Goal: Task Accomplishment & Management: Complete application form

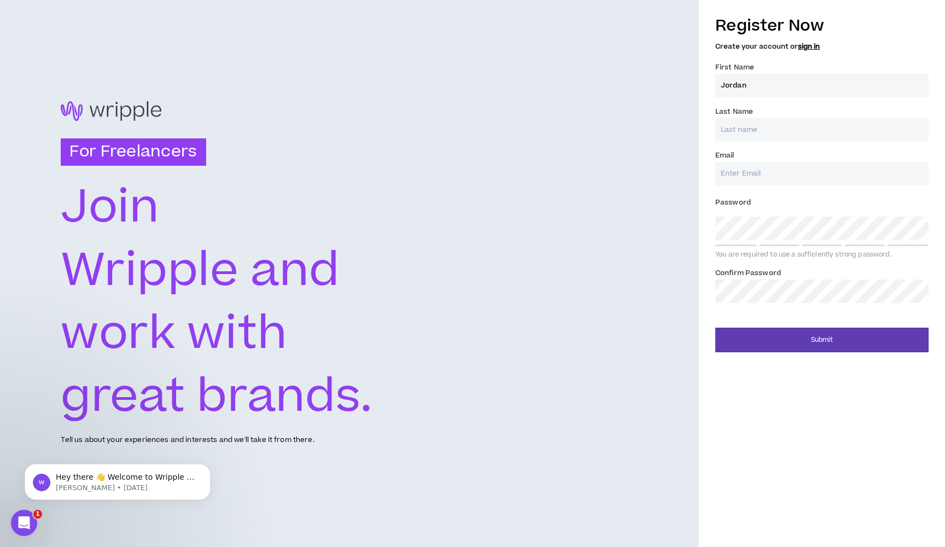
type input "Jordan"
type input "[PERSON_NAME]"
type input "[EMAIL_ADDRESS][DOMAIN_NAME]"
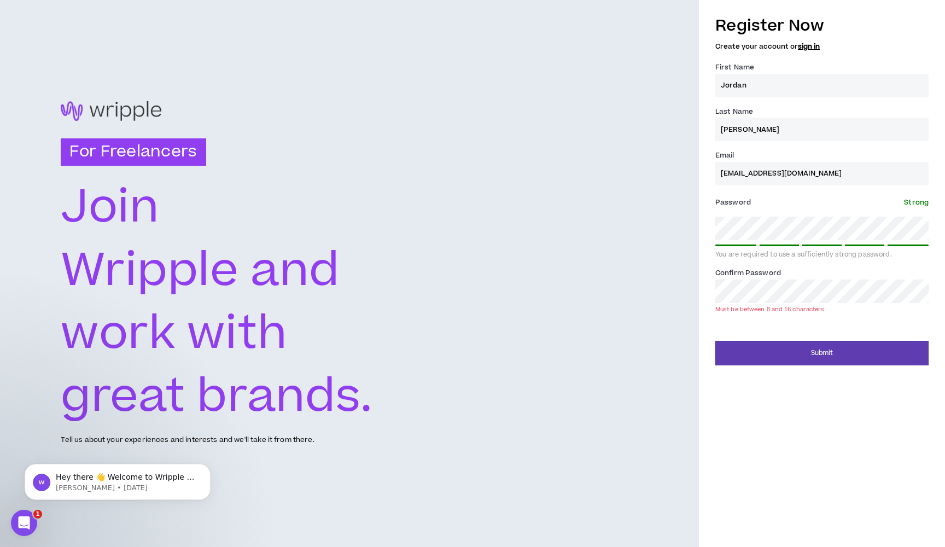
click at [760, 173] on input "[EMAIL_ADDRESS][DOMAIN_NAME]" at bounding box center [821, 174] width 213 height 24
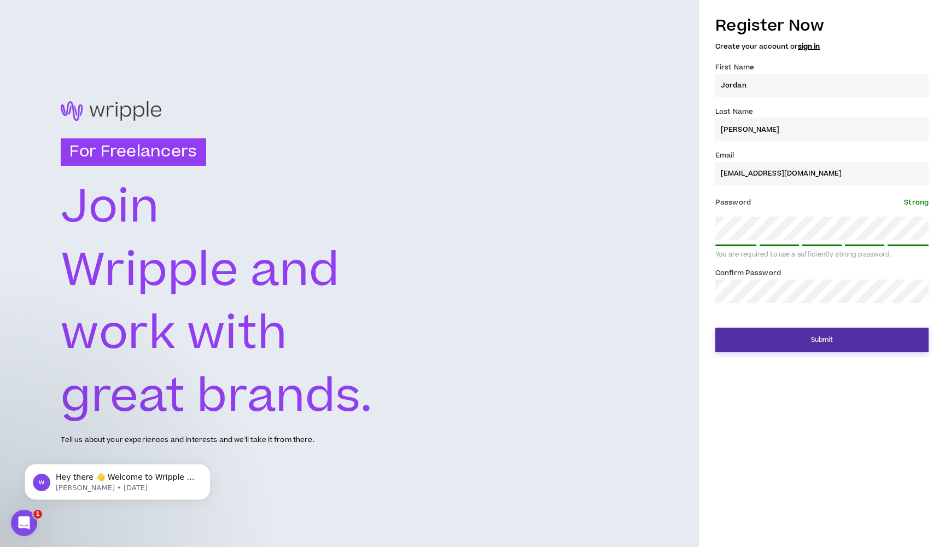
click at [808, 345] on button "Submit" at bounding box center [821, 340] width 213 height 25
click at [806, 347] on button "Submit" at bounding box center [821, 340] width 213 height 25
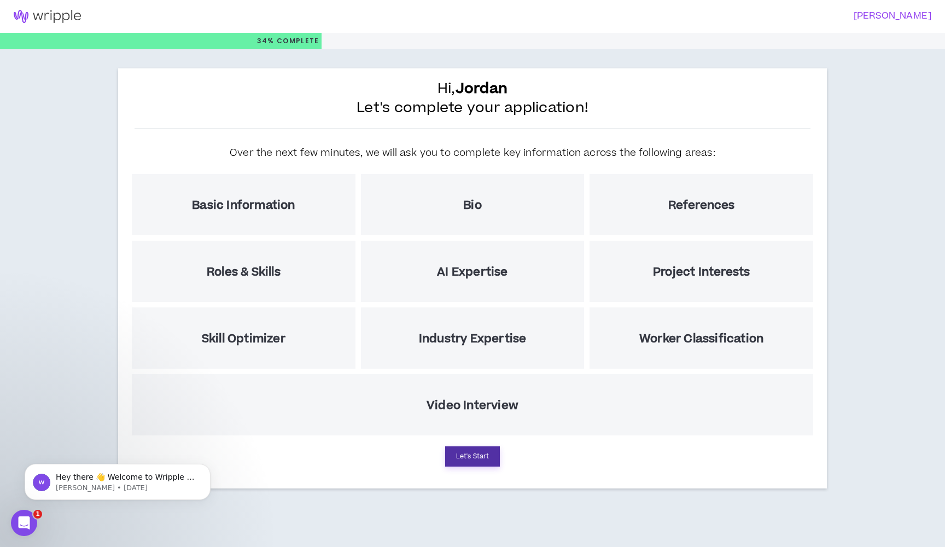
click at [457, 461] on button "Let's Start" at bounding box center [472, 456] width 55 height 20
select select "US"
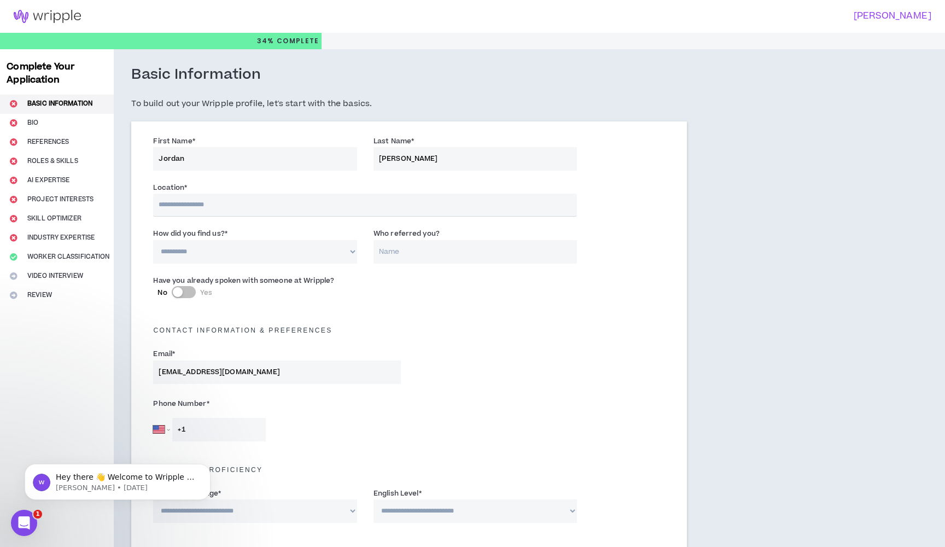
click at [287, 201] on input "text" at bounding box center [365, 205] width 424 height 23
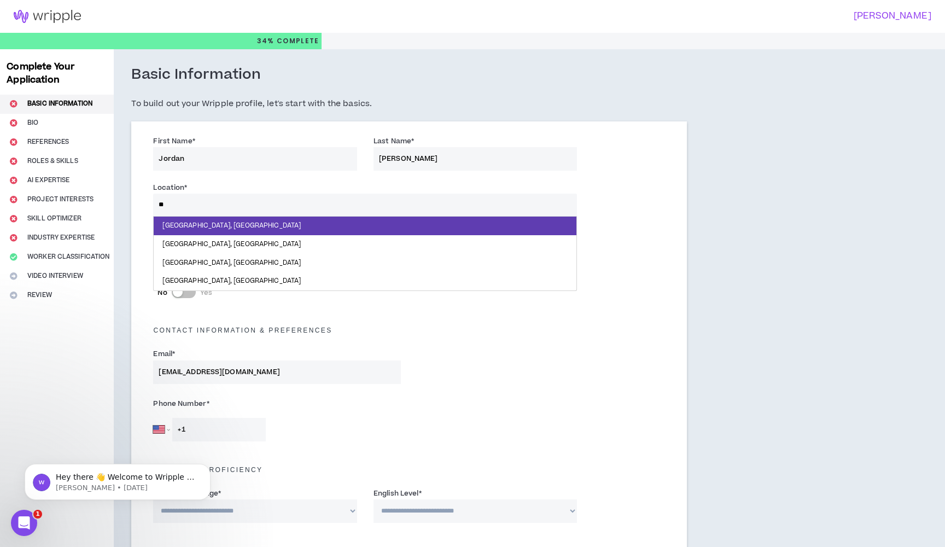
type input "***"
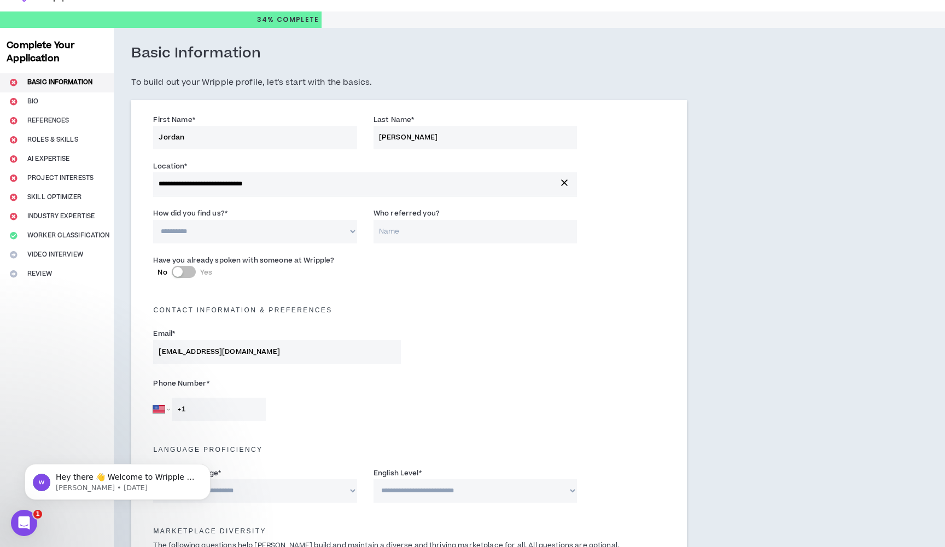
scroll to position [21, 0]
select select "*"
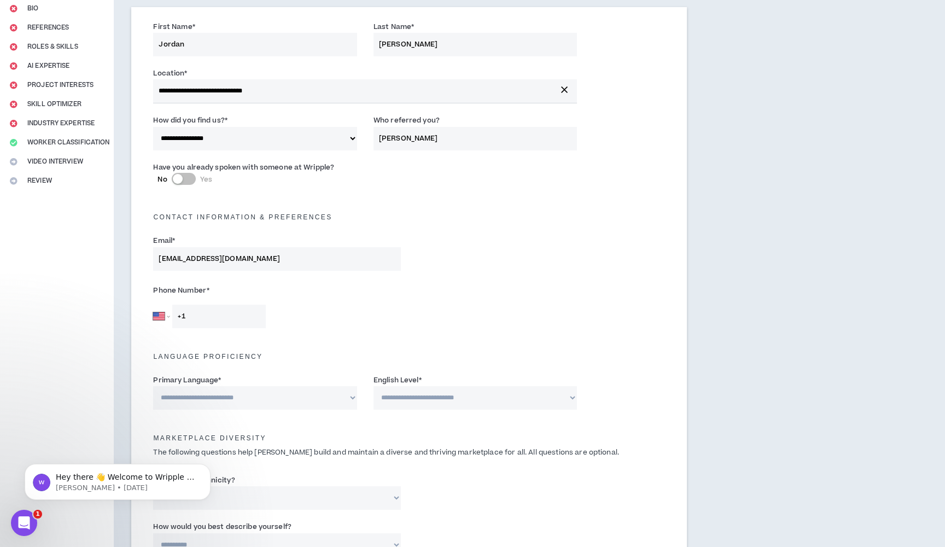
scroll to position [121, 0]
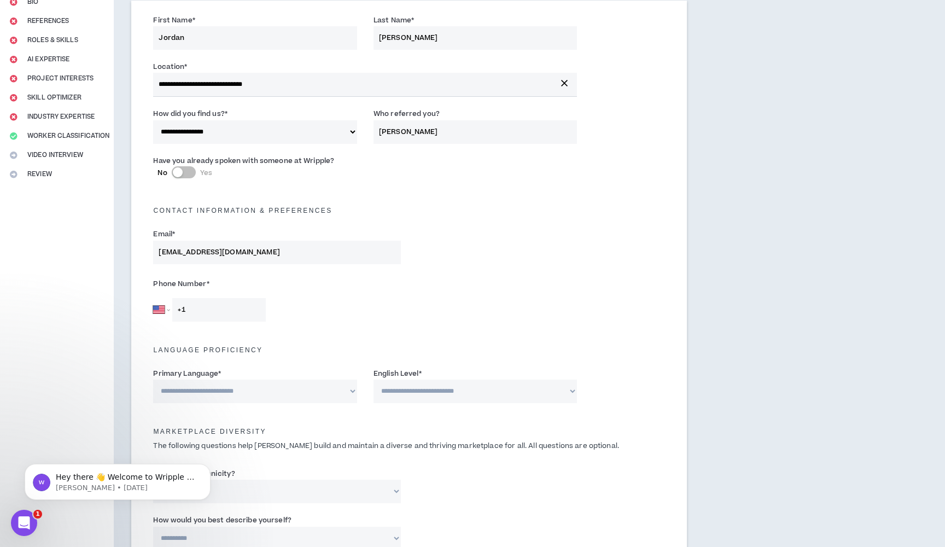
type input "[PERSON_NAME]"
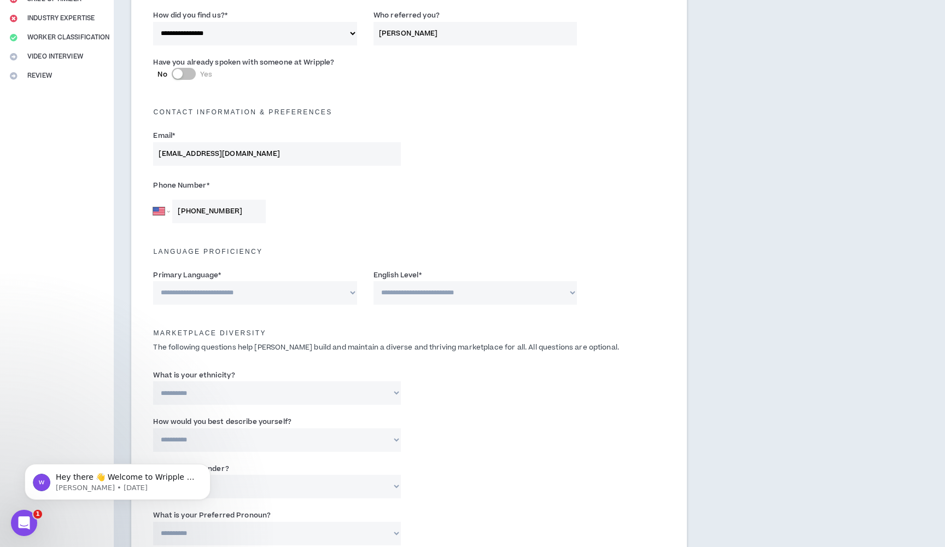
scroll to position [220, 0]
type input "[PHONE_NUMBER]"
select select "*******"
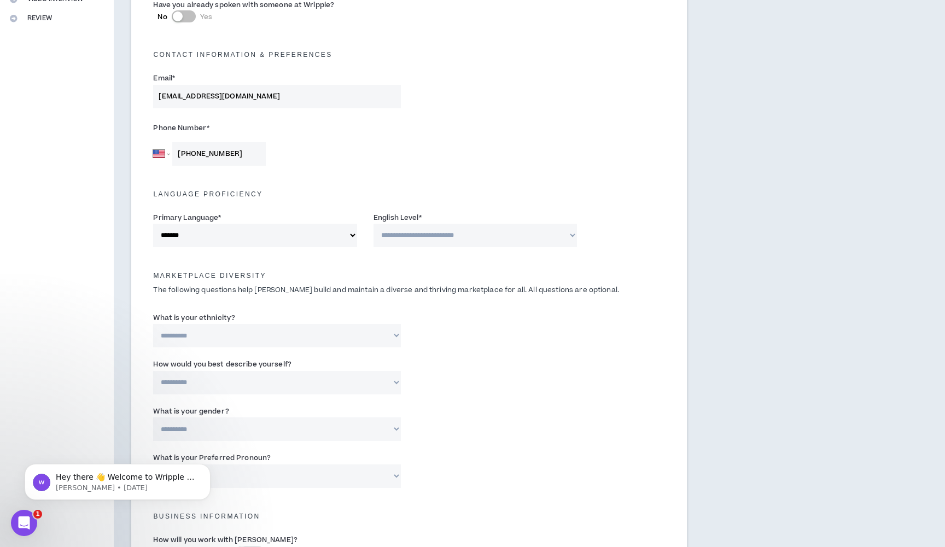
scroll to position [287, 0]
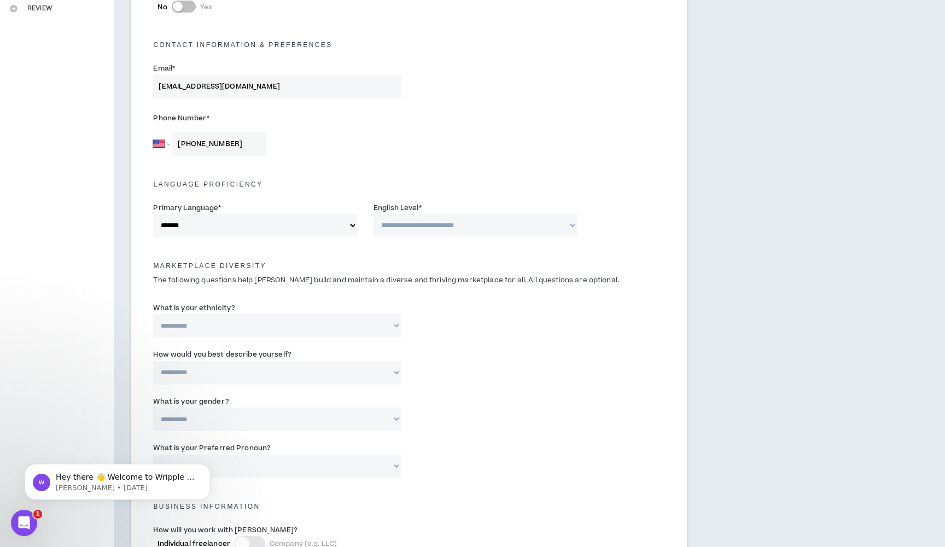
select select "*"
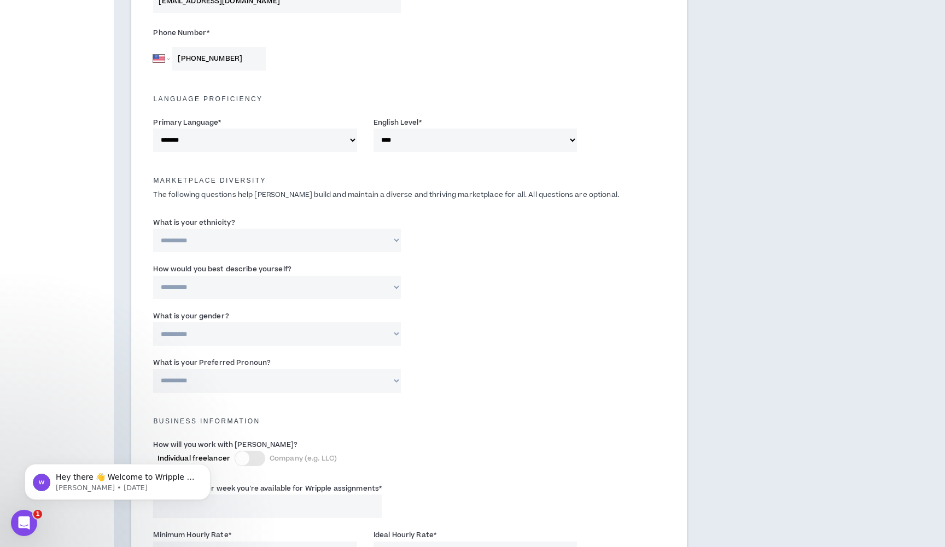
scroll to position [382, 0]
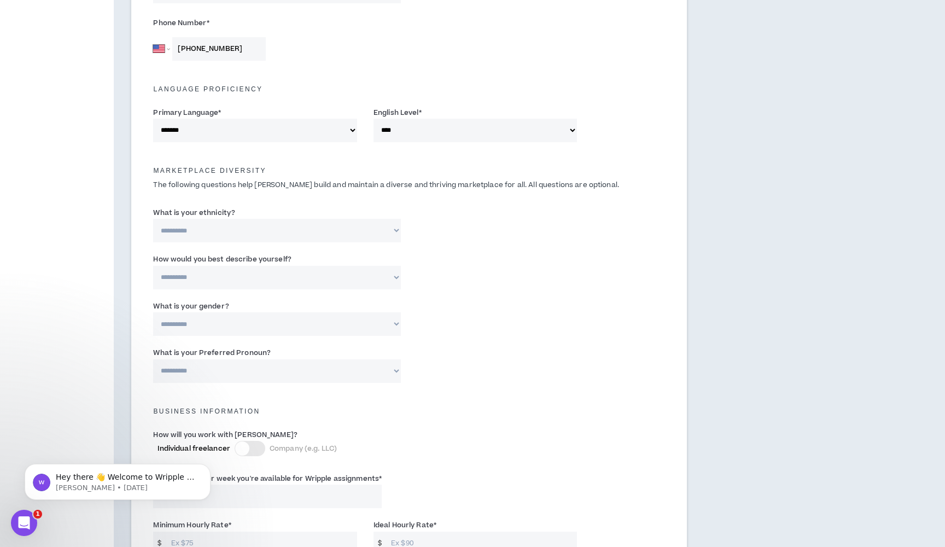
select select "**********"
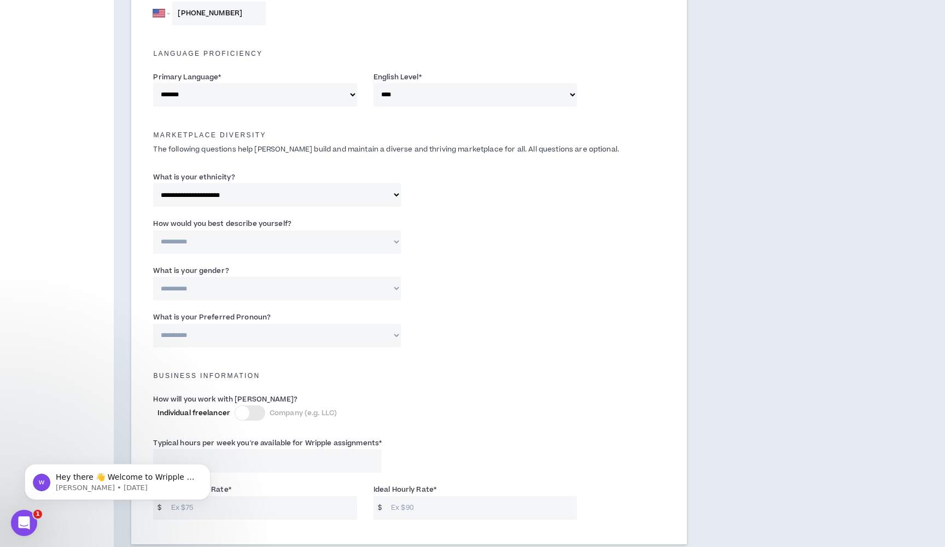
scroll to position [417, 0]
select select "**********"
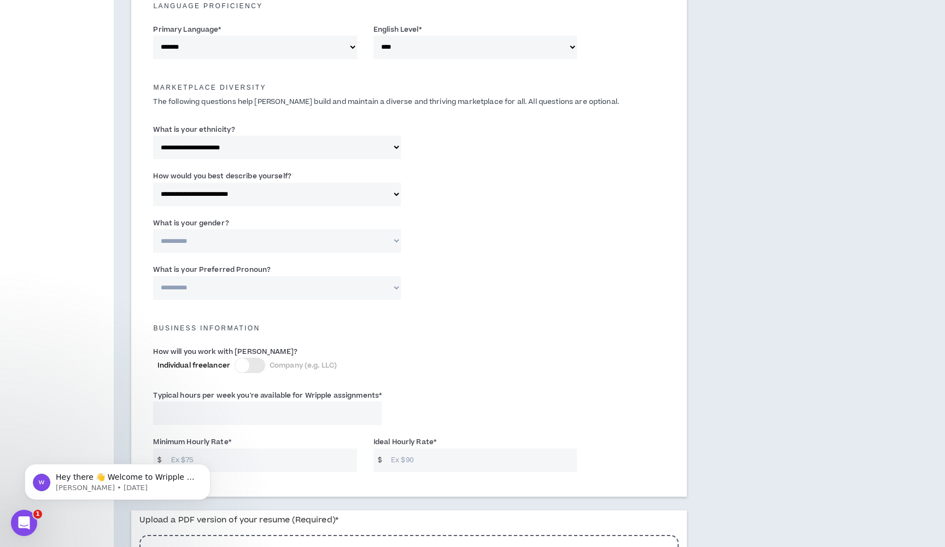
scroll to position [467, 0]
select select "*****"
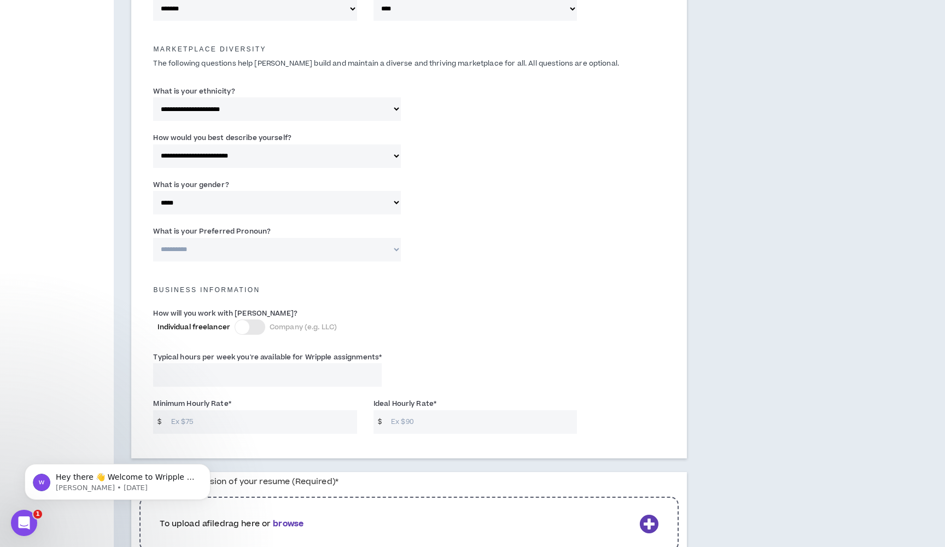
scroll to position [509, 0]
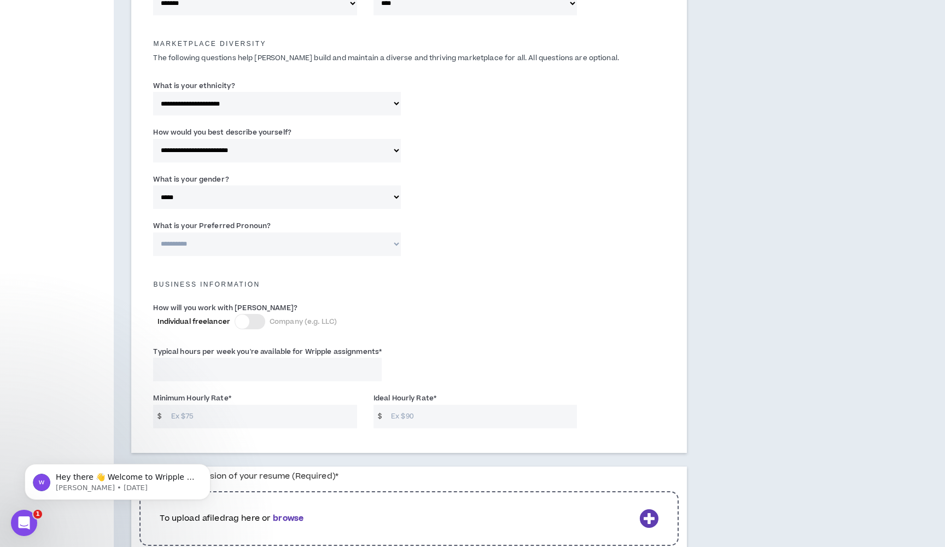
select select "**********"
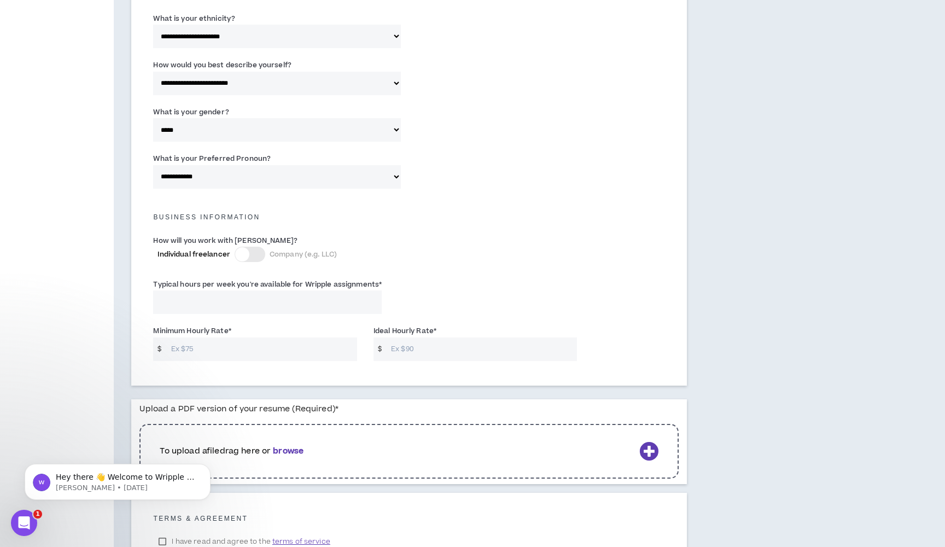
scroll to position [576, 0]
click at [295, 295] on input "Typical hours per week you're available for Wripple assignments *" at bounding box center [267, 302] width 229 height 24
type input "40"
click at [223, 344] on input "Minimum Hourly Rate *" at bounding box center [261, 349] width 191 height 24
type input "35"
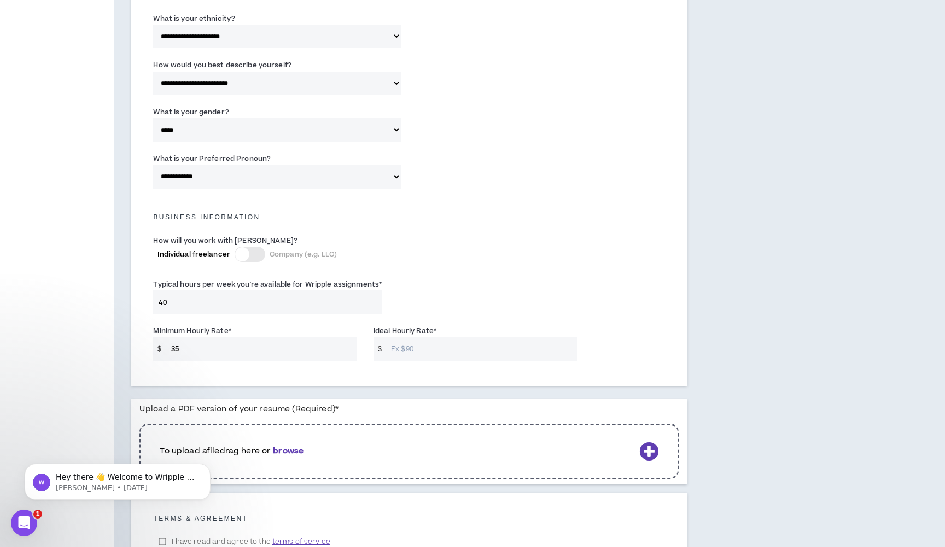
click at [401, 346] on input "Ideal Hourly Rate *" at bounding box center [481, 349] width 191 height 24
type input "60"
click at [191, 345] on input "35" at bounding box center [261, 349] width 191 height 24
type input "3"
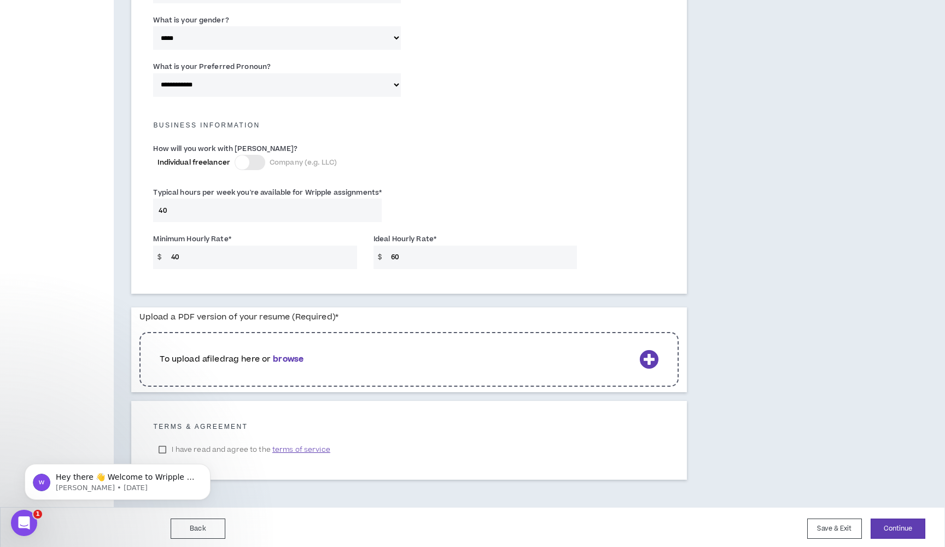
scroll to position [667, 0]
type input "40"
click at [647, 352] on icon at bounding box center [648, 359] width 19 height 19
click at [649, 358] on icon at bounding box center [648, 359] width 19 height 19
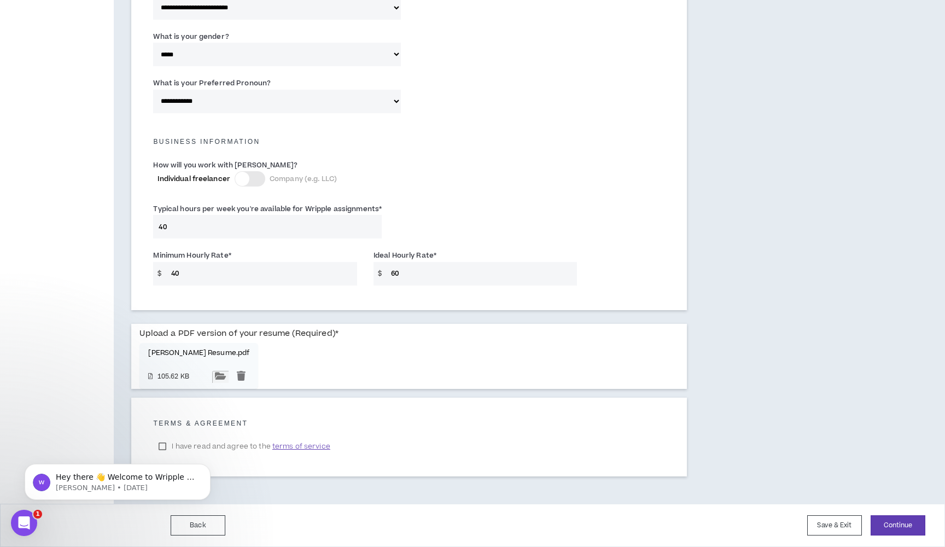
scroll to position [648, 0]
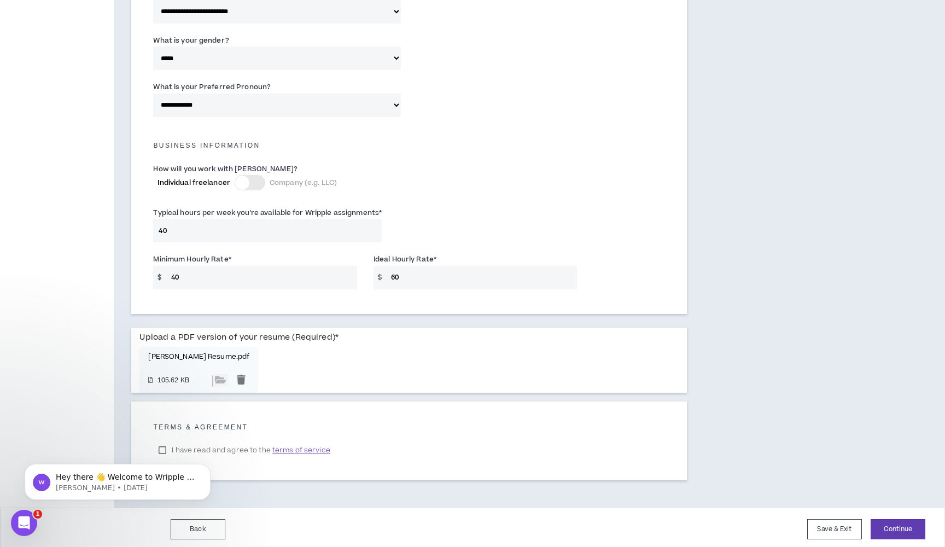
click at [166, 447] on div "Hey there 👋 Welcome to Wripple 🙌 Take a look around! If you have any questions,…" at bounding box center [117, 431] width 201 height 137
click at [162, 446] on div "Hey there 👋 Welcome to Wripple 🙌 Take a look around! If you have any questions,…" at bounding box center [117, 431] width 201 height 137
click at [161, 447] on div "Hey there 👋 Welcome to Wripple 🙌 Take a look around! If you have any questions,…" at bounding box center [117, 431] width 201 height 137
click at [229, 387] on input "file" at bounding box center [220, 381] width 16 height 12
click at [275, 446] on span "terms of service" at bounding box center [301, 450] width 58 height 11
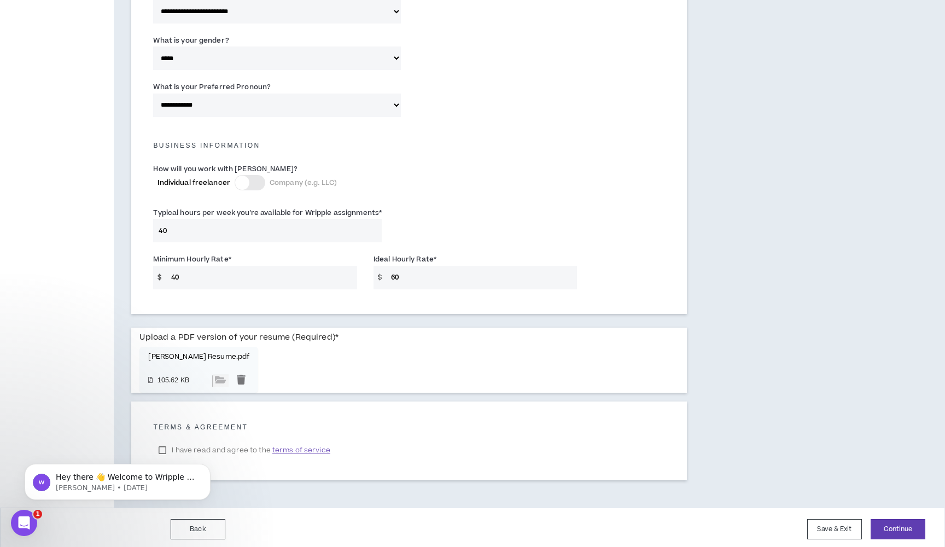
click at [161, 444] on html "Hey there 👋 Welcome to Wripple 🙌 Take a look around! If you have any questions,…" at bounding box center [117, 479] width 219 height 77
click at [205, 467] on icon "Dismiss notification" at bounding box center [208, 467] width 6 height 6
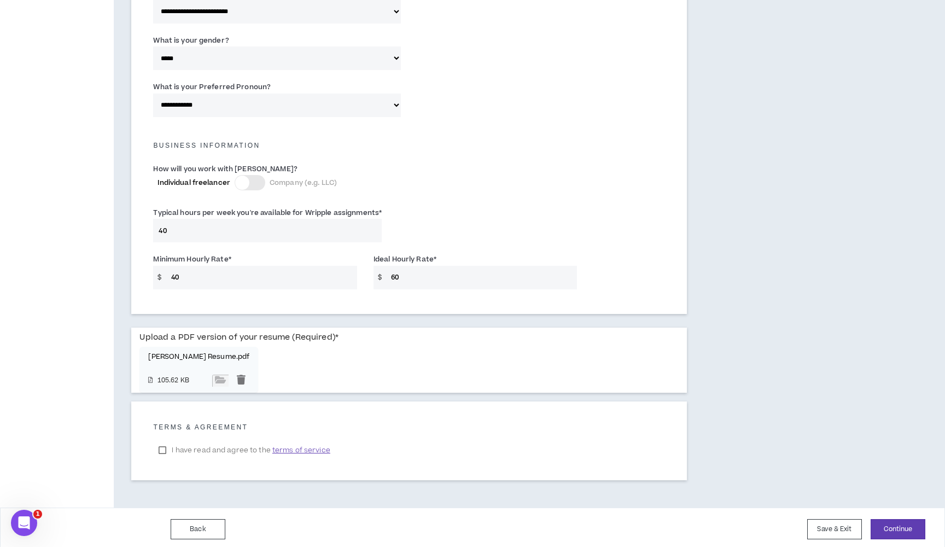
click at [160, 445] on label "I have read and agree to the terms of service" at bounding box center [244, 450] width 182 height 16
click at [898, 520] on button "Continue" at bounding box center [898, 529] width 55 height 20
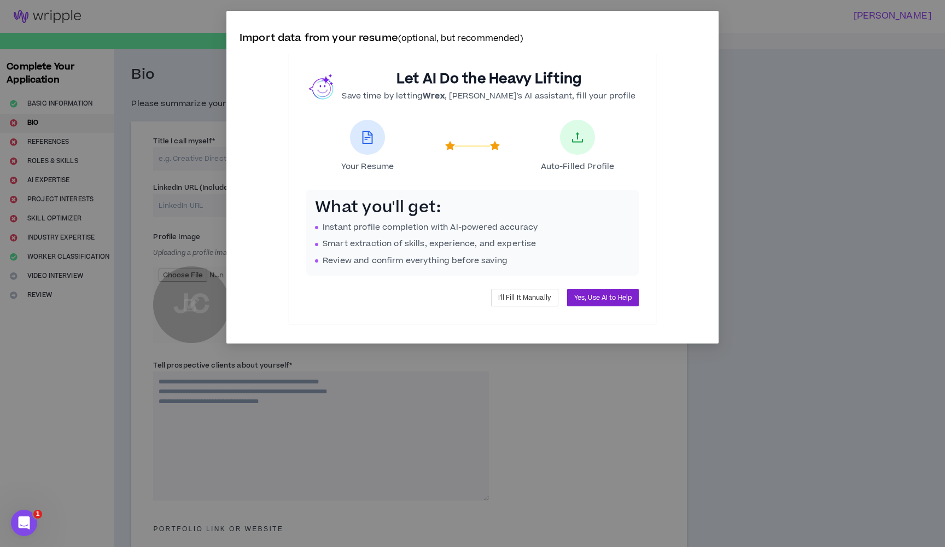
click at [612, 297] on span "Yes, Use AI to Help" at bounding box center [602, 298] width 57 height 10
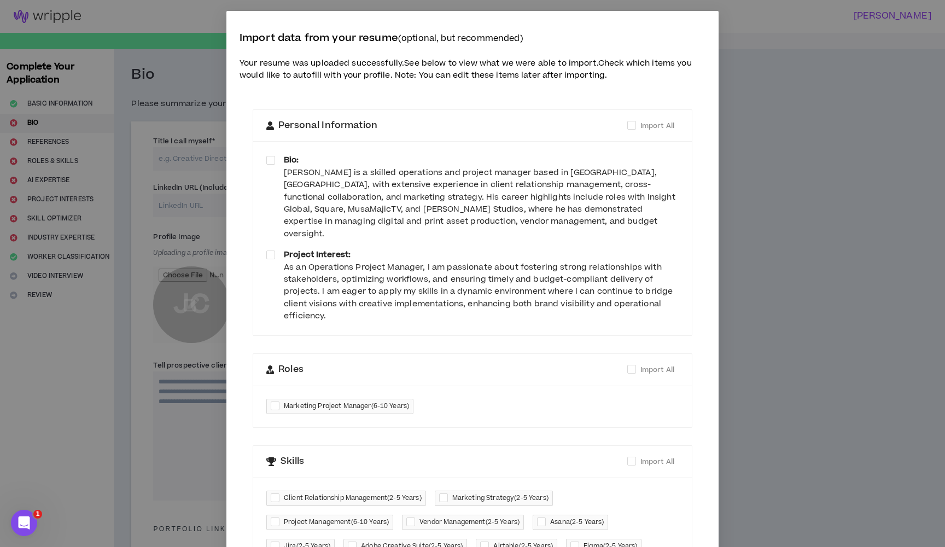
drag, startPoint x: 744, startPoint y: 366, endPoint x: 710, endPoint y: 369, distance: 34.6
click at [743, 366] on div "Import data from your resume (optional, but recommended) Your resume was upload…" at bounding box center [472, 273] width 945 height 547
click at [621, 119] on div "Personal Information Import All" at bounding box center [472, 126] width 412 height 14
click at [630, 121] on span at bounding box center [631, 125] width 9 height 9
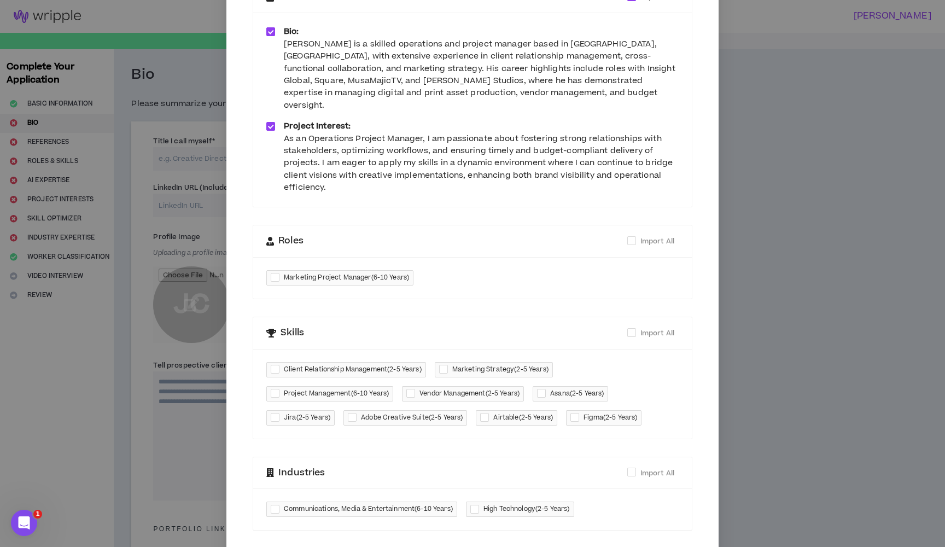
scroll to position [132, 0]
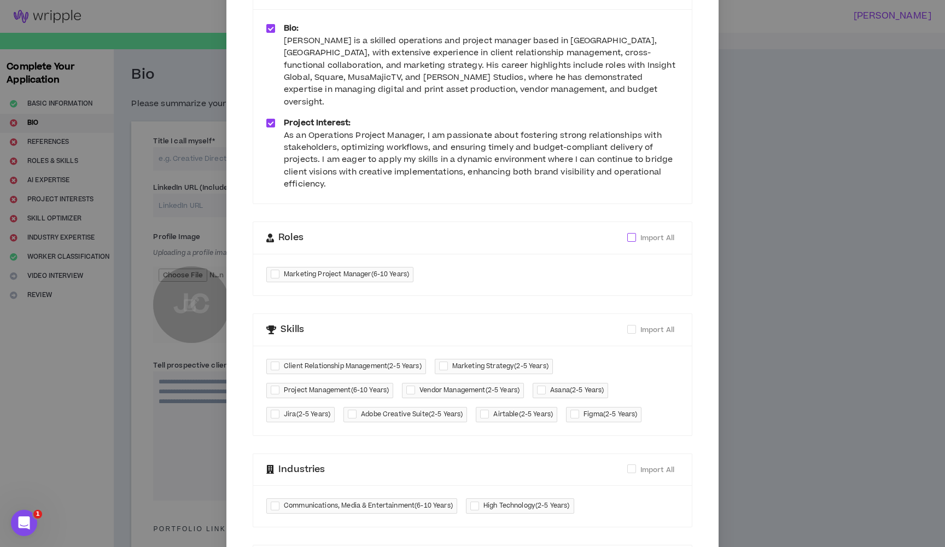
click at [631, 233] on span at bounding box center [631, 237] width 9 height 9
checkbox input "****"
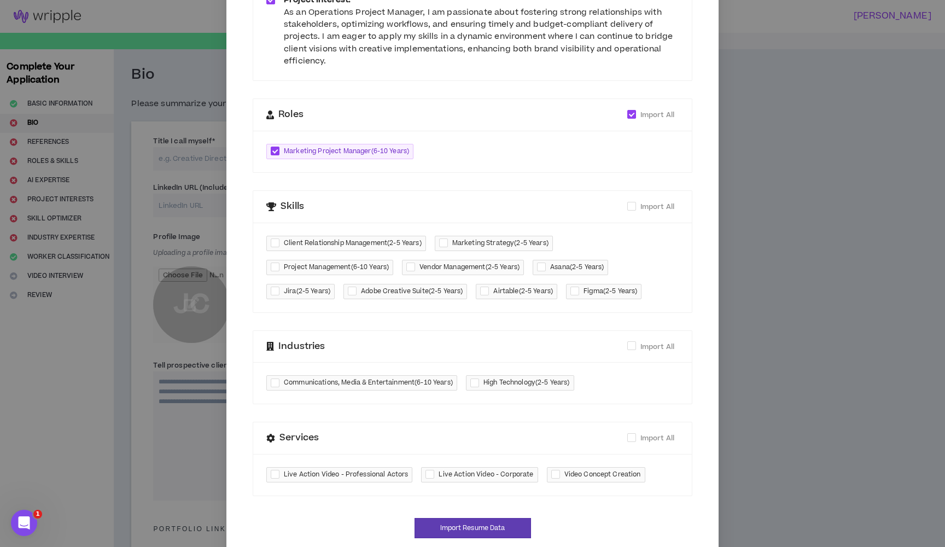
scroll to position [254, 0]
click at [631, 202] on span at bounding box center [631, 206] width 9 height 9
checkbox input "****"
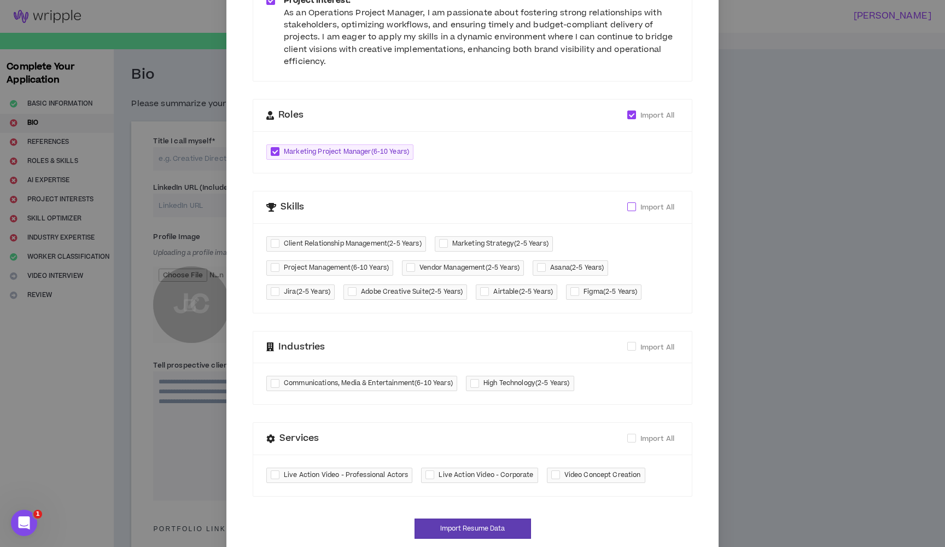
checkbox input "****"
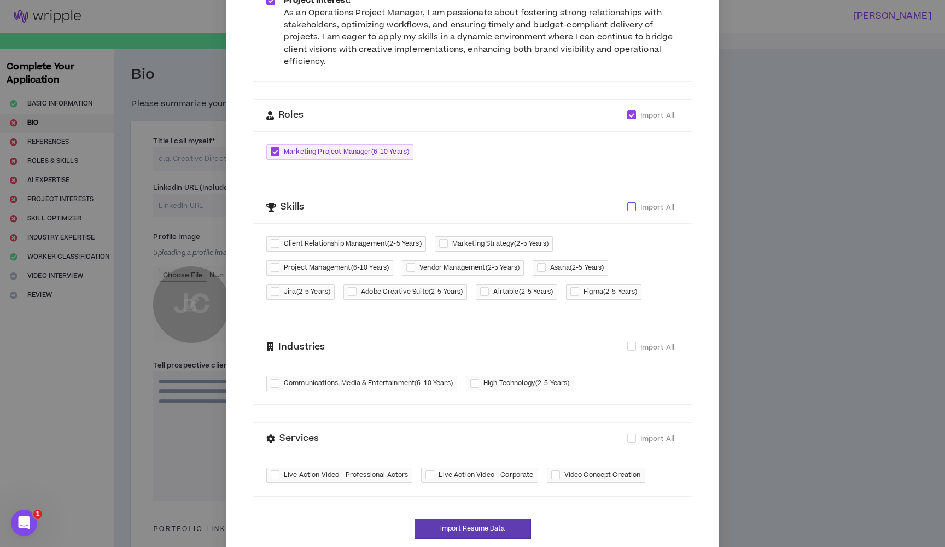
checkbox input "****"
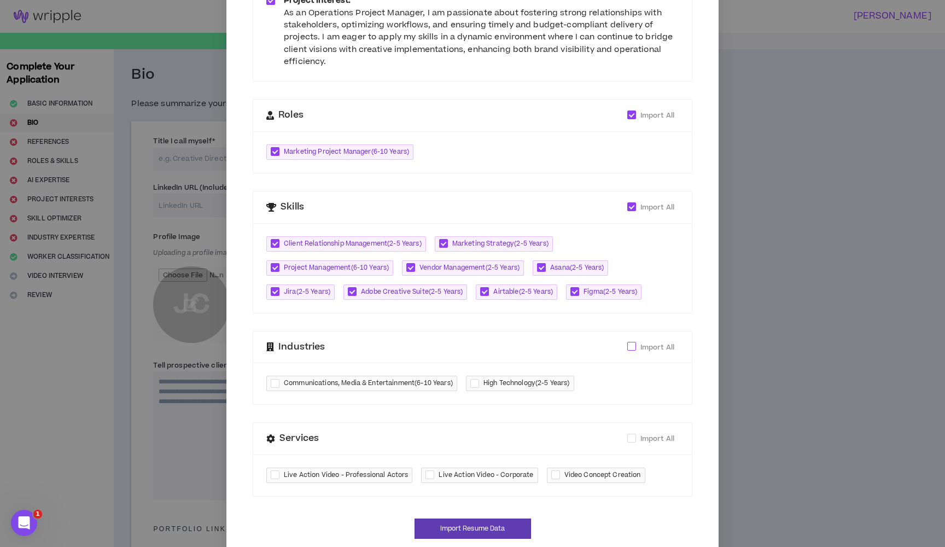
click at [632, 342] on span at bounding box center [631, 346] width 9 height 9
checkbox input "****"
click at [634, 434] on span at bounding box center [631, 438] width 9 height 9
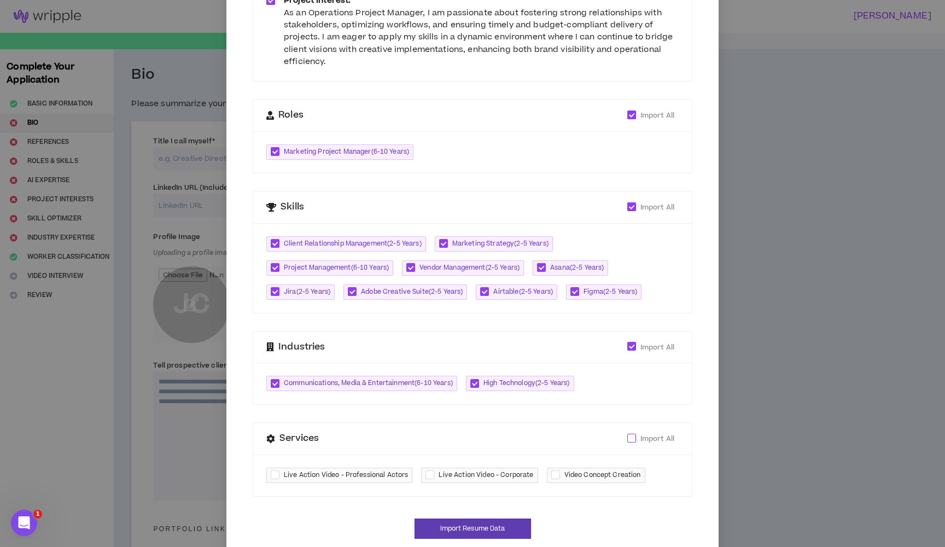
checkbox input "****"
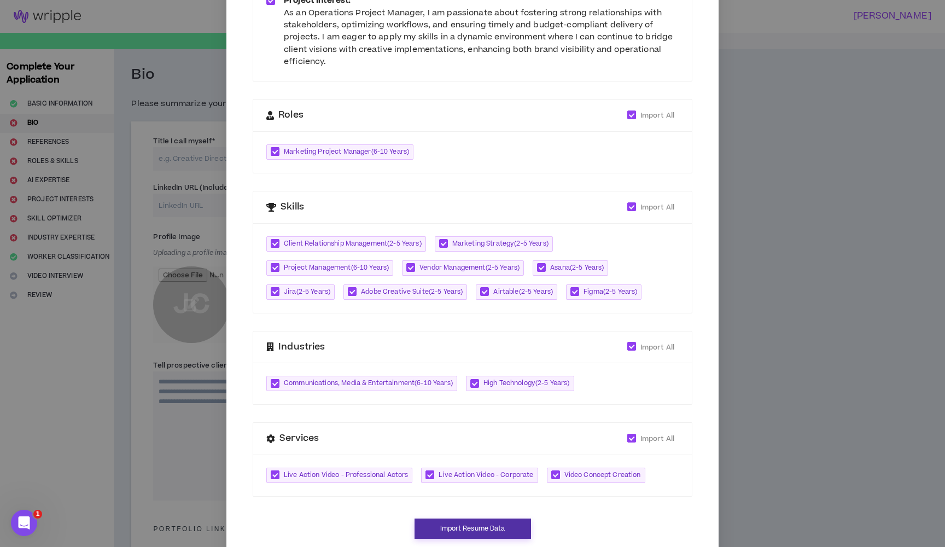
click at [525, 519] on button "Import Resume Data" at bounding box center [473, 529] width 117 height 20
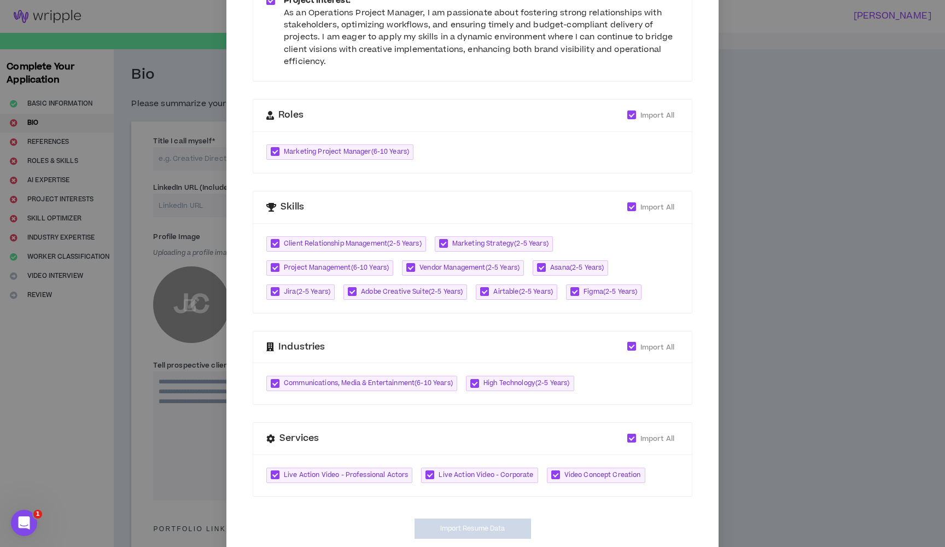
type textarea "**********"
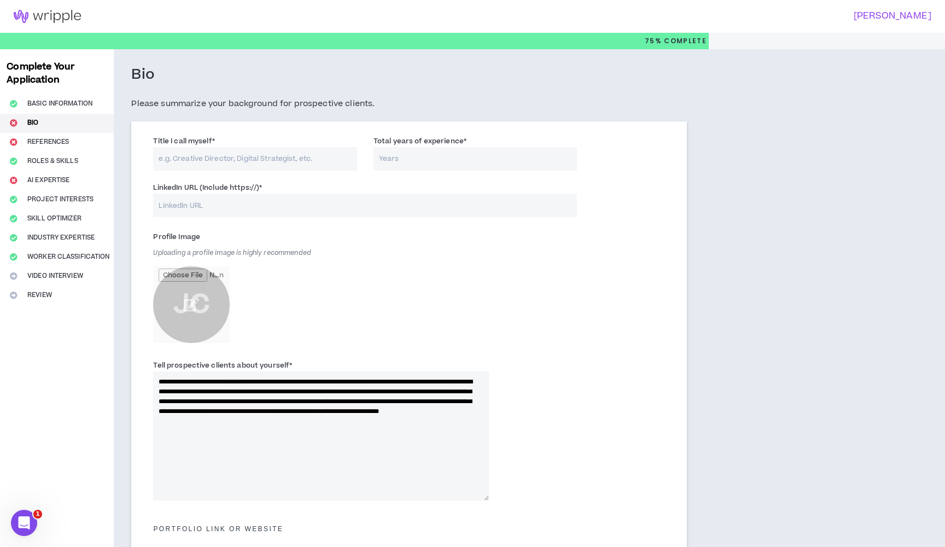
click at [261, 157] on input "Title I call myself *" at bounding box center [255, 159] width 204 height 24
type input "Creative Project Manager"
click at [406, 164] on input "Total years of experience *" at bounding box center [476, 159] width 204 height 24
type input "6"
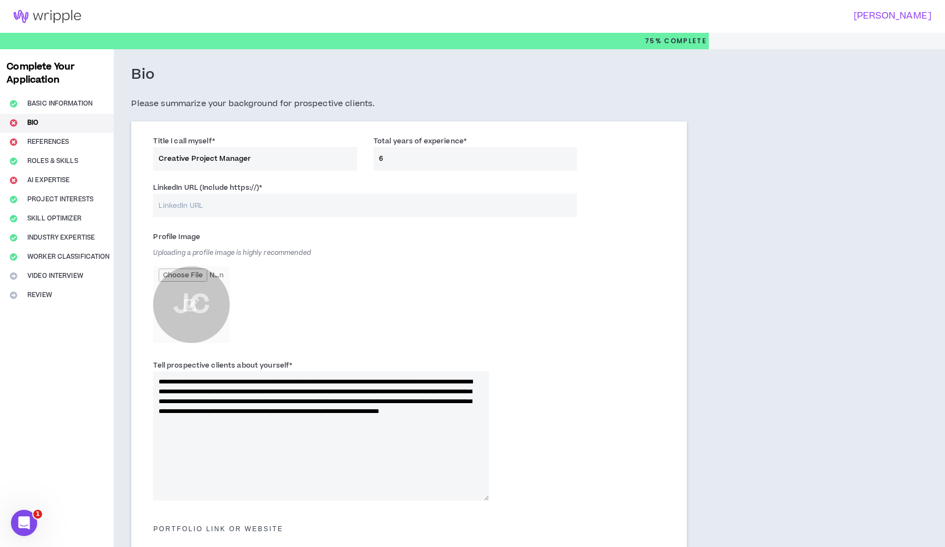
click at [357, 207] on input "LinkedIn URL (Include https://) *" at bounding box center [365, 206] width 424 height 24
paste input "[DOMAIN_NAME][URL][PERSON_NAME]"
click at [156, 204] on input "[DOMAIN_NAME][URL][PERSON_NAME]" at bounding box center [365, 206] width 424 height 24
click at [353, 202] on input "[URL][DOMAIN_NAME][PERSON_NAME]" at bounding box center [365, 206] width 424 height 24
drag, startPoint x: 353, startPoint y: 202, endPoint x: 157, endPoint y: 191, distance: 196.7
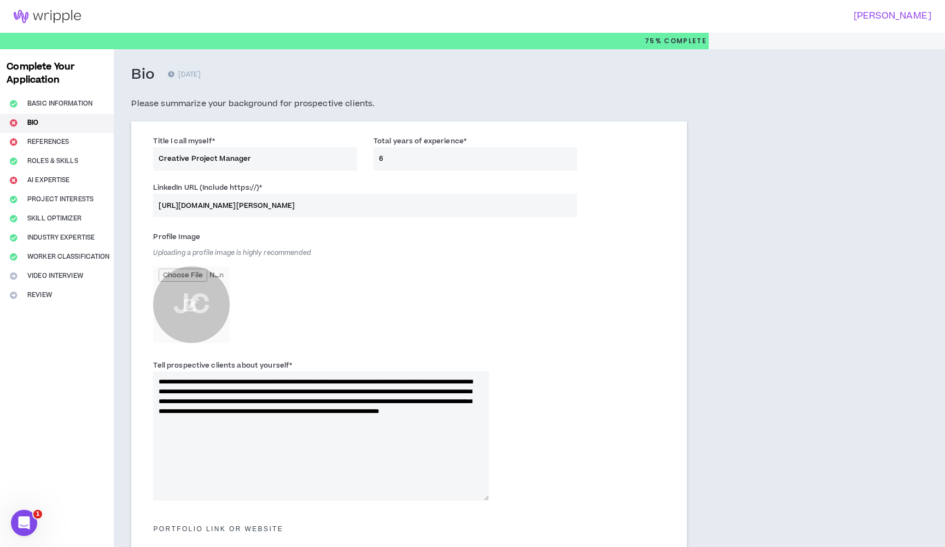
click at [158, 191] on div "LinkedIn URL (Include https://) * [URL][DOMAIN_NAME][PERSON_NAME]" at bounding box center [365, 200] width 424 height 36
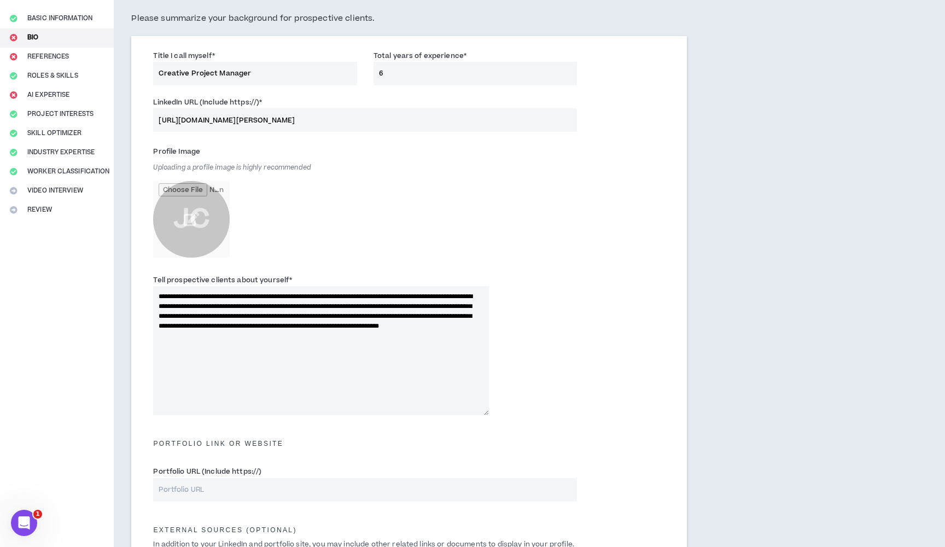
scroll to position [89, 0]
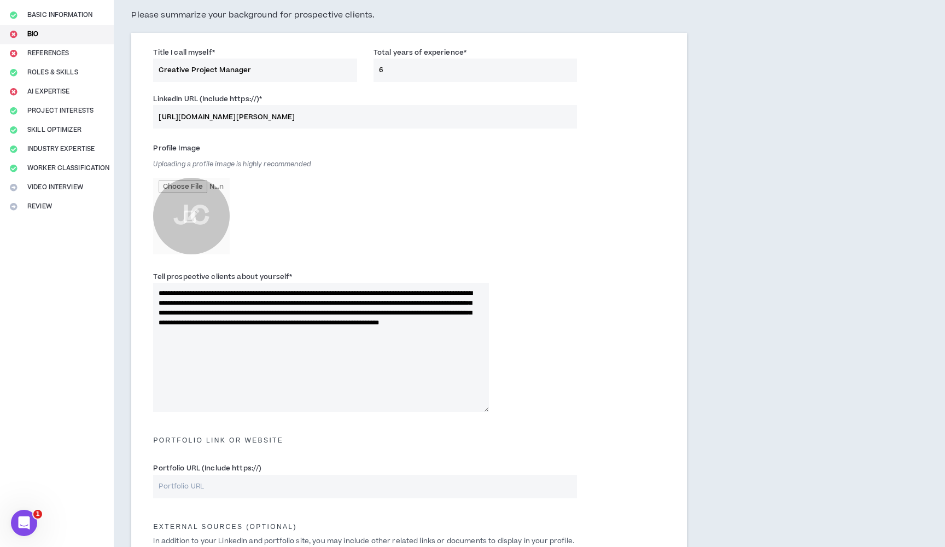
type input "[URL][DOMAIN_NAME][PERSON_NAME]"
drag, startPoint x: 294, startPoint y: 292, endPoint x: 257, endPoint y: 291, distance: 36.7
click at [257, 291] on textarea "**********" at bounding box center [321, 347] width 336 height 129
click at [309, 292] on textarea "**********" at bounding box center [321, 347] width 336 height 129
click at [308, 292] on textarea "**********" at bounding box center [321, 347] width 336 height 129
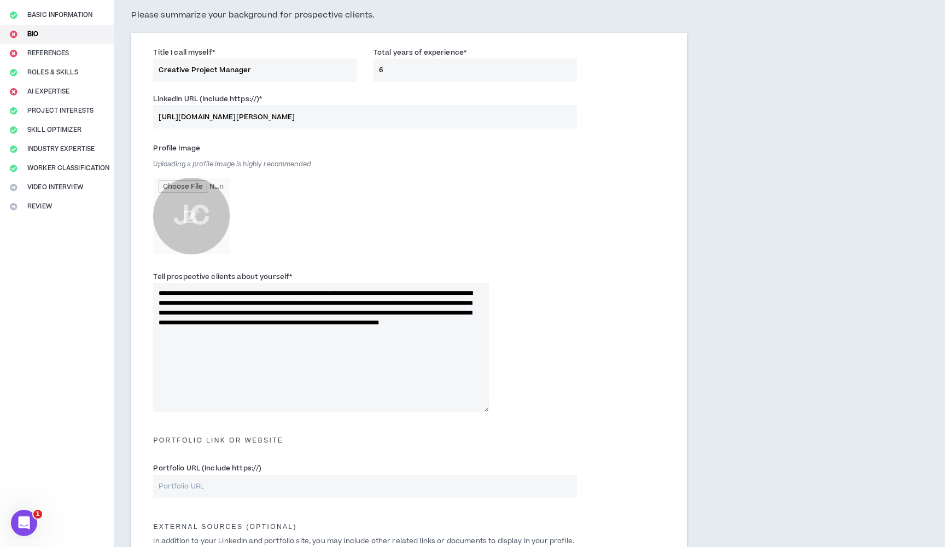
drag, startPoint x: 310, startPoint y: 292, endPoint x: 257, endPoint y: 287, distance: 53.2
click at [257, 287] on textarea "**********" at bounding box center [321, 347] width 336 height 129
click at [241, 312] on textarea "**********" at bounding box center [321, 347] width 336 height 129
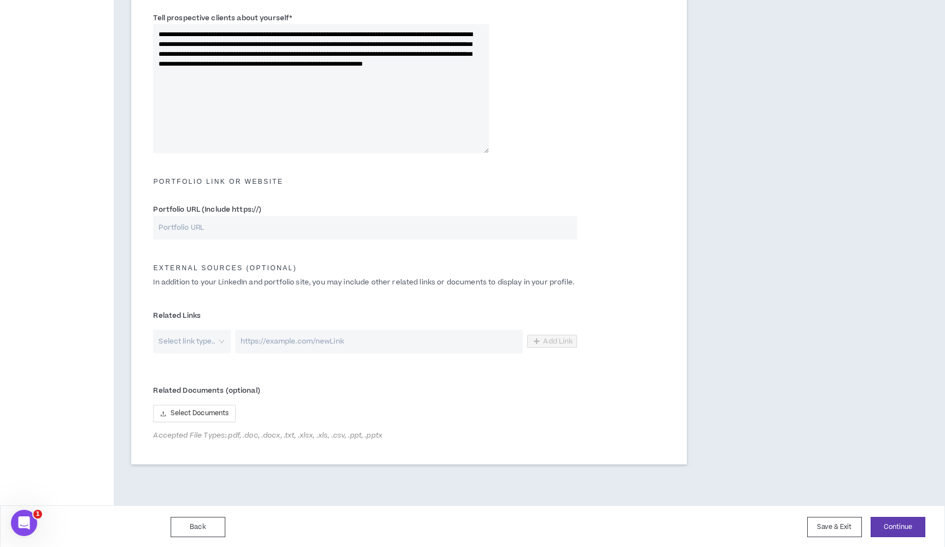
scroll to position [347, 0]
type textarea "**********"
click at [242, 225] on input "Portfolio URL (Include https://)" at bounding box center [365, 229] width 424 height 24
paste input "[URL][DOMAIN_NAME][PERSON_NAME]"
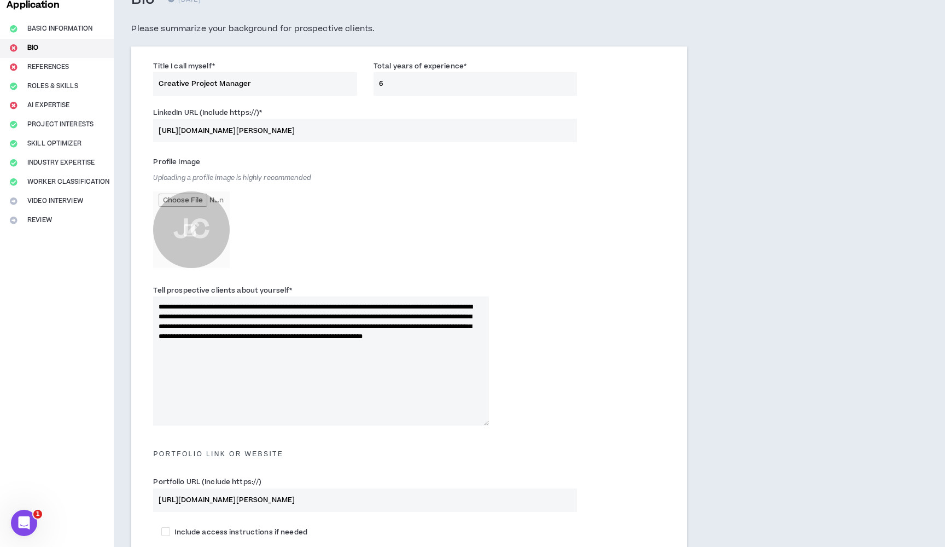
scroll to position [59, 0]
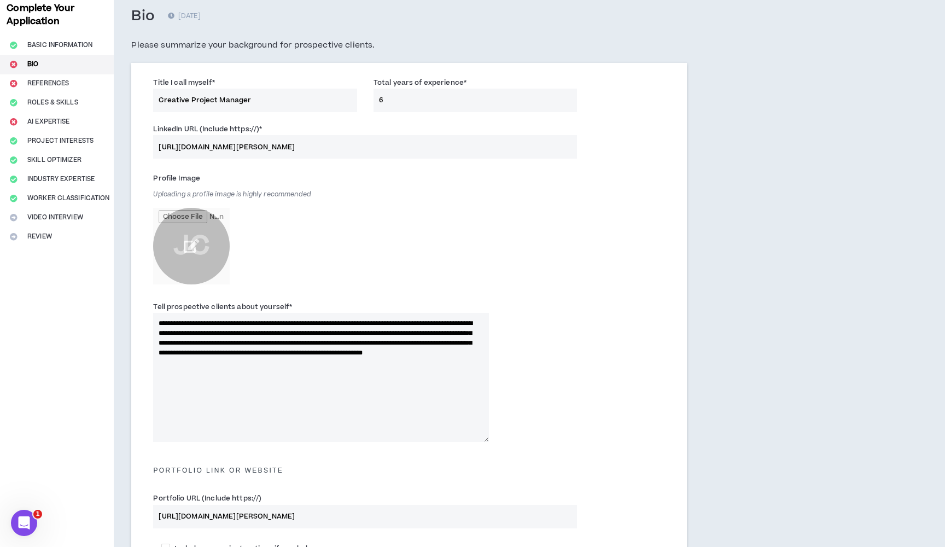
type input "[URL][DOMAIN_NAME][PERSON_NAME]"
click at [195, 242] on input "file" at bounding box center [191, 246] width 77 height 77
click at [193, 254] on input "file" at bounding box center [191, 246] width 77 height 77
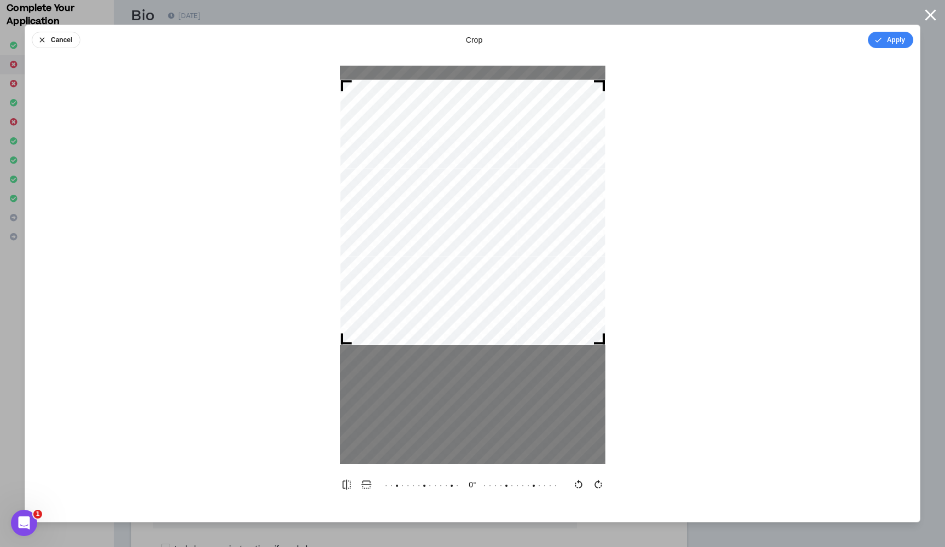
drag, startPoint x: 507, startPoint y: 270, endPoint x: 495, endPoint y: 217, distance: 53.9
click at [496, 217] on div at bounding box center [472, 212] width 265 height 265
click at [66, 43] on button "Cancel" at bounding box center [56, 40] width 49 height 16
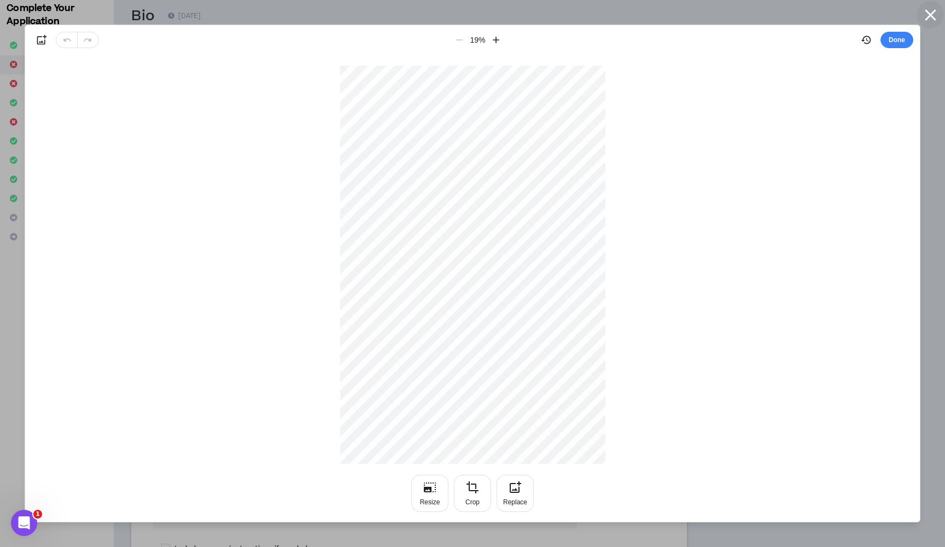
click at [933, 11] on icon "button" at bounding box center [930, 14] width 19 height 19
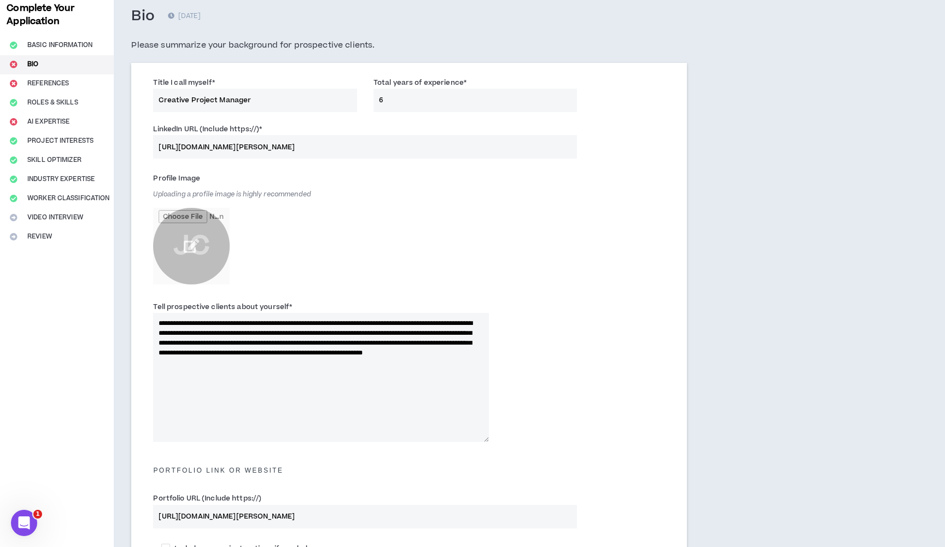
click at [194, 254] on input "file" at bounding box center [191, 246] width 77 height 77
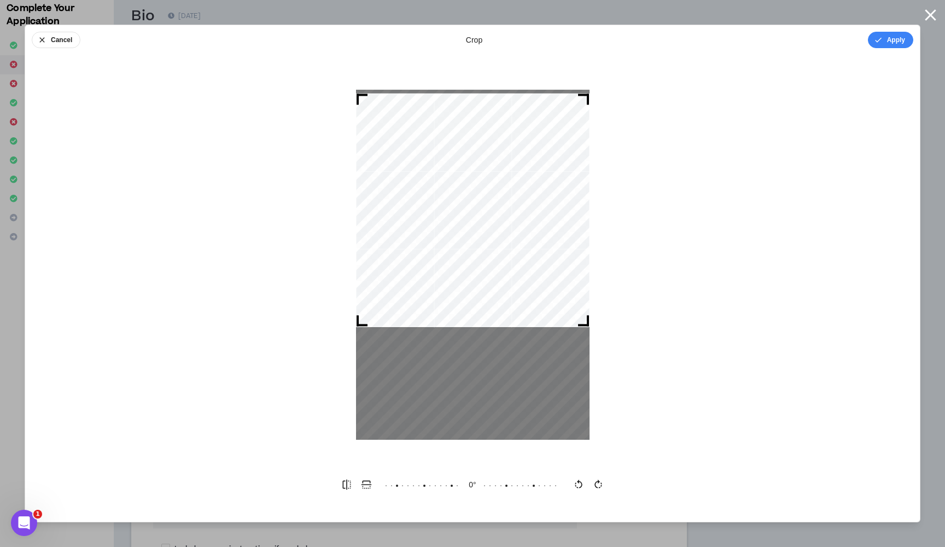
drag, startPoint x: 517, startPoint y: 244, endPoint x: 519, endPoint y: 185, distance: 59.1
click at [519, 185] on div at bounding box center [473, 211] width 234 height 234
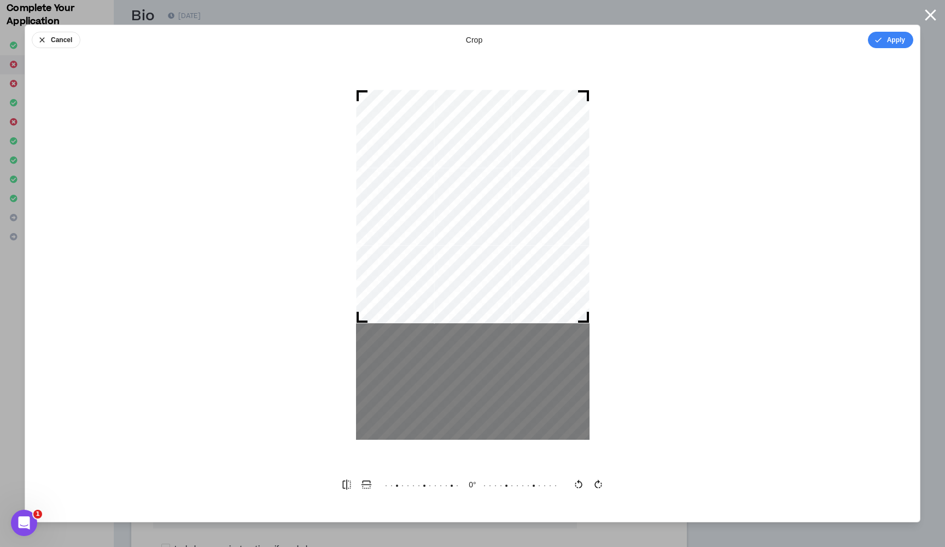
click at [531, 260] on div at bounding box center [473, 207] width 234 height 234
click at [888, 42] on button "Apply" at bounding box center [890, 40] width 45 height 16
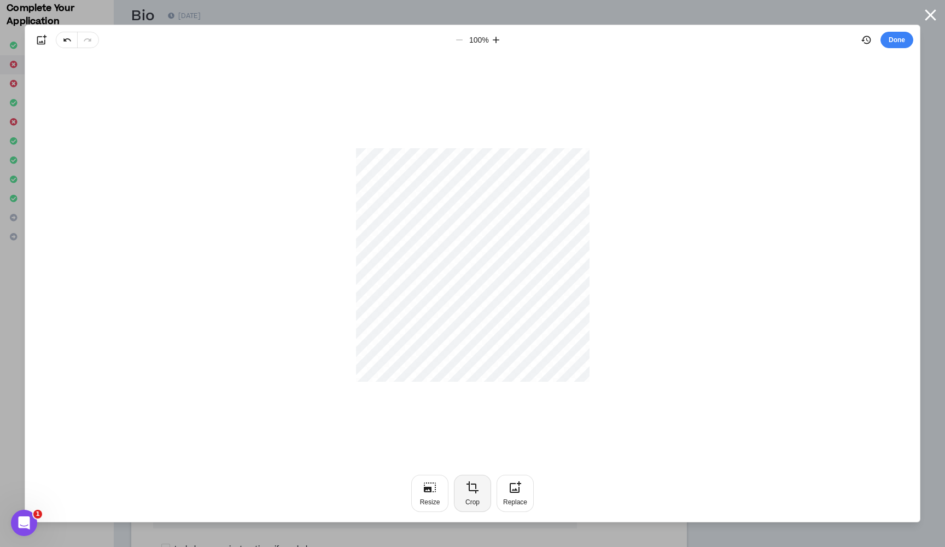
click at [467, 490] on icon "button" at bounding box center [472, 487] width 13 height 13
click at [63, 39] on button "Cancel" at bounding box center [56, 40] width 49 height 16
click at [932, 14] on icon "button" at bounding box center [930, 14] width 11 height 11
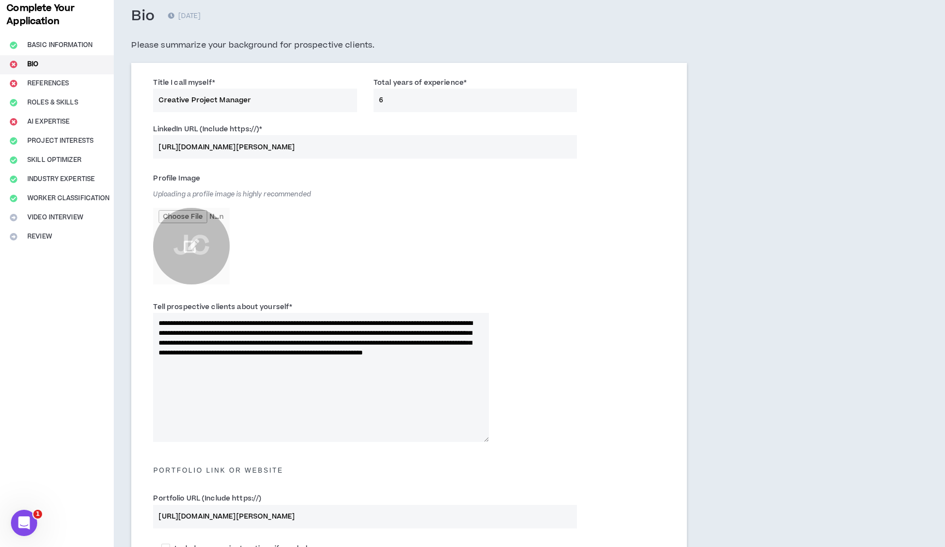
click at [208, 223] on input "file" at bounding box center [191, 246] width 77 height 77
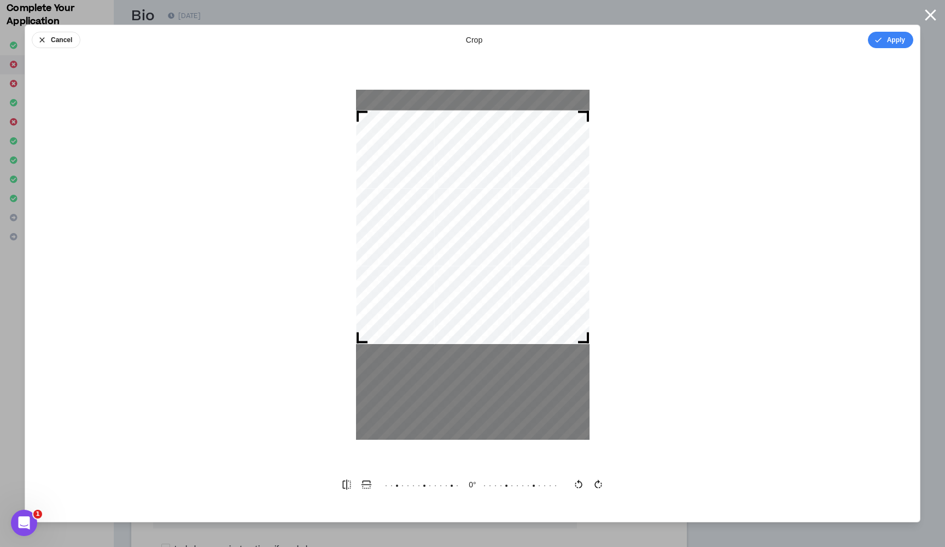
drag, startPoint x: 536, startPoint y: 287, endPoint x: 529, endPoint y: 249, distance: 38.4
click at [529, 249] on div at bounding box center [473, 227] width 234 height 234
click at [888, 41] on button "Apply" at bounding box center [890, 40] width 45 height 16
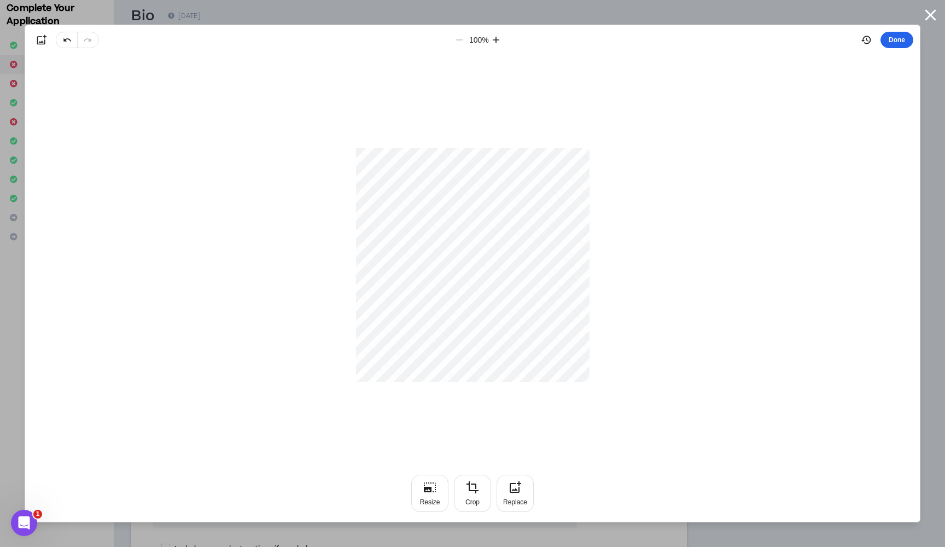
click at [902, 43] on button "Done" at bounding box center [897, 40] width 33 height 16
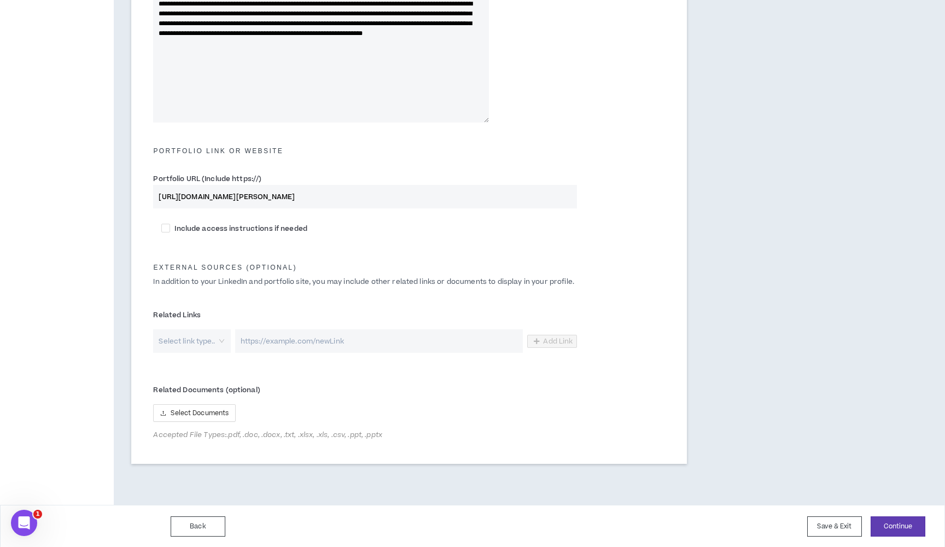
scroll to position [417, 0]
click at [906, 528] on button "Continue" at bounding box center [898, 527] width 55 height 20
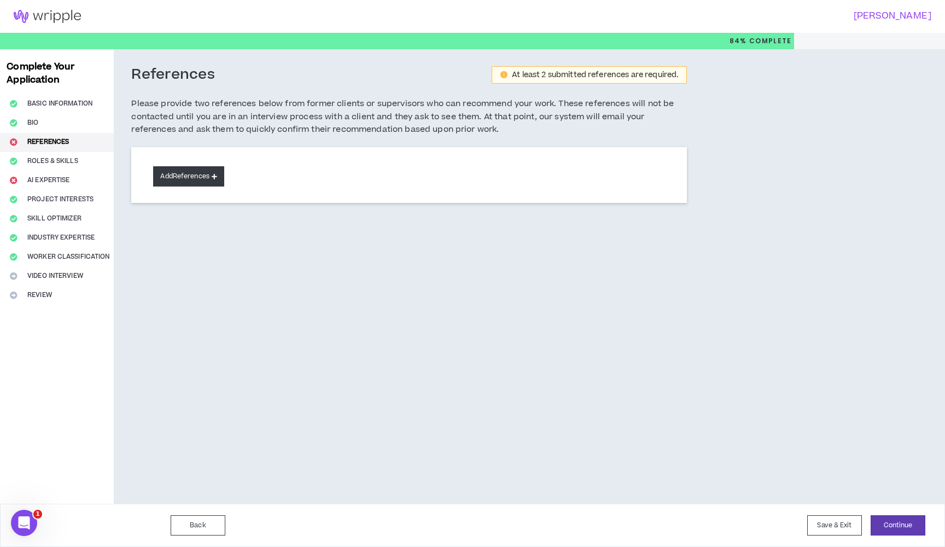
click at [203, 170] on button "Add References" at bounding box center [188, 176] width 71 height 20
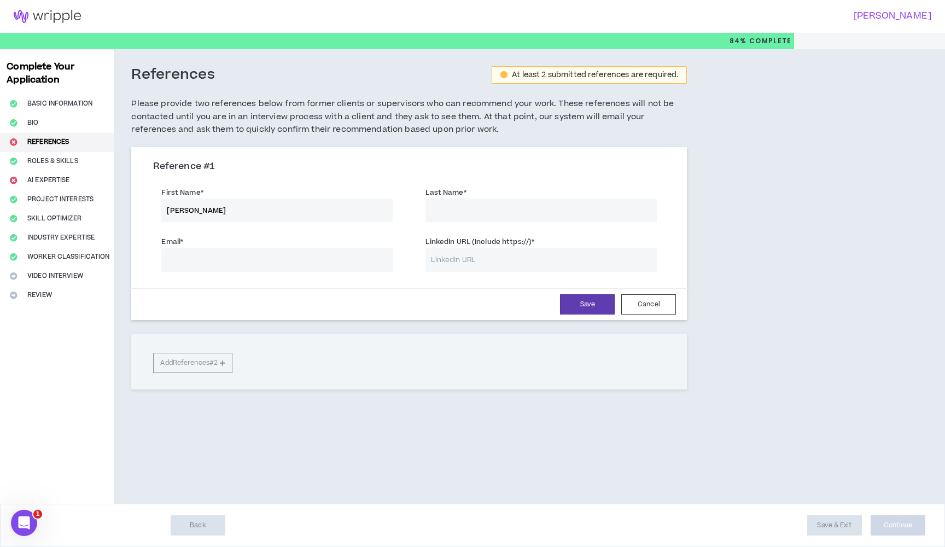
type input "[PERSON_NAME]"
click at [482, 264] on input "LinkedIn URL (Include https://) *" at bounding box center [541, 260] width 231 height 24
paste input "[URL][DOMAIN_NAME][PERSON_NAME]"
type input "[URL][DOMAIN_NAME][PERSON_NAME]"
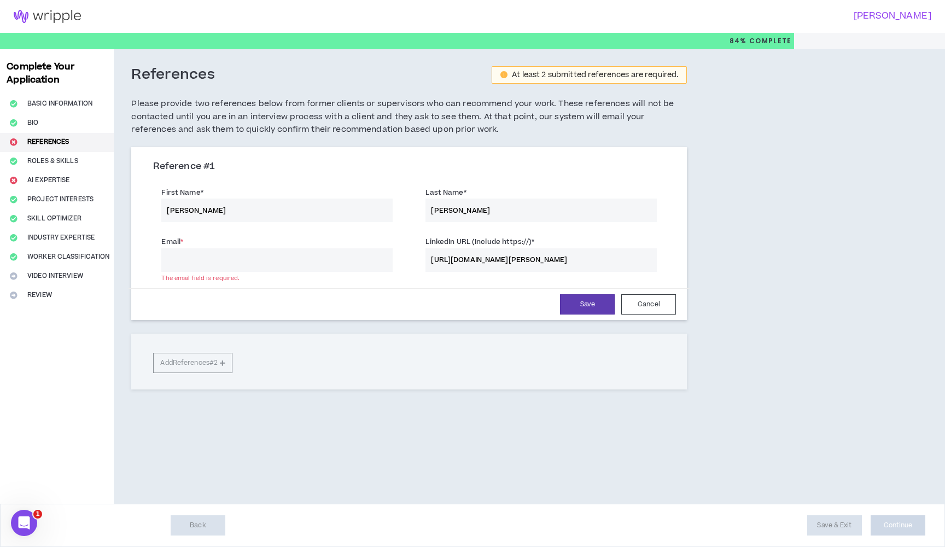
paste input "[EMAIL_ADDRESS][DOMAIN_NAME]"
type input "[EMAIL_ADDRESS][DOMAIN_NAME]"
click at [581, 305] on button "Save" at bounding box center [587, 304] width 55 height 20
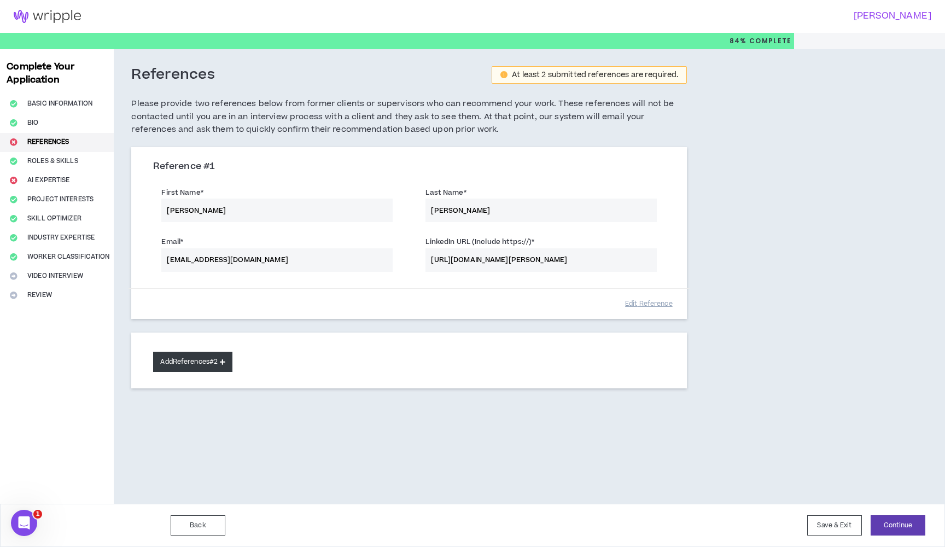
click at [187, 354] on button "Add References #2" at bounding box center [192, 362] width 79 height 20
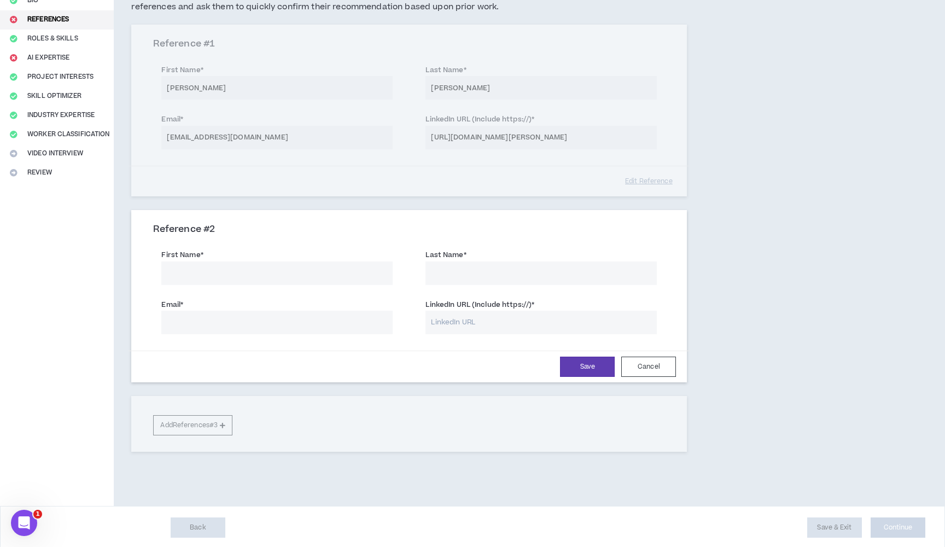
scroll to position [121, 0]
type input "[PERSON_NAME]"
type input "o"
type input "[PERSON_NAME]"
click at [523, 328] on input "LinkedIn URL (Include https://) *" at bounding box center [541, 324] width 231 height 24
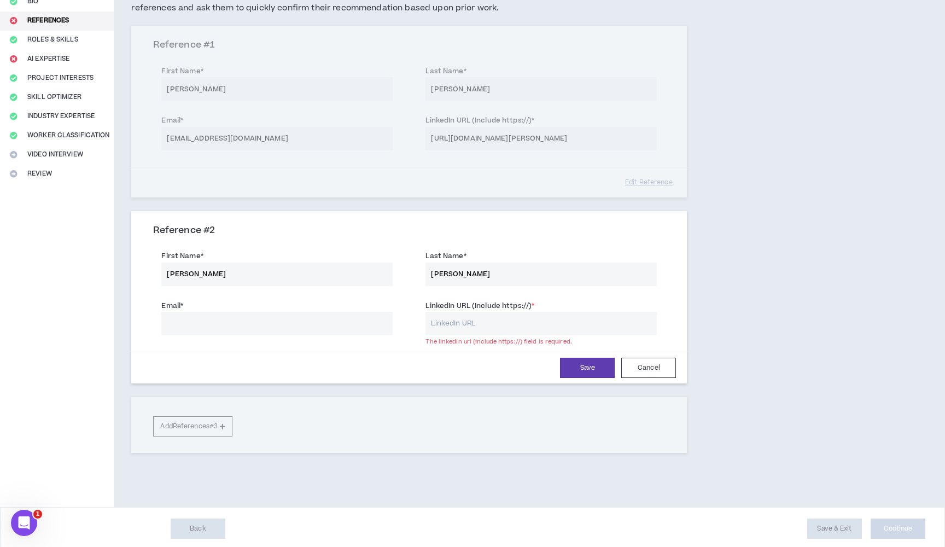
paste input "[URL][DOMAIN_NAME]"
type input "[URL][DOMAIN_NAME]"
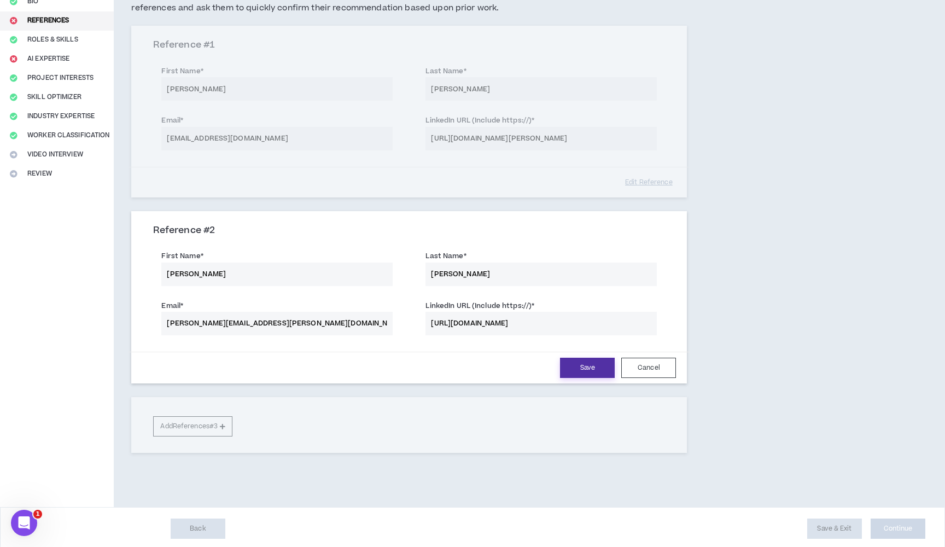
type input "[PERSON_NAME][EMAIL_ADDRESS][PERSON_NAME][DOMAIN_NAME]"
click at [567, 361] on button "Save" at bounding box center [587, 368] width 55 height 20
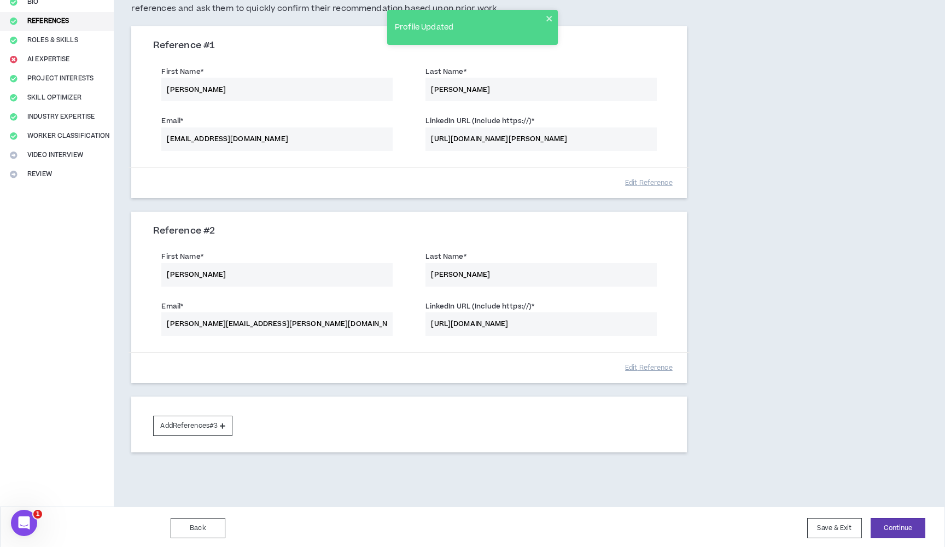
scroll to position [120, 0]
click at [898, 536] on div "Back Save & Exit Continue Save & Exit" at bounding box center [472, 528] width 945 height 43
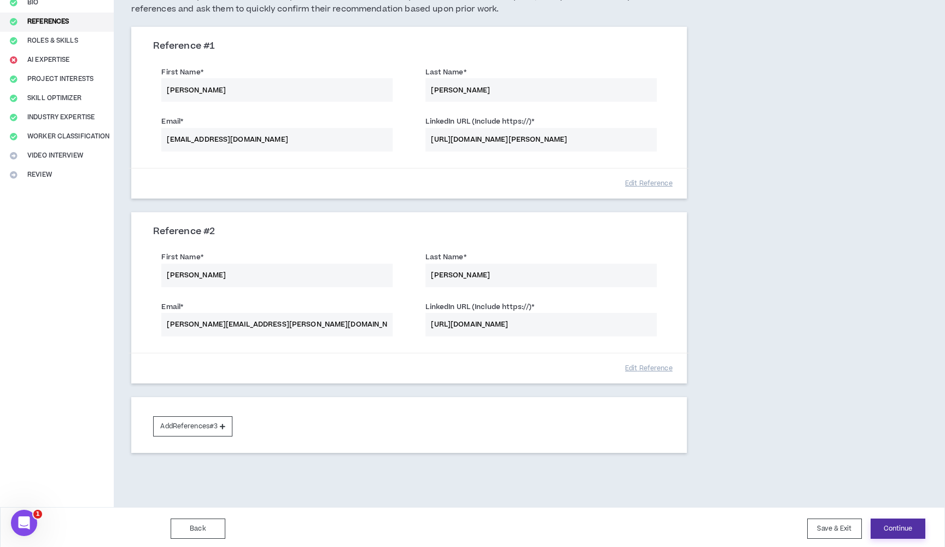
click at [887, 519] on button "Continue" at bounding box center [898, 529] width 55 height 20
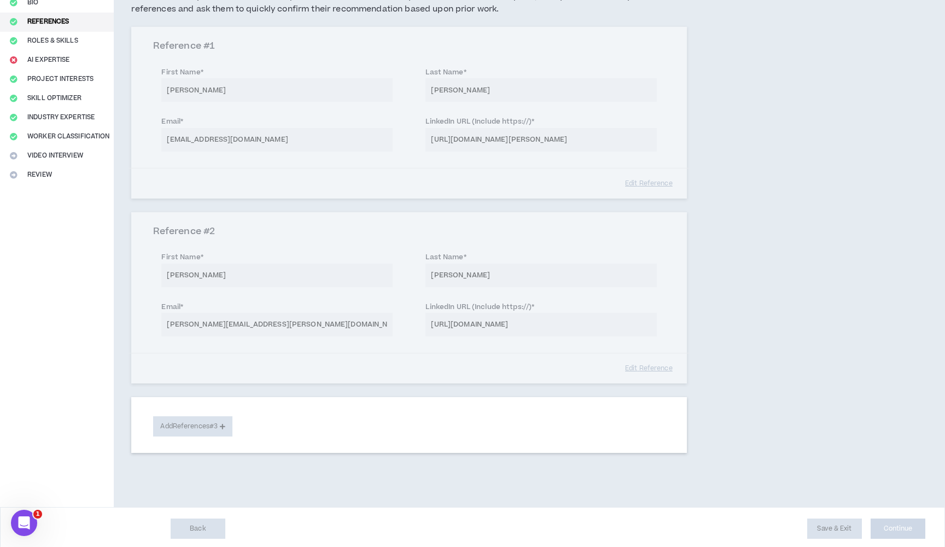
select select "**"
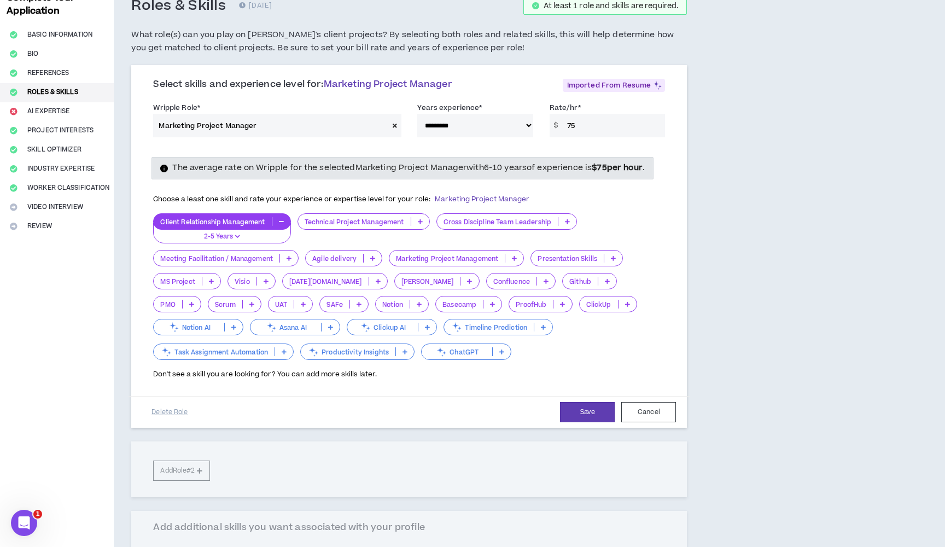
scroll to position [69, 0]
click at [303, 331] on p "Asana AI" at bounding box center [286, 327] width 71 height 8
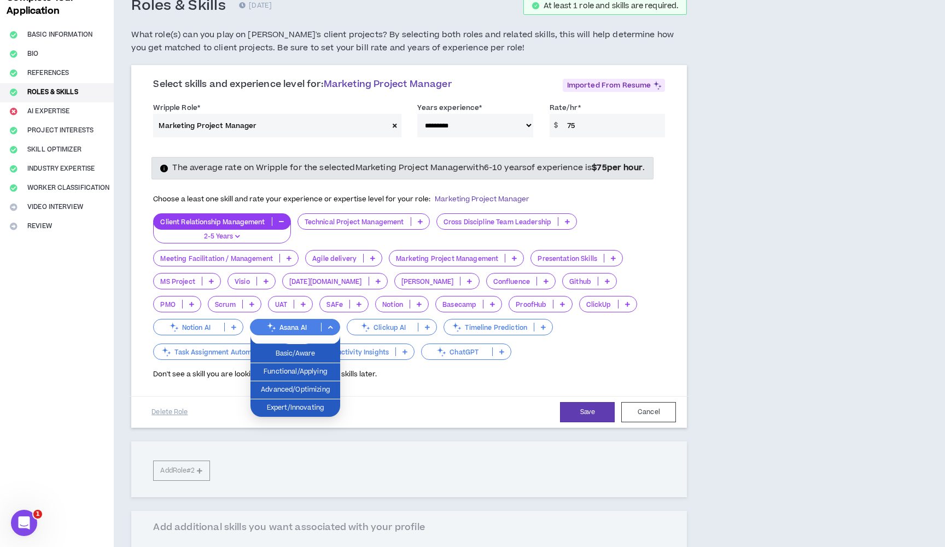
click at [367, 409] on div "Save Cancel Delete Role" at bounding box center [409, 412] width 561 height 32
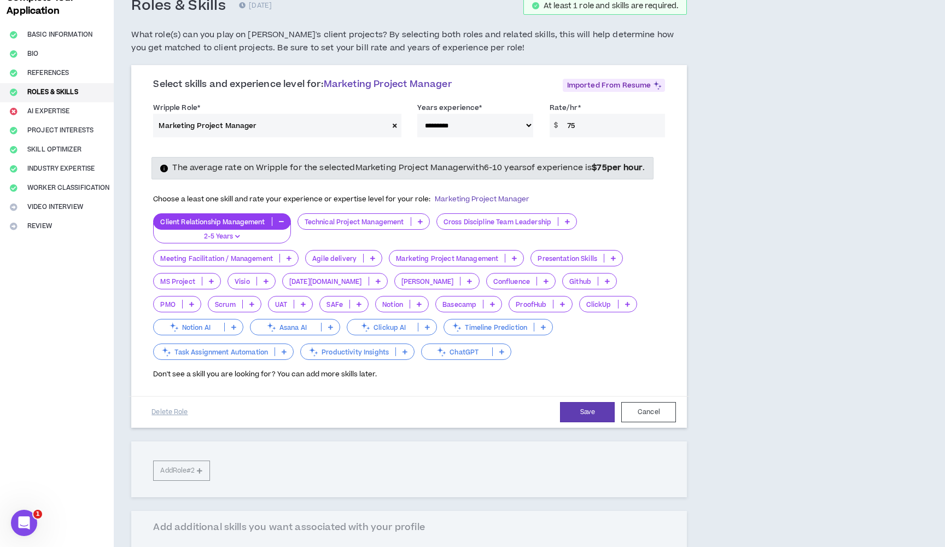
scroll to position [88, 0]
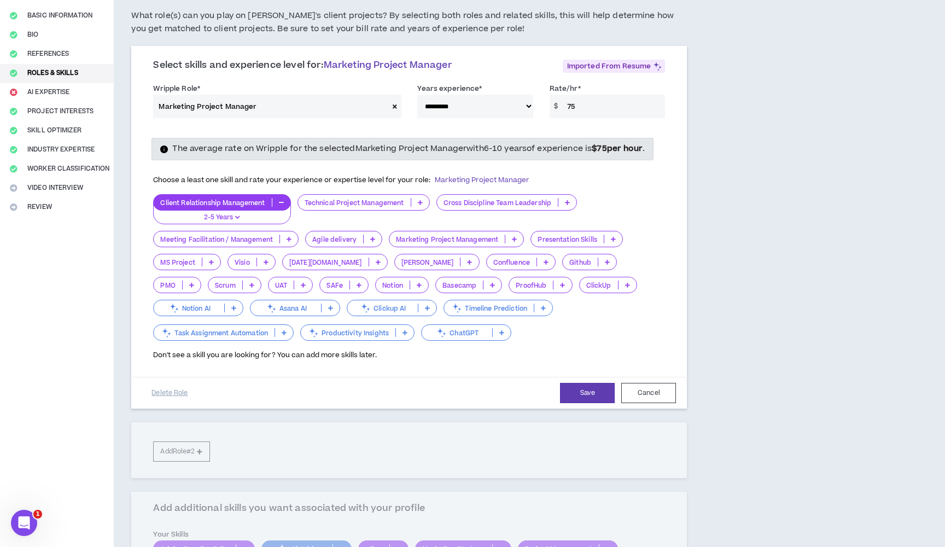
click at [418, 207] on p at bounding box center [420, 202] width 18 height 9
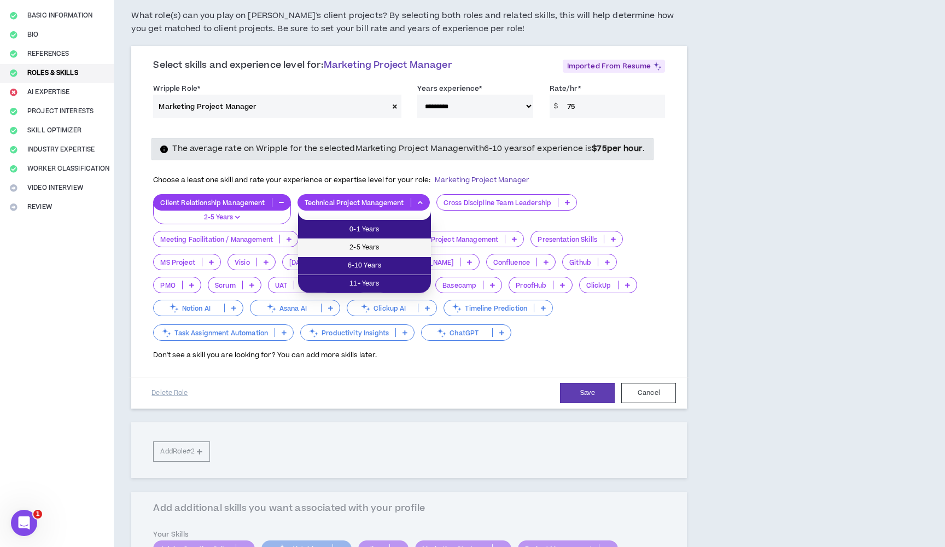
click at [405, 248] on span "2-5 Years" at bounding box center [365, 248] width 120 height 12
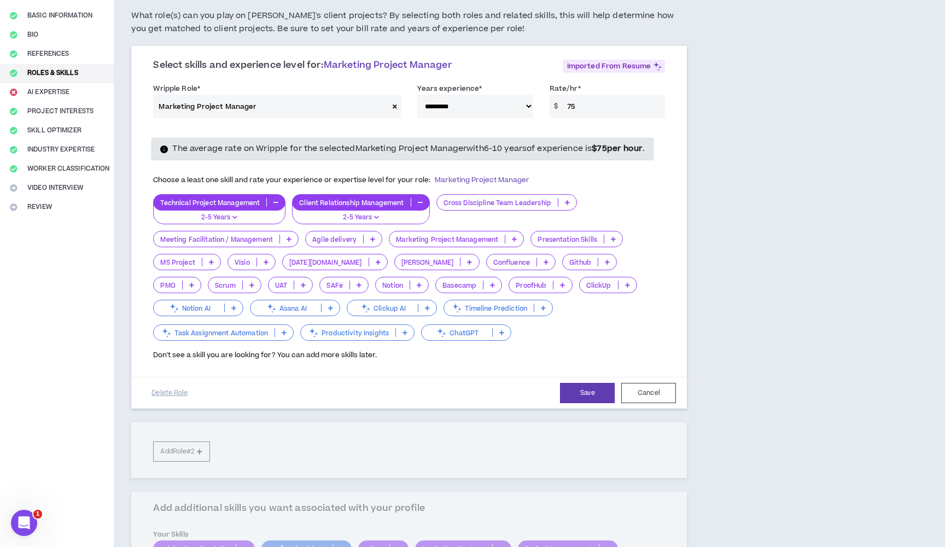
click at [570, 205] on icon at bounding box center [567, 202] width 5 height 5
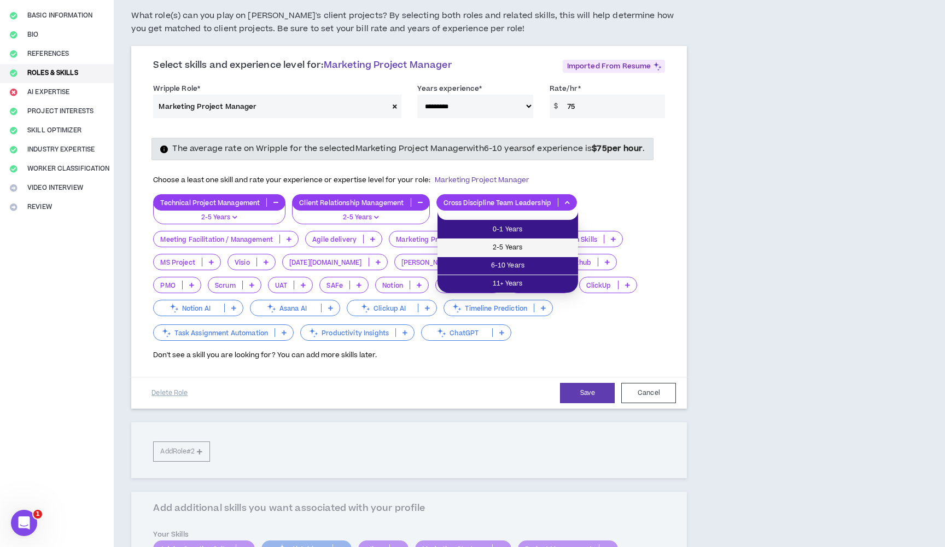
click at [548, 245] on span "2-5 Years" at bounding box center [507, 248] width 127 height 12
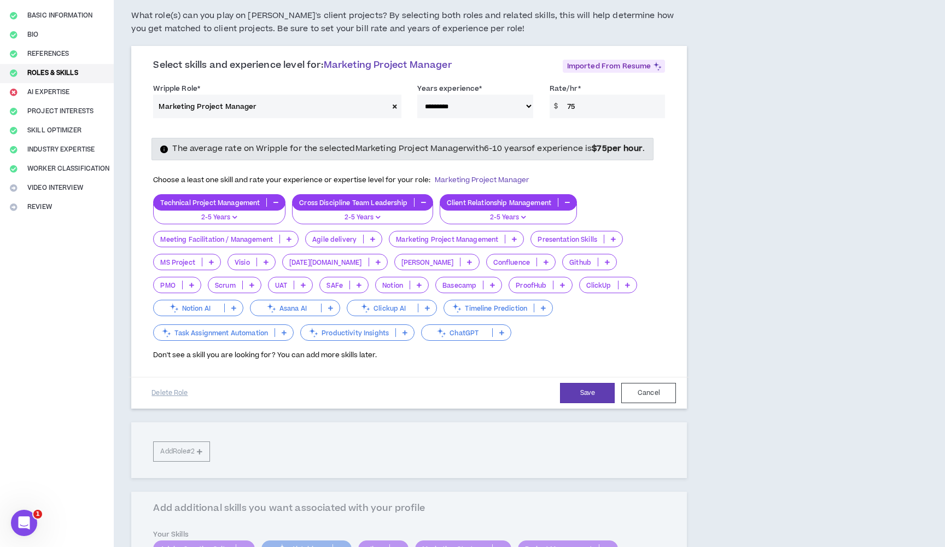
click at [288, 242] on icon at bounding box center [289, 238] width 5 height 5
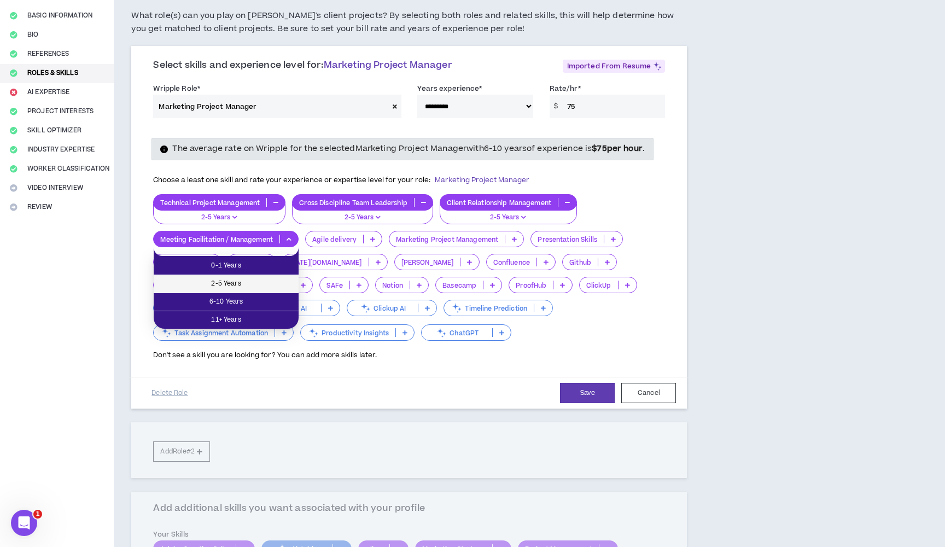
click at [270, 287] on span "2-5 Years" at bounding box center [226, 284] width 132 height 12
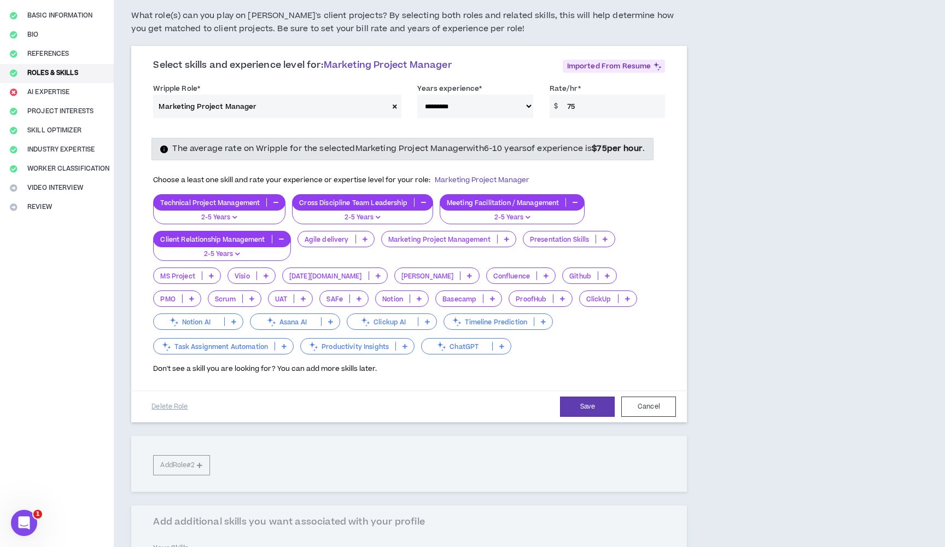
click at [362, 243] on p at bounding box center [365, 239] width 18 height 9
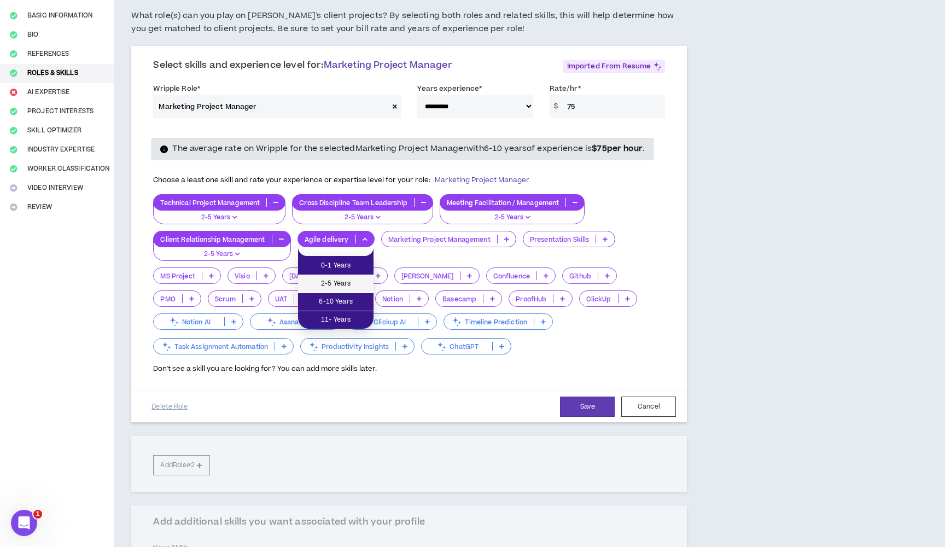
click at [349, 283] on span "2-5 Years" at bounding box center [336, 284] width 62 height 12
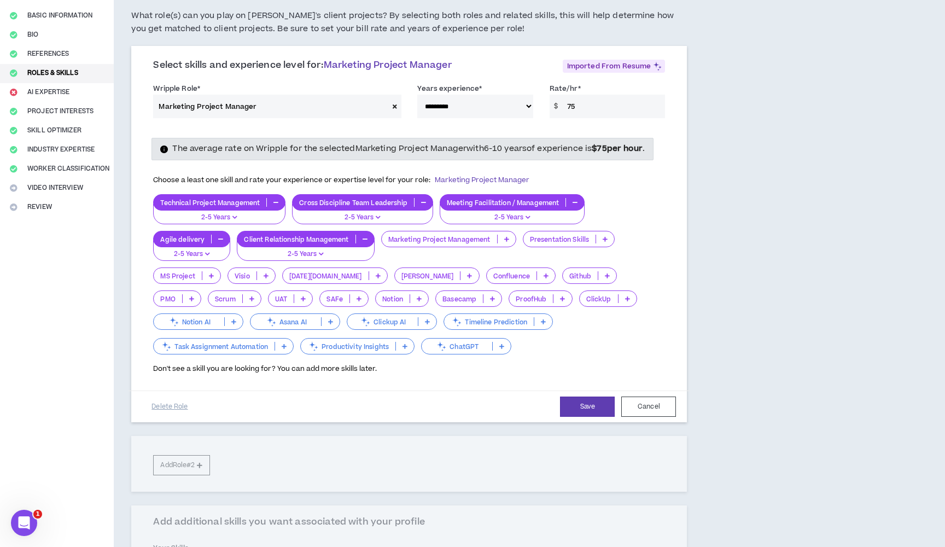
click at [504, 242] on icon at bounding box center [506, 238] width 5 height 5
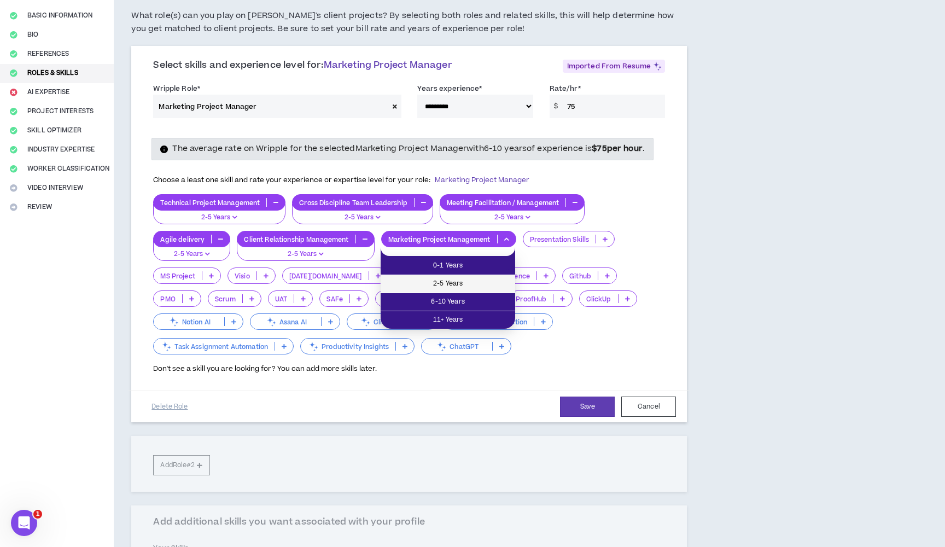
click at [479, 280] on span "2-5 Years" at bounding box center [447, 284] width 121 height 12
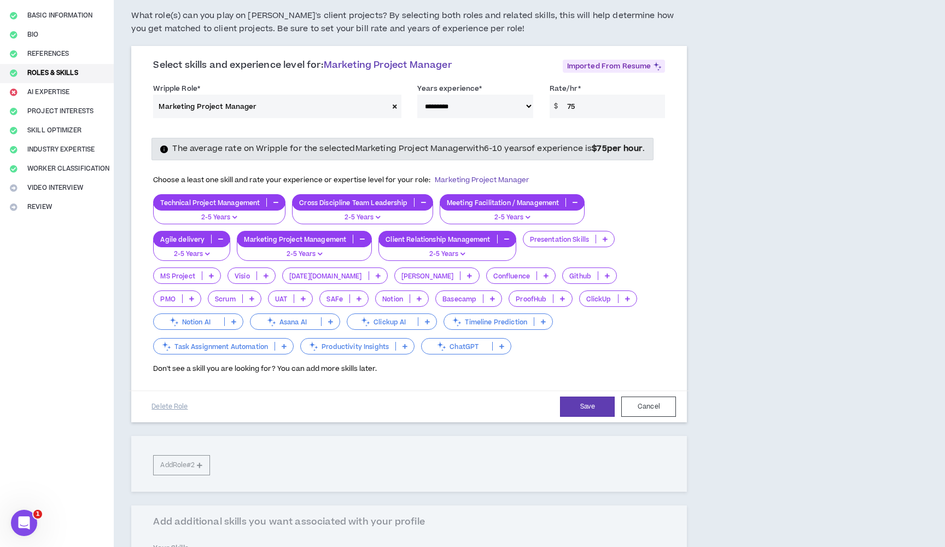
click at [604, 242] on icon at bounding box center [605, 238] width 5 height 5
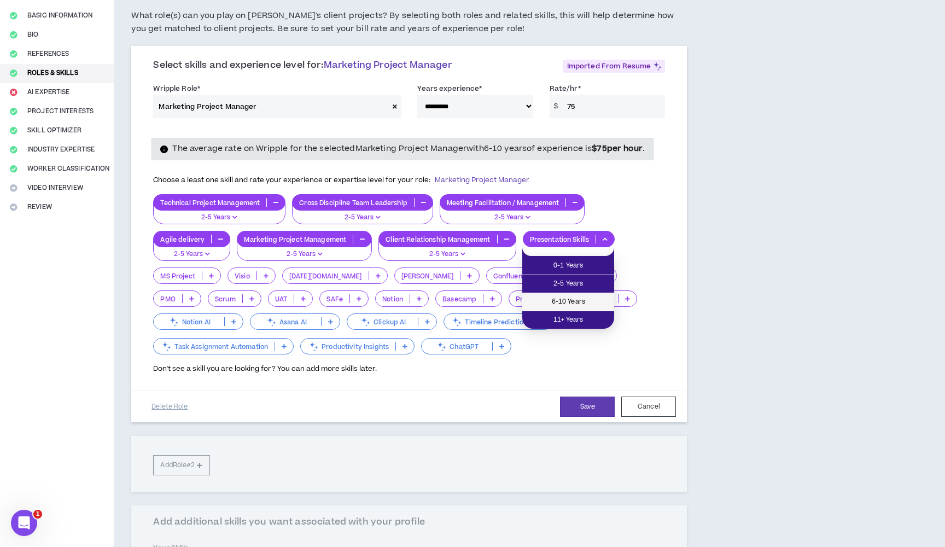
click at [560, 299] on span "6-10 Years" at bounding box center [568, 302] width 79 height 12
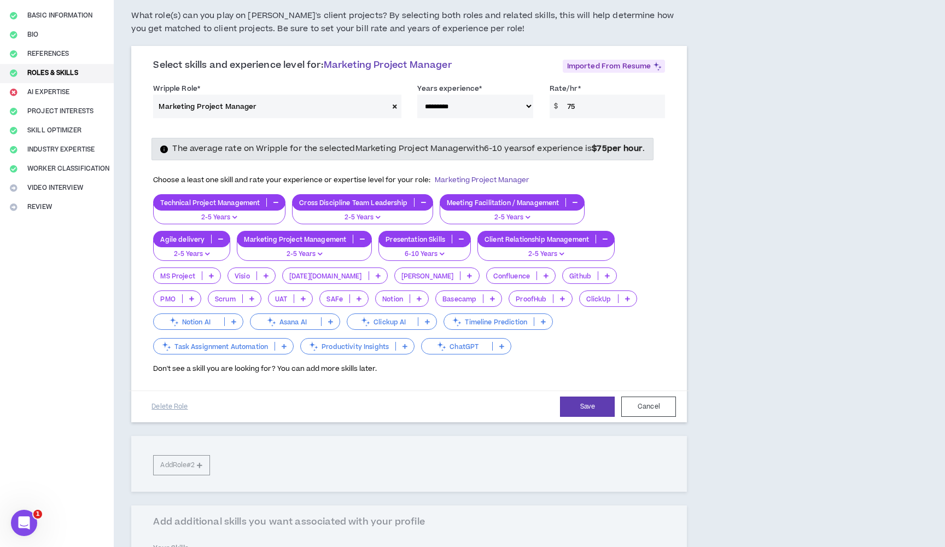
click at [194, 296] on icon at bounding box center [191, 298] width 5 height 5
click at [588, 316] on span "2-5 Years" at bounding box center [581, 320] width 34 height 12
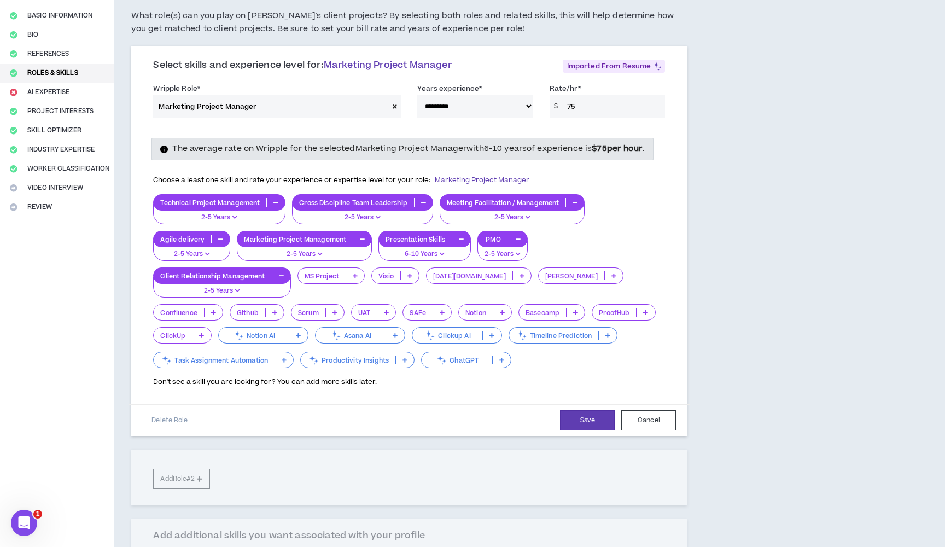
click at [333, 315] on icon at bounding box center [335, 312] width 5 height 5
click at [252, 354] on span "2-5 Years" at bounding box center [242, 356] width 40 height 12
click at [334, 340] on p at bounding box center [331, 335] width 18 height 9
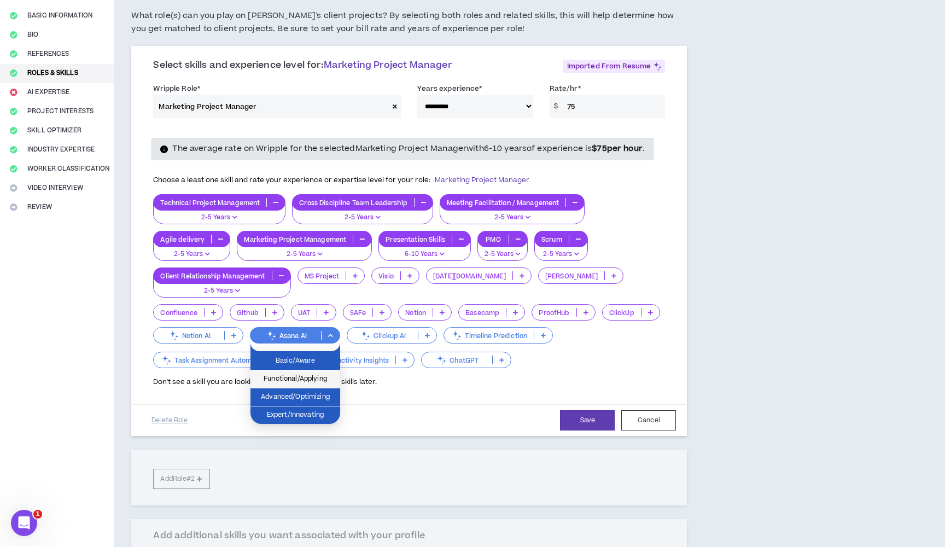
click at [321, 376] on span "Functional/Applying" at bounding box center [295, 379] width 77 height 12
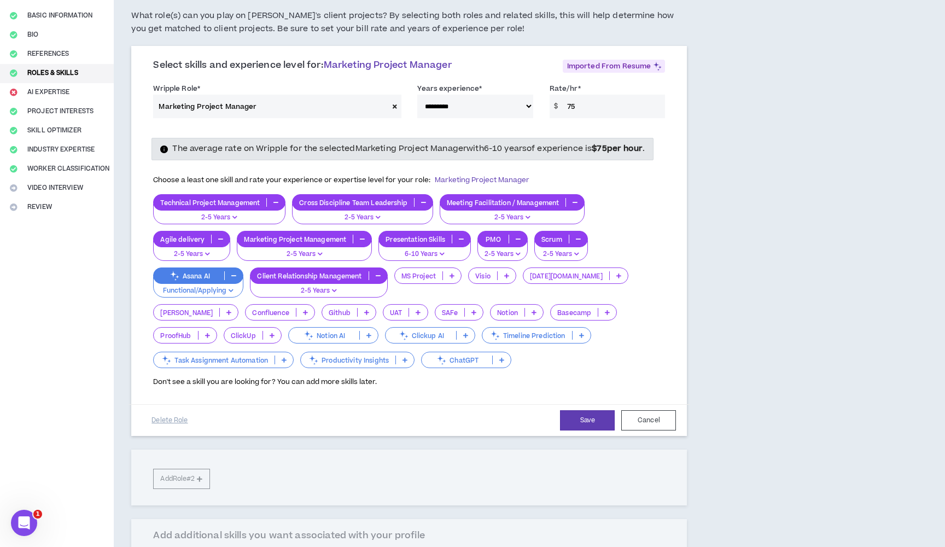
click at [499, 363] on icon at bounding box center [501, 359] width 5 height 5
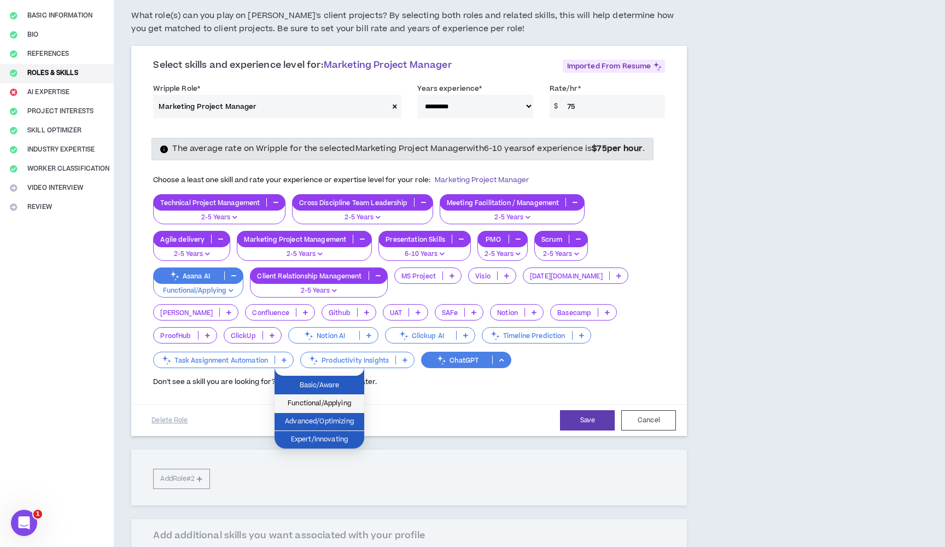
click at [344, 405] on span "Functional/Applying" at bounding box center [319, 404] width 77 height 12
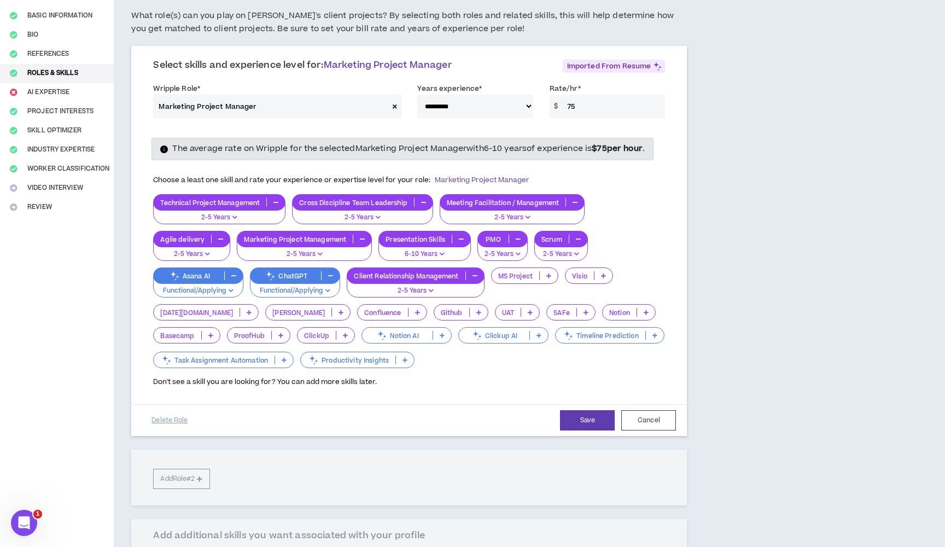
click at [550, 278] on icon at bounding box center [548, 275] width 5 height 5
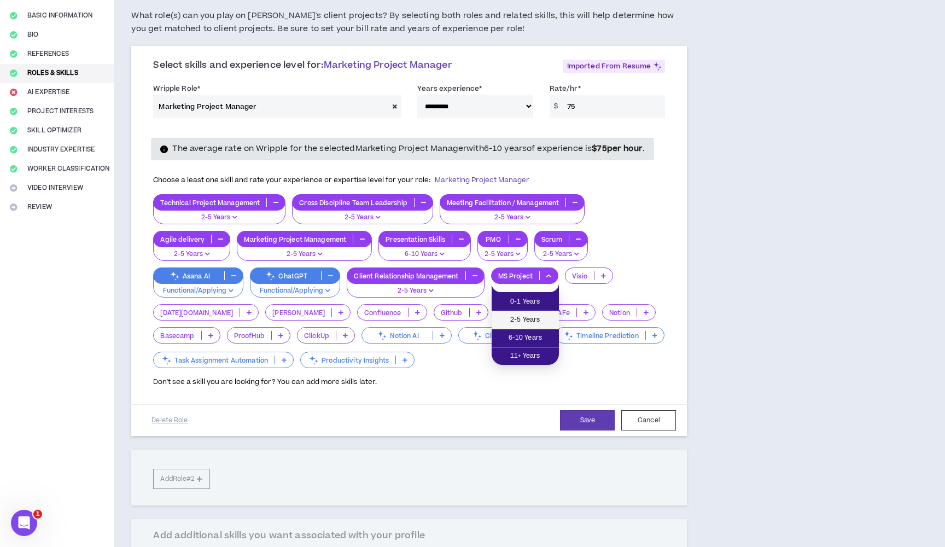
click at [542, 318] on span "2-5 Years" at bounding box center [525, 320] width 54 height 12
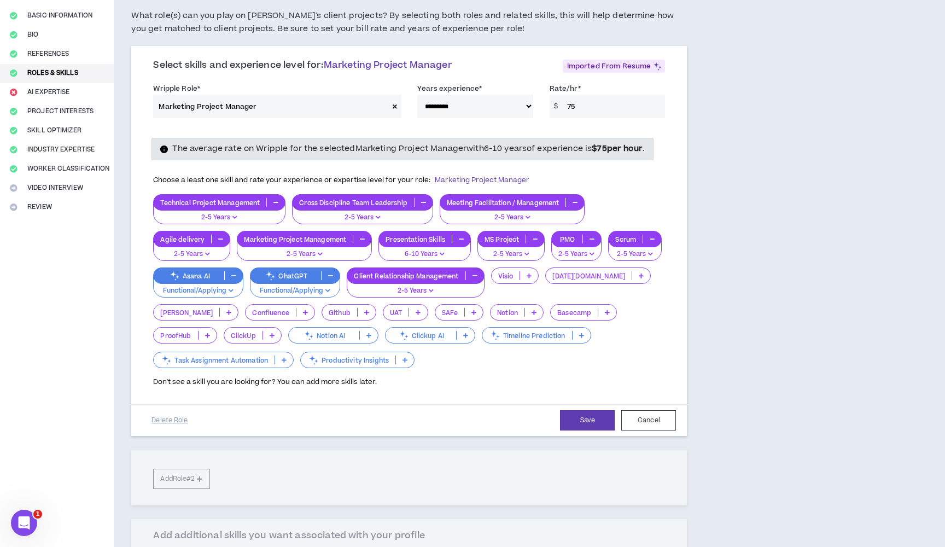
click at [632, 280] on p at bounding box center [641, 275] width 18 height 9
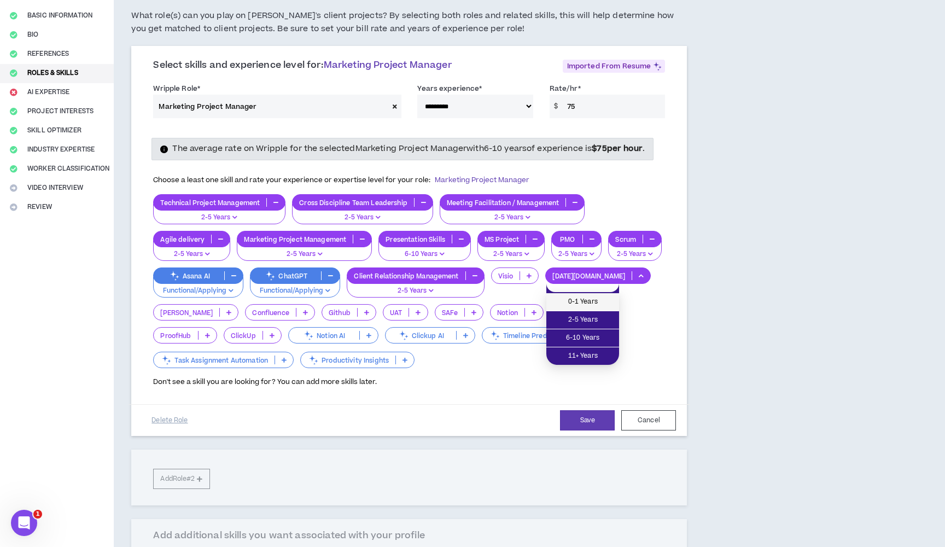
click at [614, 303] on li "0-1 Years" at bounding box center [582, 302] width 73 height 18
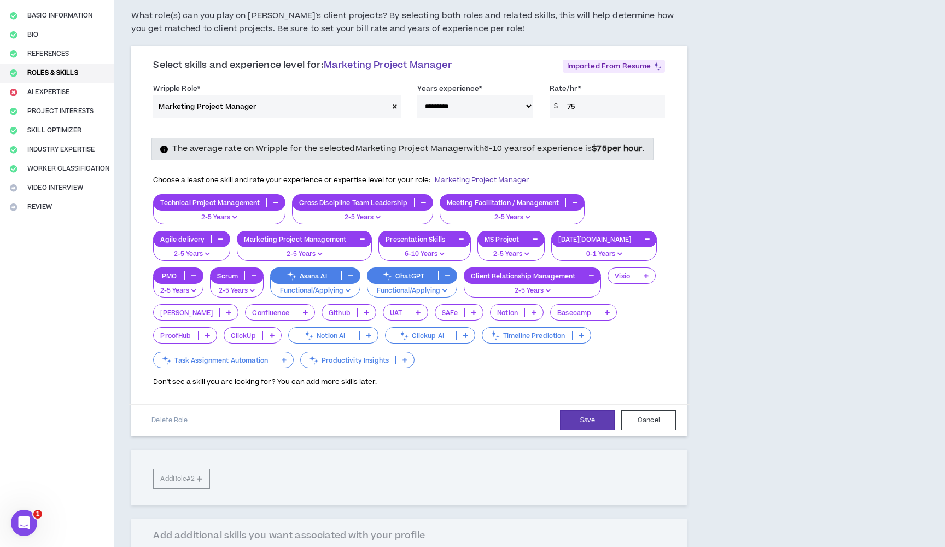
click at [579, 338] on icon at bounding box center [581, 335] width 5 height 5
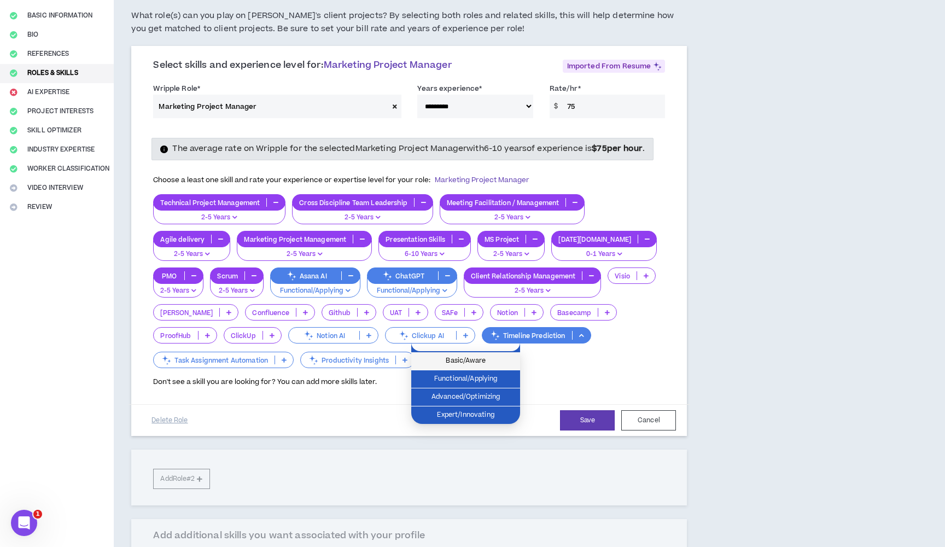
click at [499, 364] on span "Basic/Aware" at bounding box center [466, 361] width 96 height 12
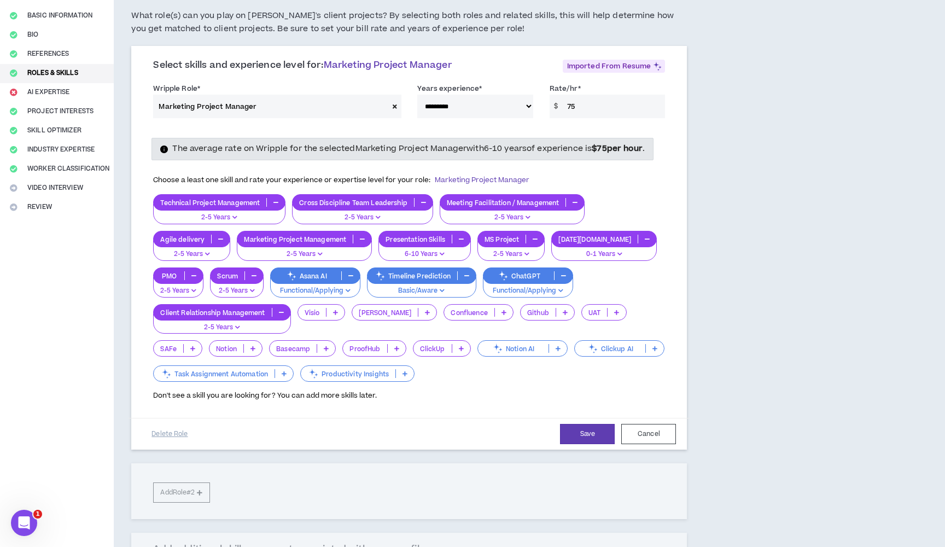
click at [404, 376] on icon at bounding box center [405, 373] width 5 height 5
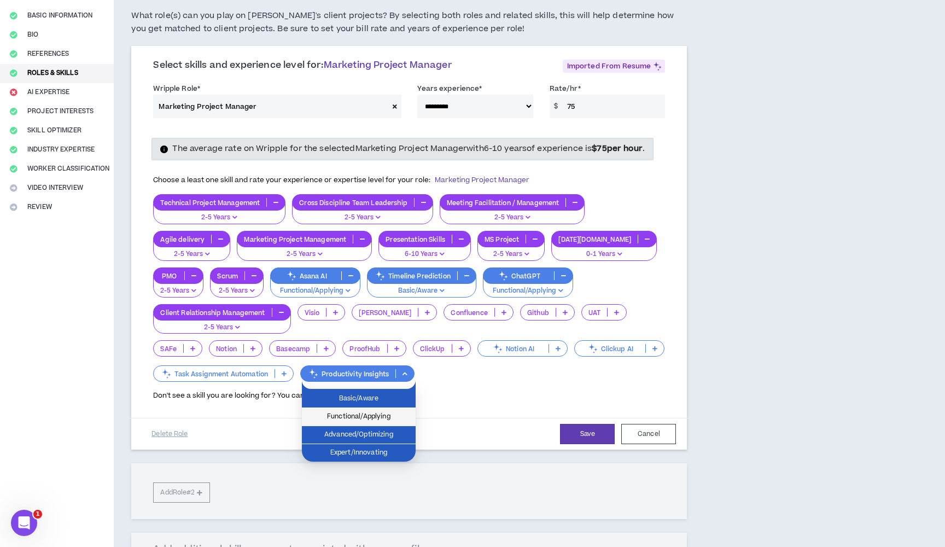
click at [401, 418] on span "Functional/Applying" at bounding box center [359, 417] width 101 height 12
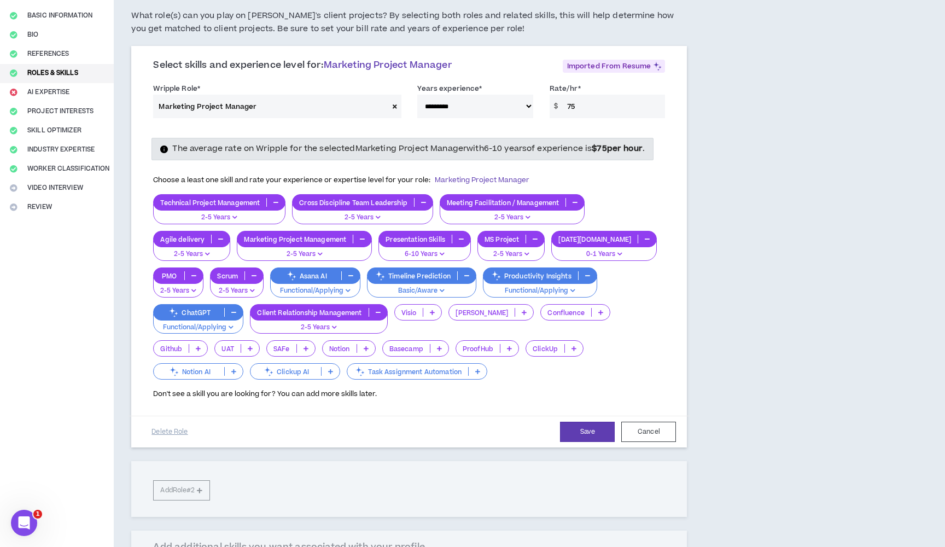
click at [469, 376] on p at bounding box center [478, 371] width 18 height 9
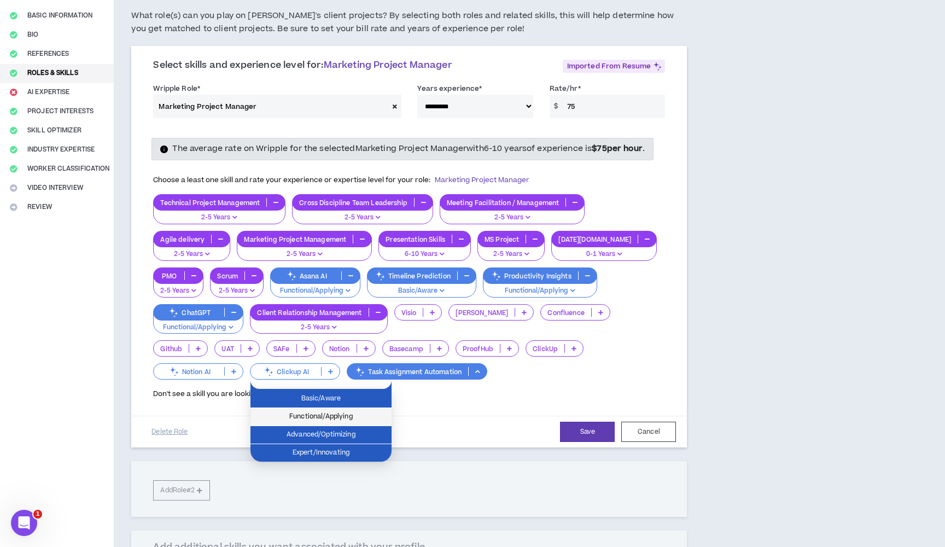
click at [361, 414] on span "Functional/Applying" at bounding box center [321, 417] width 128 height 12
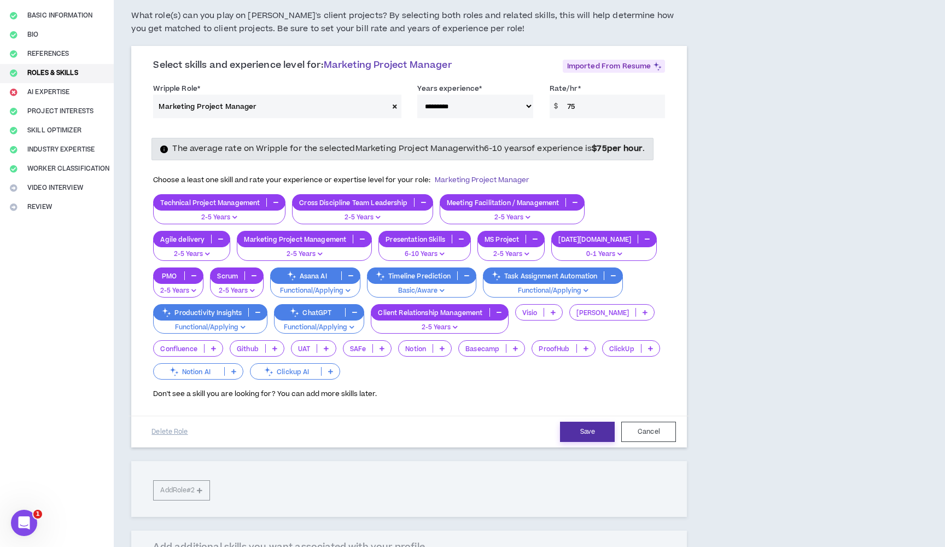
click at [603, 438] on button "Save" at bounding box center [587, 432] width 55 height 20
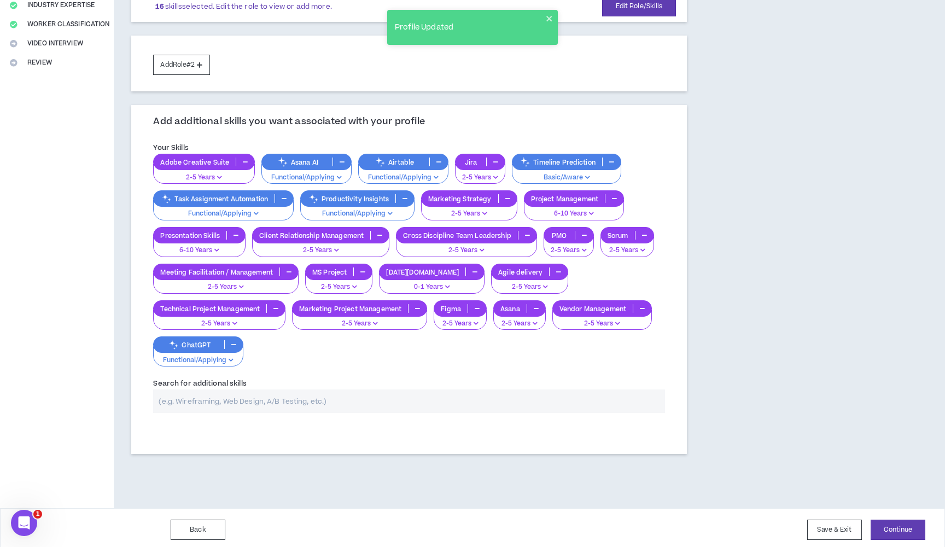
scroll to position [232, 0]
click at [361, 396] on input "text" at bounding box center [409, 402] width 512 height 24
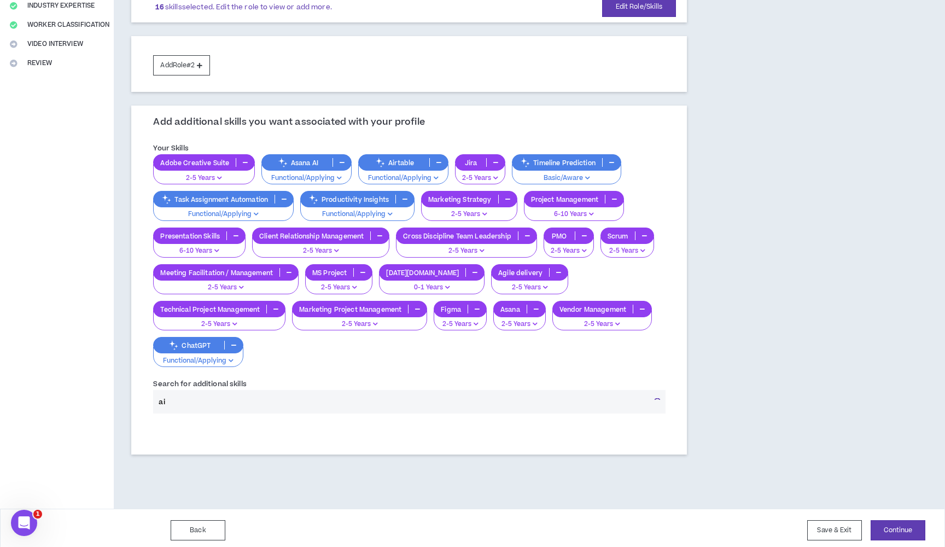
type input "a"
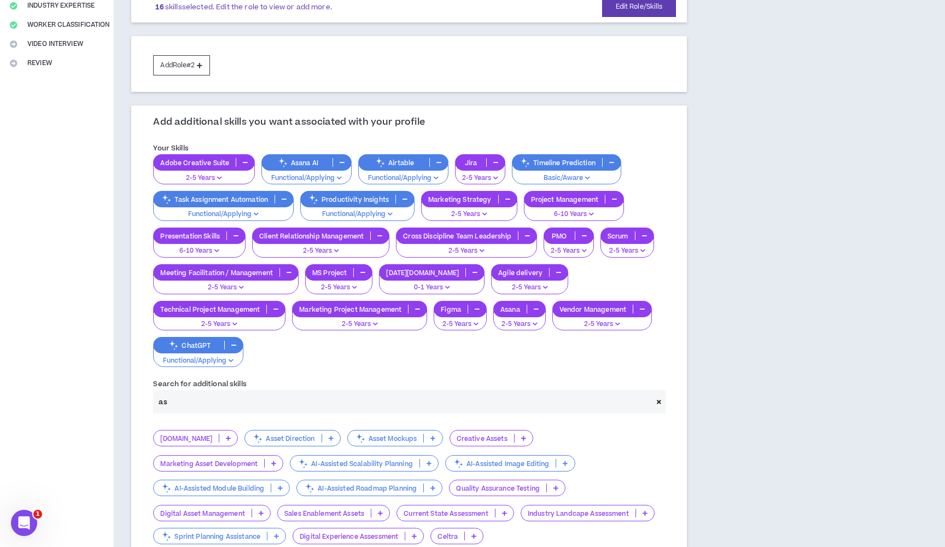
type input "a"
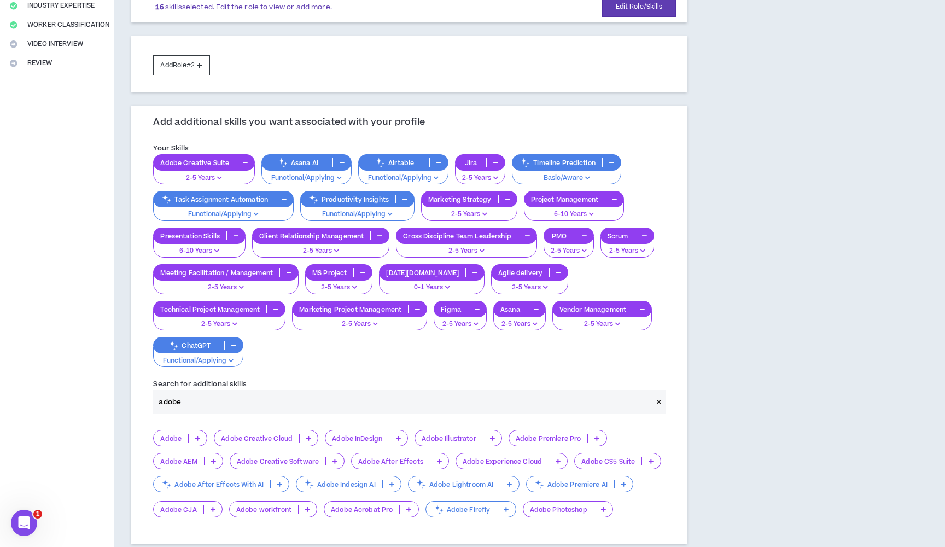
click at [310, 434] on p at bounding box center [309, 438] width 18 height 9
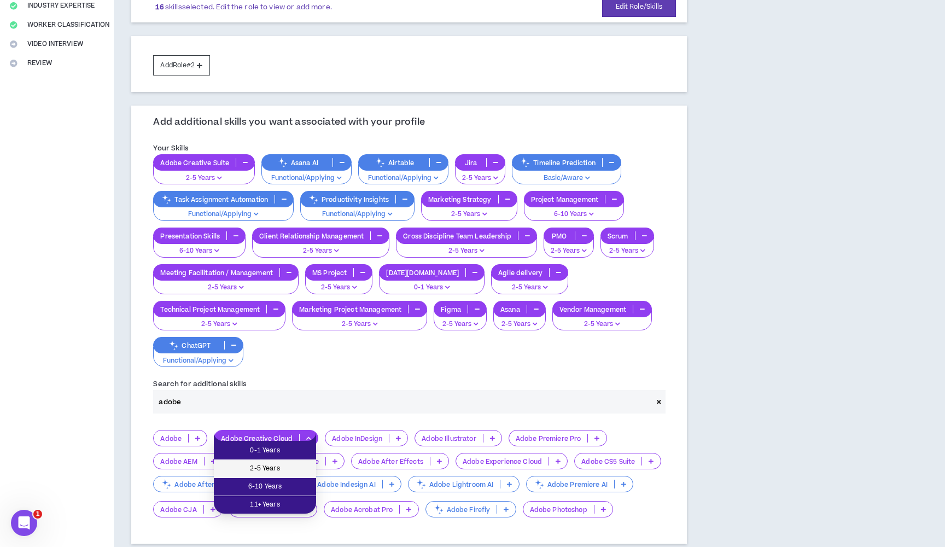
click at [297, 469] on span "2-5 Years" at bounding box center [264, 469] width 89 height 12
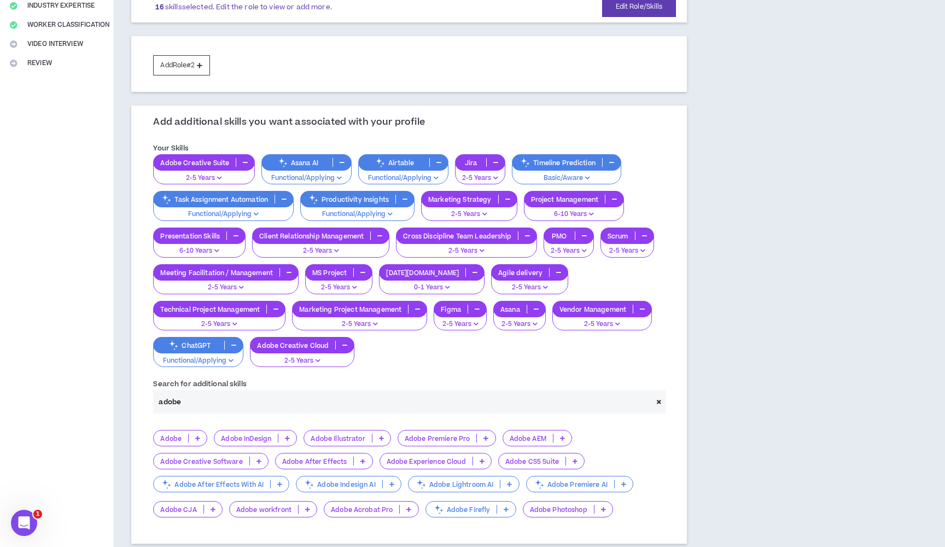
drag, startPoint x: 206, startPoint y: 395, endPoint x: 152, endPoint y: 393, distance: 54.7
click at [152, 393] on div "Search for additional skills adobe" at bounding box center [409, 396] width 528 height 36
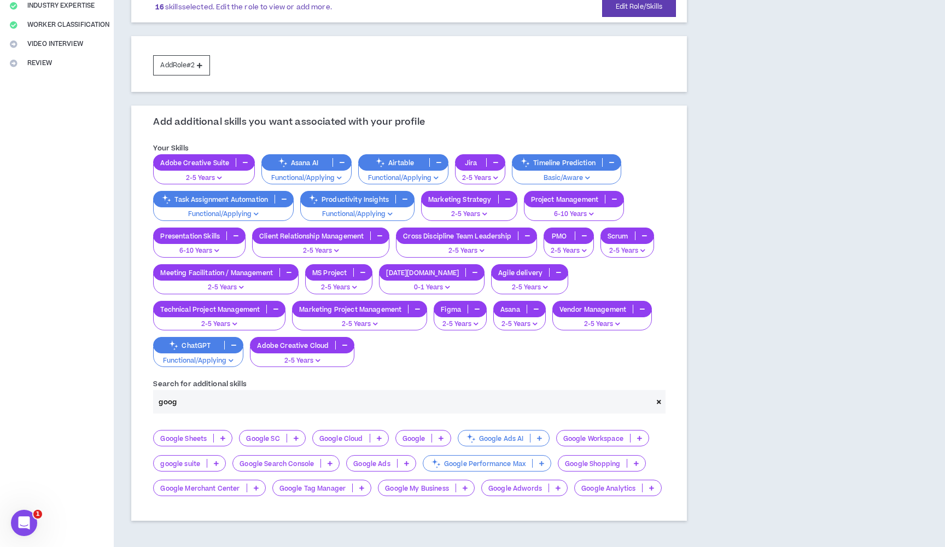
click at [214, 461] on icon at bounding box center [216, 463] width 5 height 5
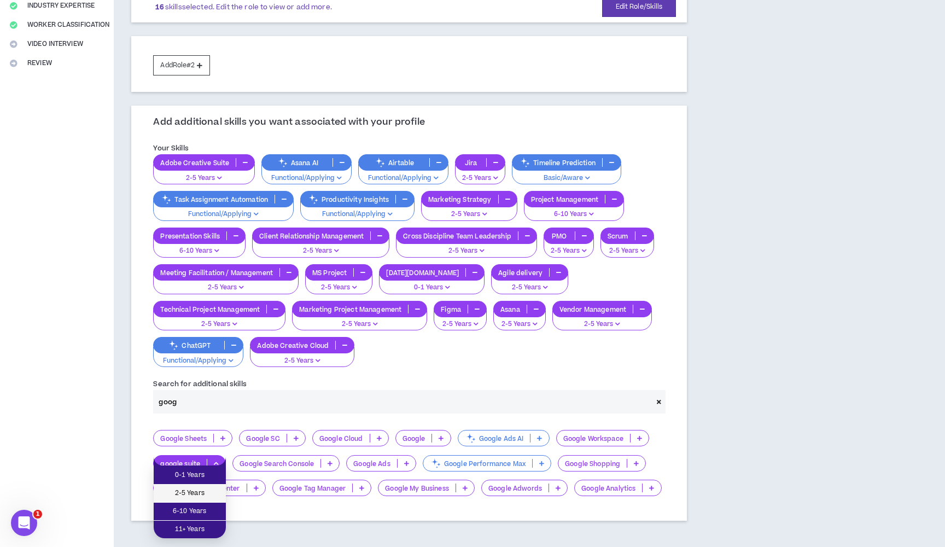
click at [209, 489] on span "2-5 Years" at bounding box center [189, 493] width 59 height 12
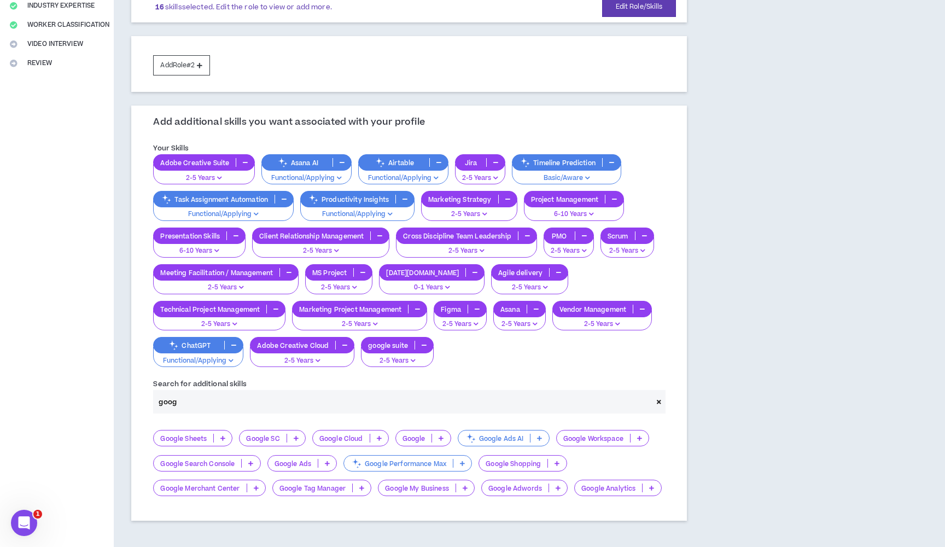
drag, startPoint x: 196, startPoint y: 396, endPoint x: 149, endPoint y: 393, distance: 47.7
click at [149, 393] on div "Search for additional skills goog" at bounding box center [409, 396] width 528 height 36
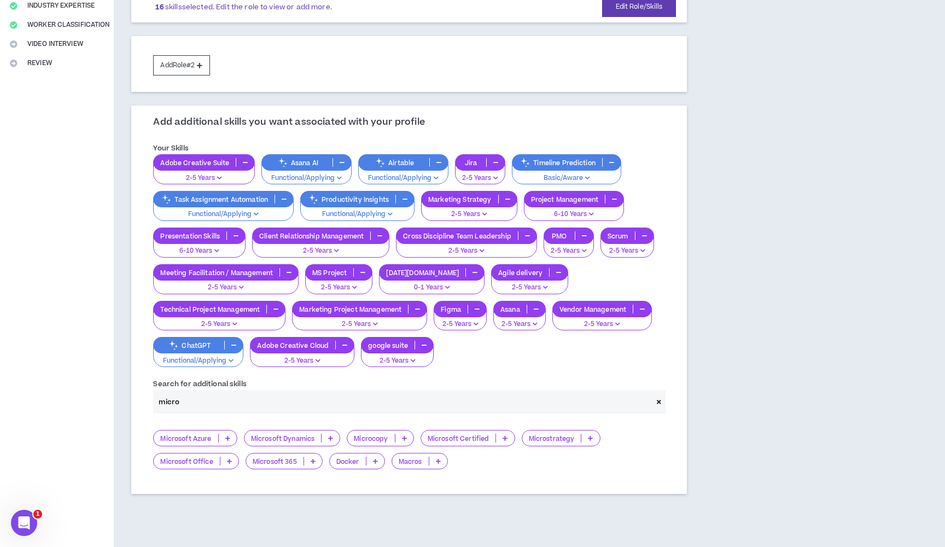
type input "micro"
click at [230, 458] on icon at bounding box center [229, 460] width 5 height 5
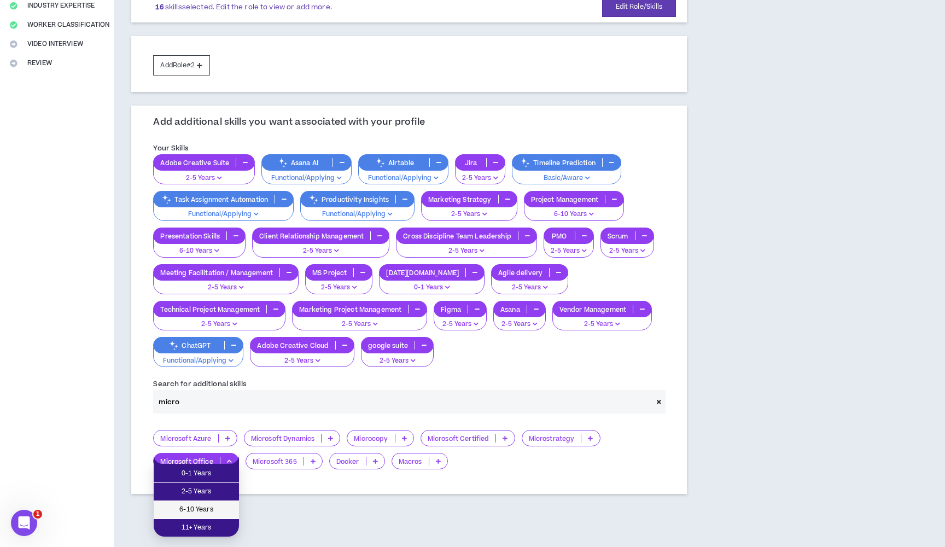
click at [213, 502] on li "6-10 Years" at bounding box center [196, 510] width 85 height 18
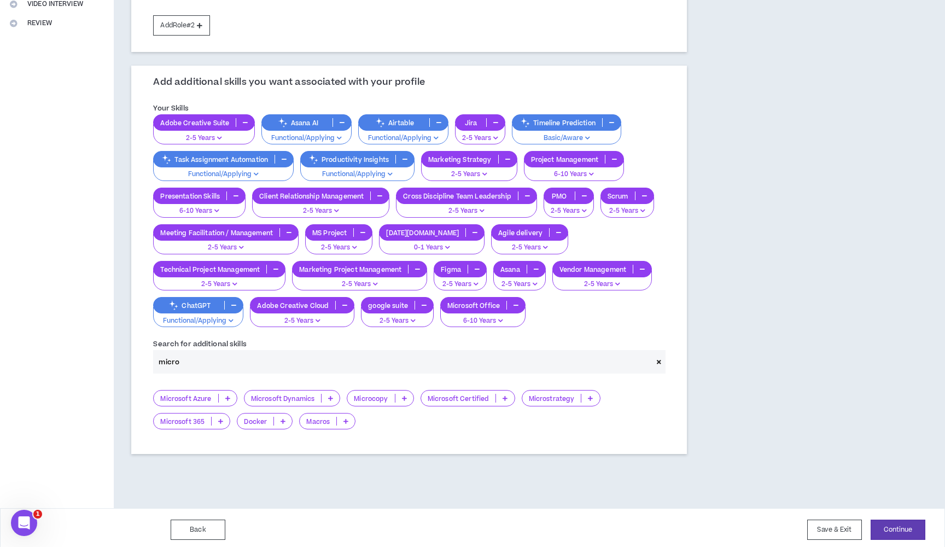
scroll to position [271, 0]
click at [894, 527] on button "Continue" at bounding box center [898, 530] width 55 height 20
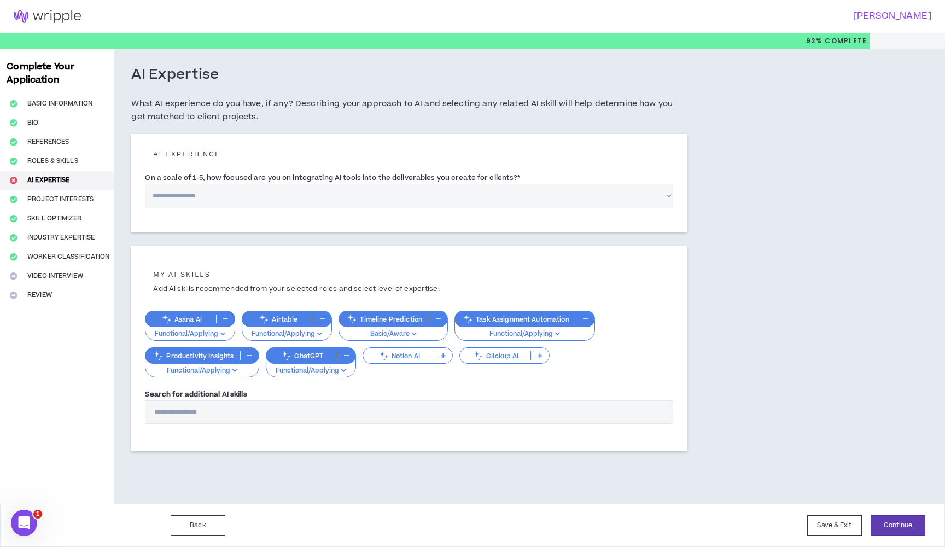
select select "*"
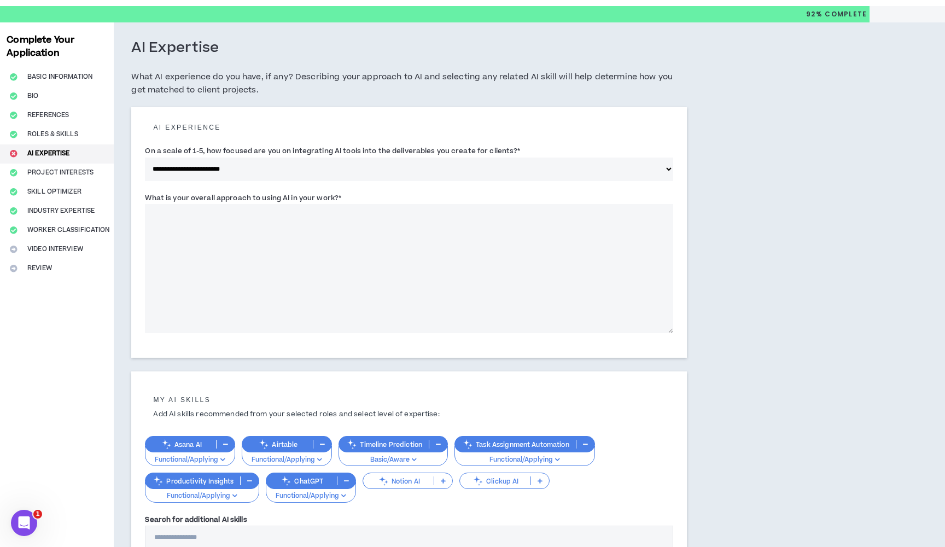
scroll to position [27, 0]
click at [219, 232] on textarea "What is your overall approach to using AI in your work? *" at bounding box center [409, 268] width 528 height 129
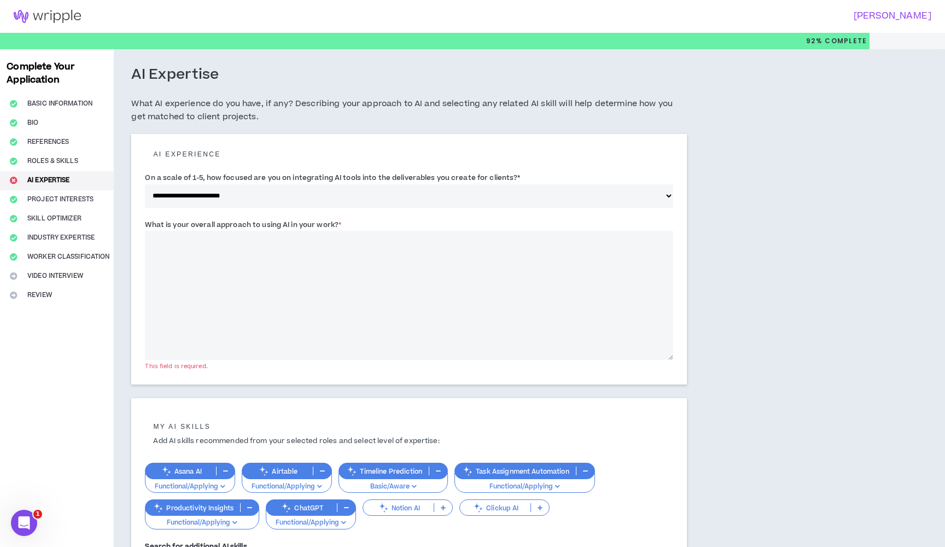
scroll to position [0, 0]
click at [386, 260] on textarea "What is your overall approach to using AI in your work? *" at bounding box center [409, 295] width 528 height 129
paste textarea "**********"
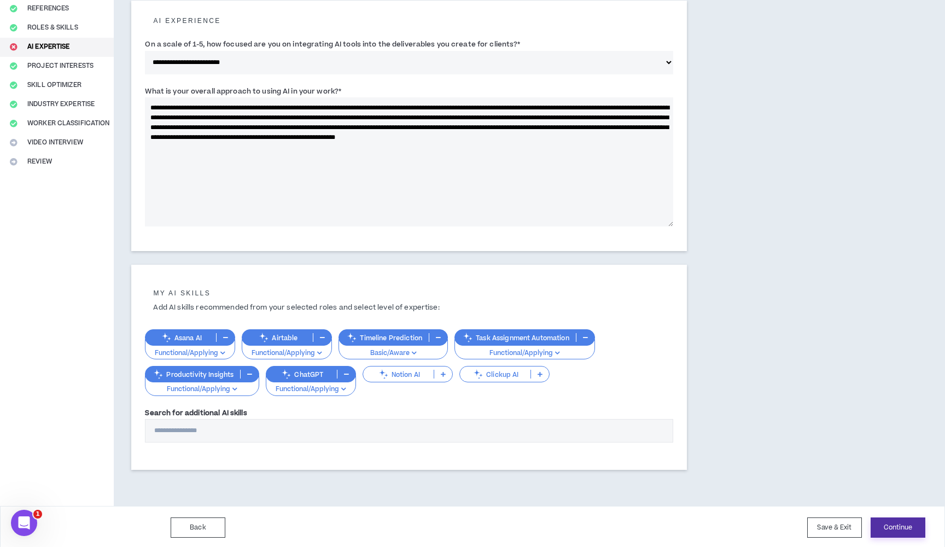
scroll to position [133, 0]
type textarea "**********"
click at [898, 525] on button "Continue" at bounding box center [898, 528] width 55 height 20
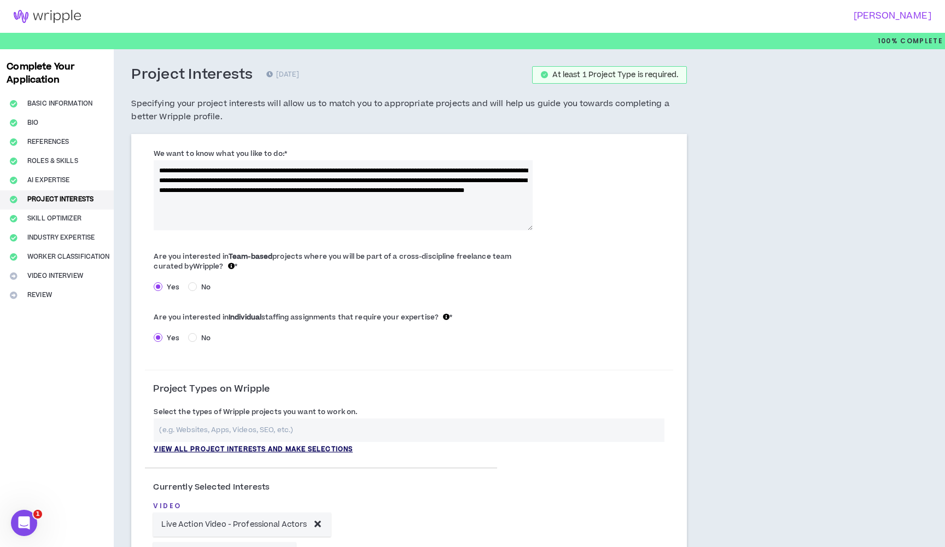
click at [348, 447] on p "View all project interests and make selections" at bounding box center [253, 450] width 199 height 10
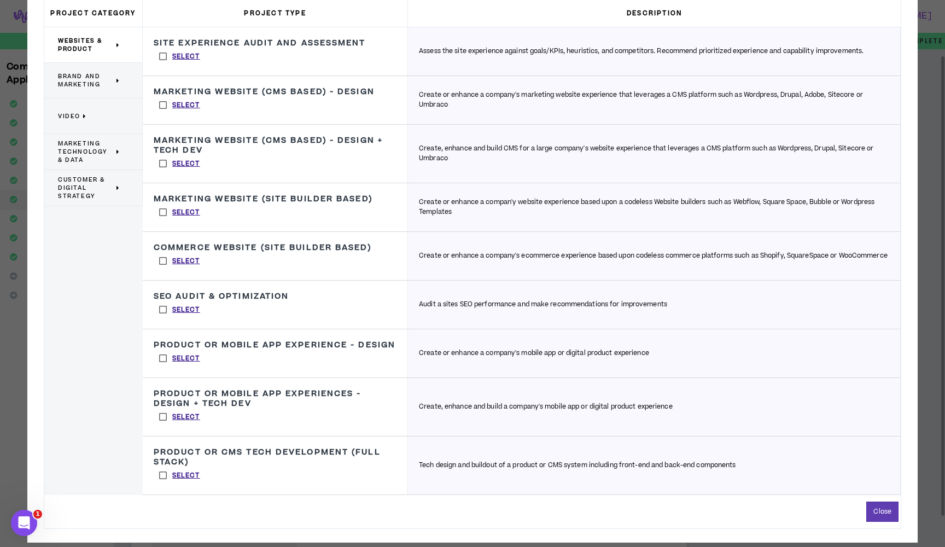
click at [98, 74] on span "Brand and Marketing" at bounding box center [86, 80] width 56 height 16
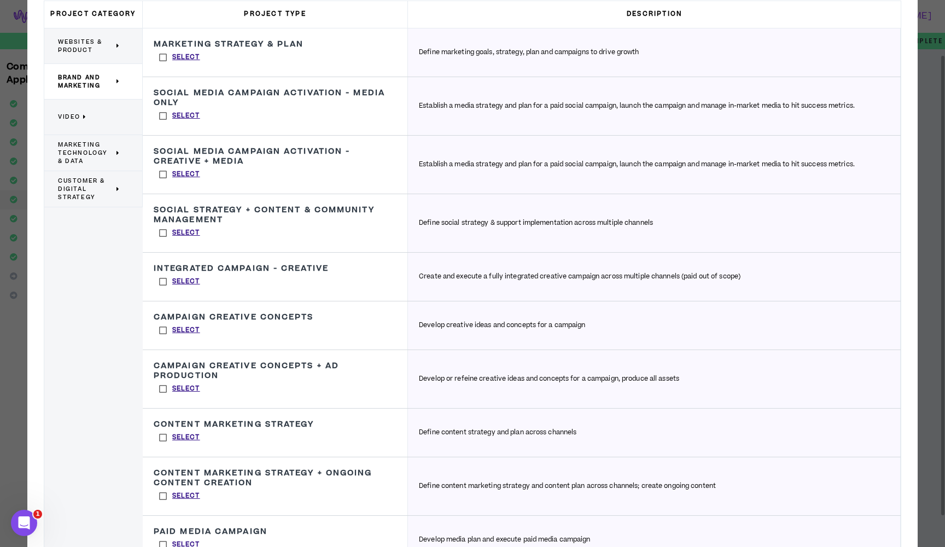
click at [166, 60] on label "Select" at bounding box center [180, 57] width 52 height 16
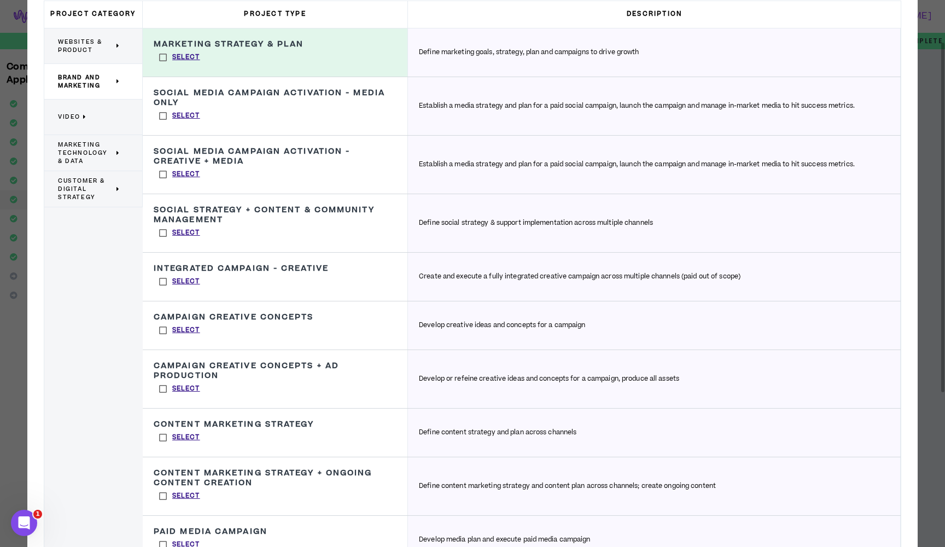
click at [160, 119] on label "Select" at bounding box center [180, 116] width 52 height 16
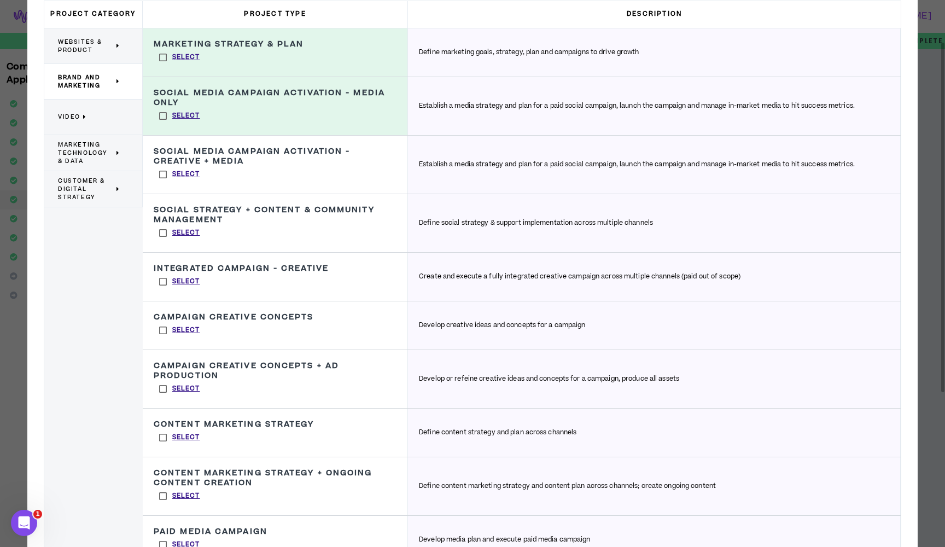
click at [162, 172] on label "Select" at bounding box center [180, 174] width 52 height 16
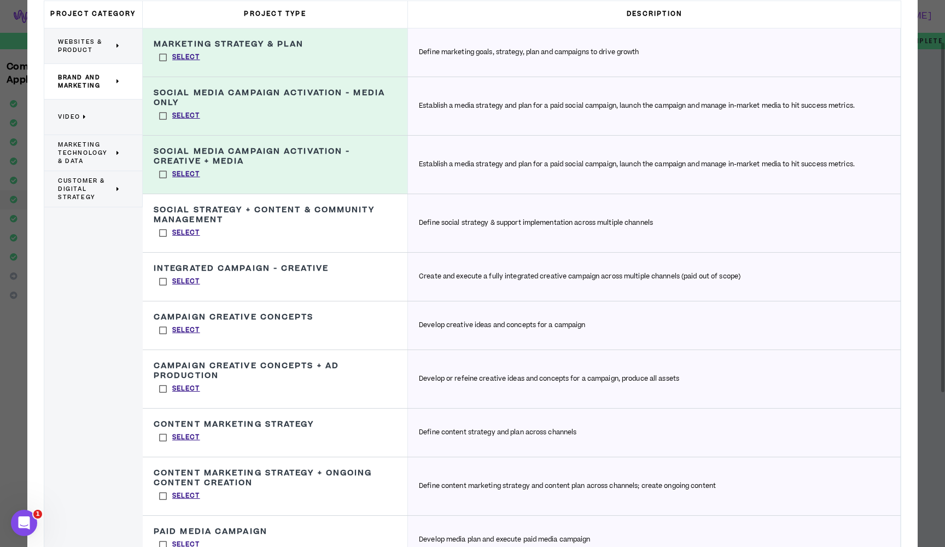
click at [160, 226] on label "Select" at bounding box center [180, 233] width 52 height 16
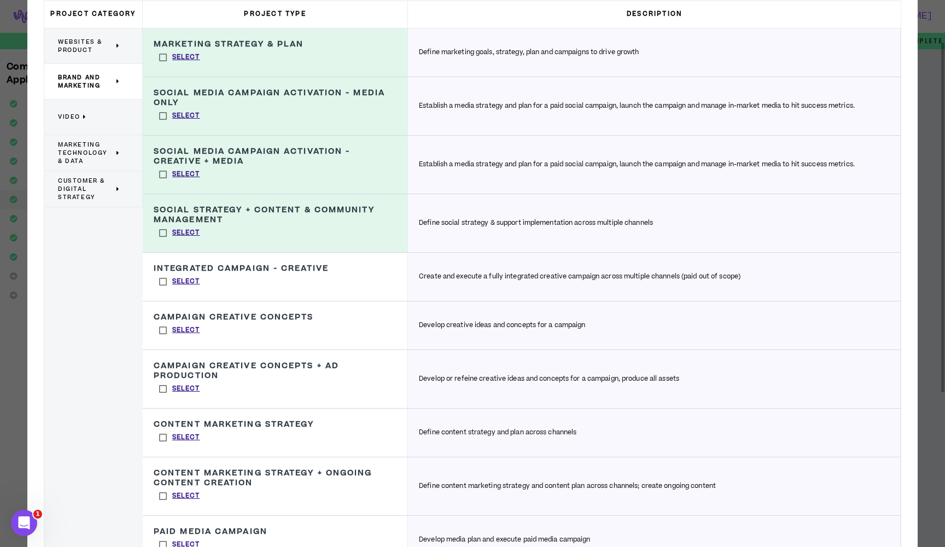
click at [161, 280] on label "Select" at bounding box center [180, 281] width 52 height 16
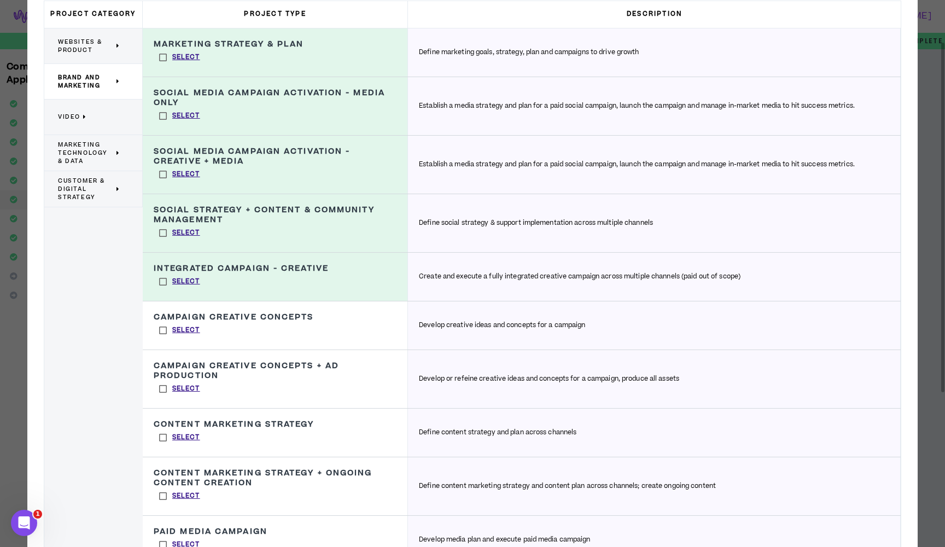
click at [160, 326] on label "Select" at bounding box center [180, 330] width 52 height 16
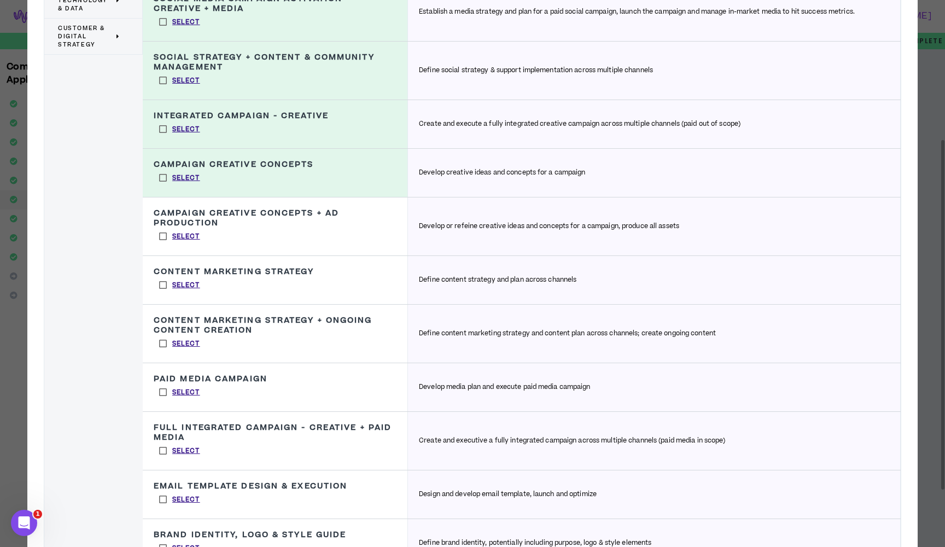
click at [161, 240] on label "Select" at bounding box center [180, 236] width 52 height 16
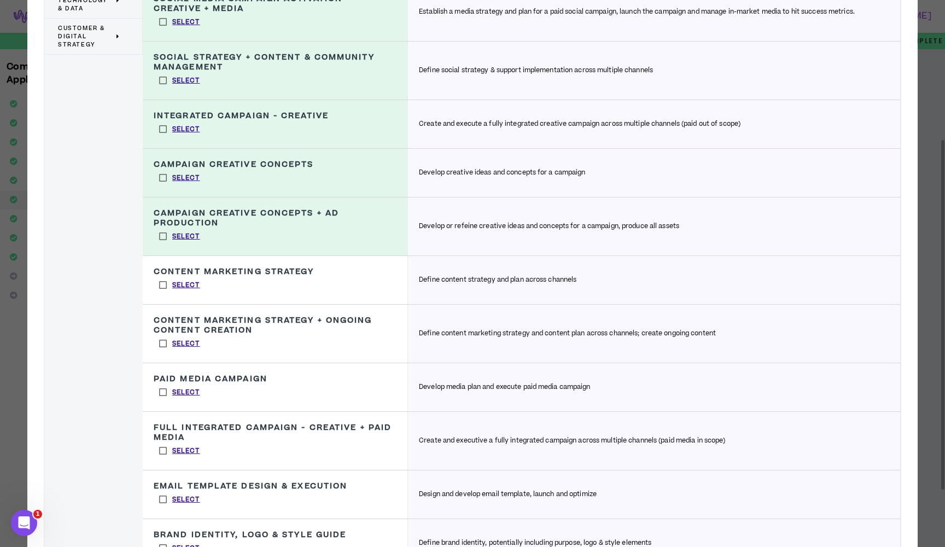
click at [161, 286] on label "Select" at bounding box center [180, 285] width 52 height 16
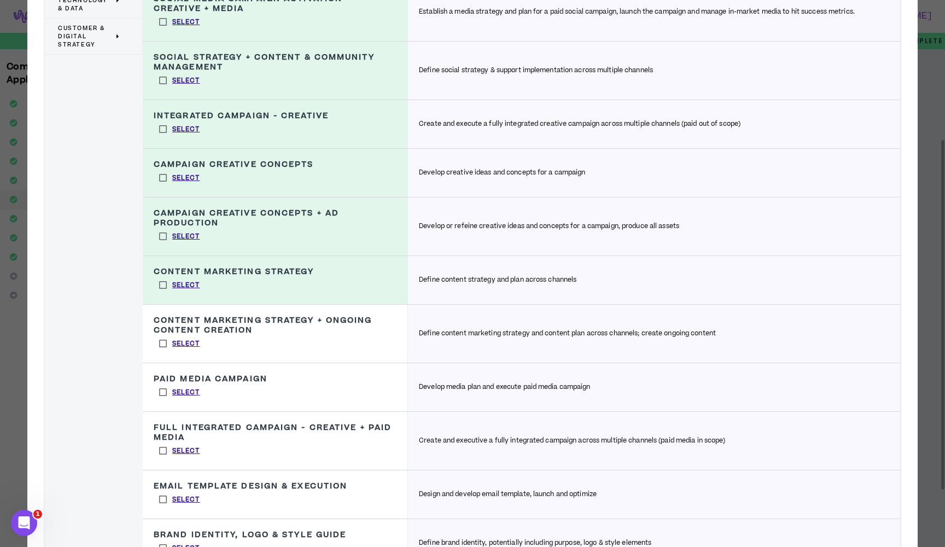
click at [160, 342] on label "Select" at bounding box center [180, 343] width 52 height 16
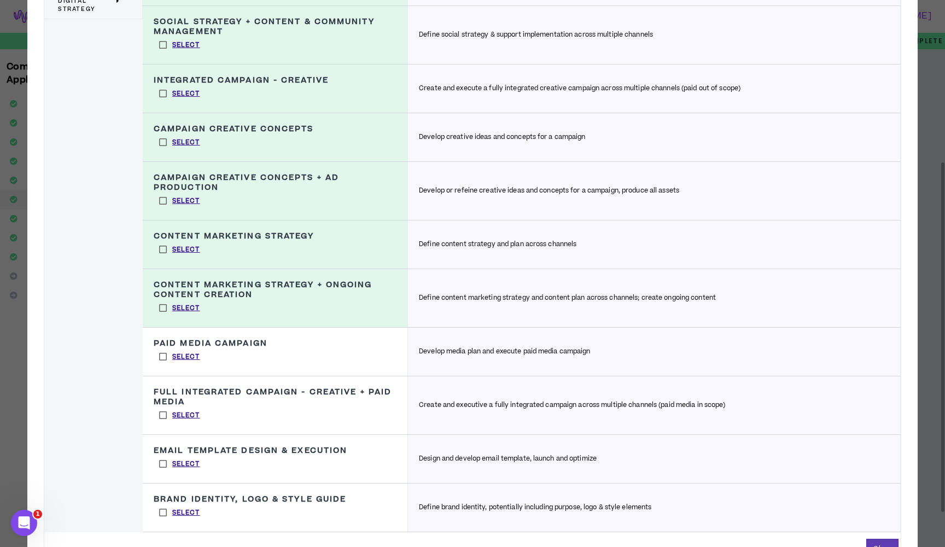
click at [166, 354] on label "Select" at bounding box center [180, 356] width 52 height 16
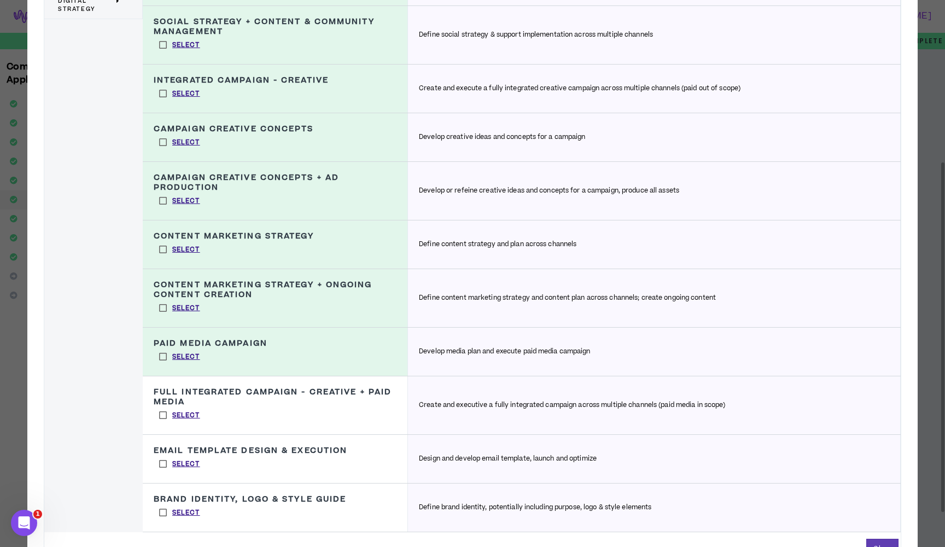
click at [162, 418] on label "Select" at bounding box center [180, 415] width 52 height 16
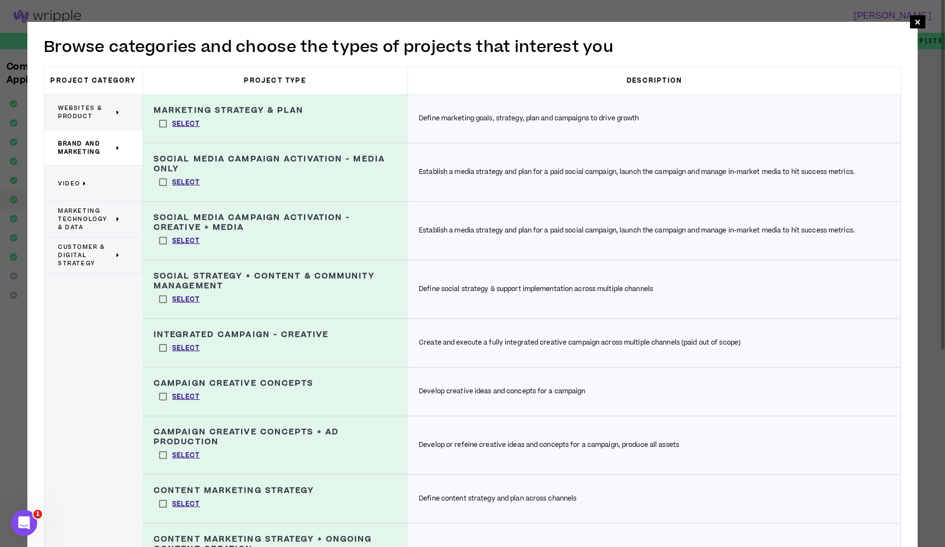
click at [102, 185] on p "Video" at bounding box center [89, 183] width 62 height 24
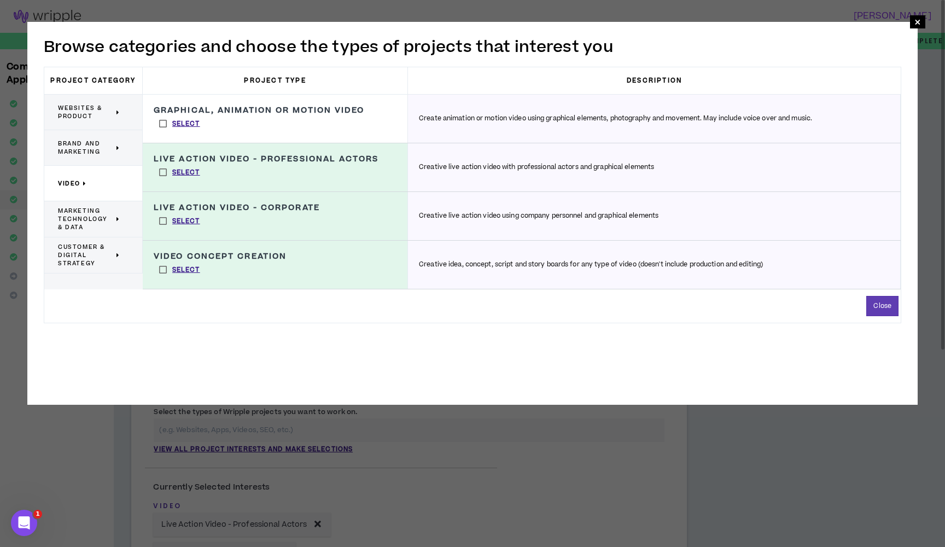
click at [81, 211] on span "Marketing Technology & Data" at bounding box center [86, 219] width 56 height 25
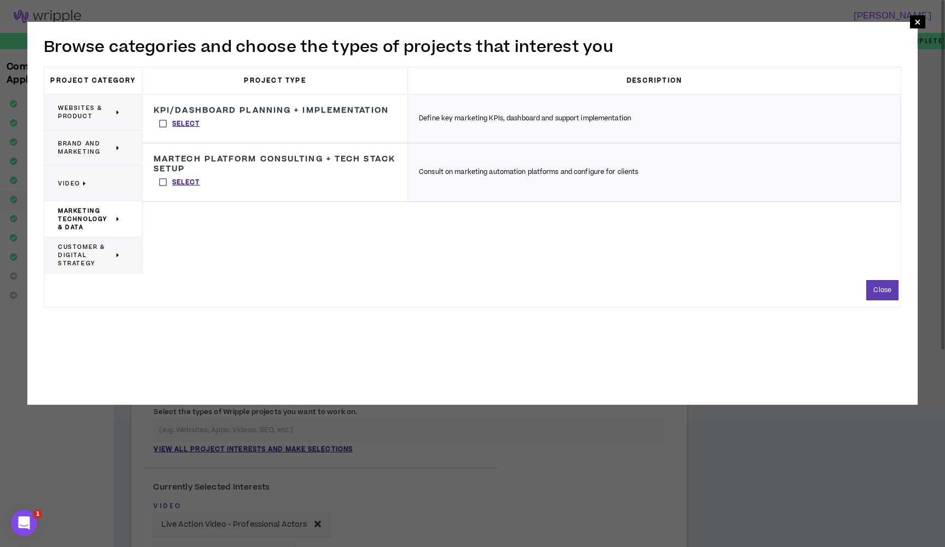
click at [164, 132] on label "Select" at bounding box center [180, 123] width 52 height 16
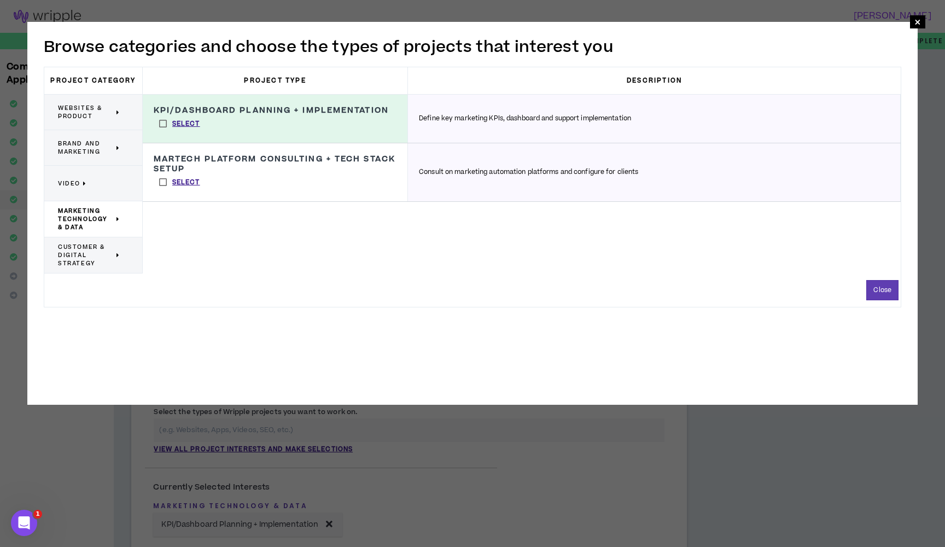
click at [165, 190] on label "Select" at bounding box center [180, 182] width 52 height 16
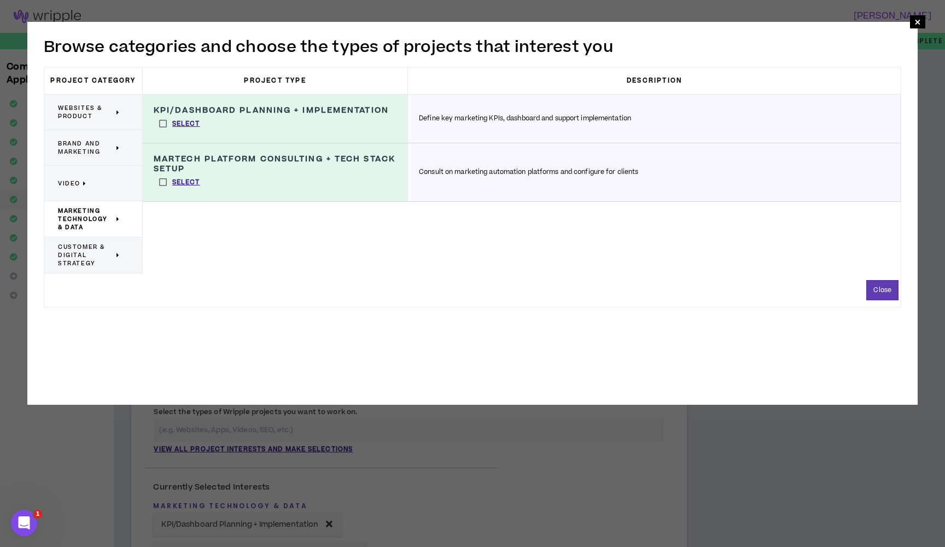
click at [95, 253] on span "Customer & Digital Strategy" at bounding box center [86, 255] width 56 height 25
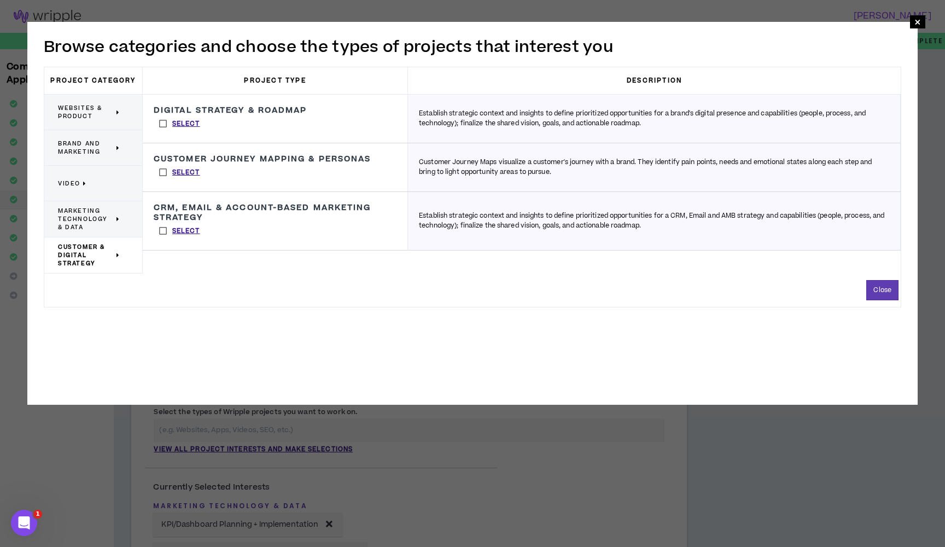
click at [165, 124] on label "Select" at bounding box center [180, 123] width 52 height 16
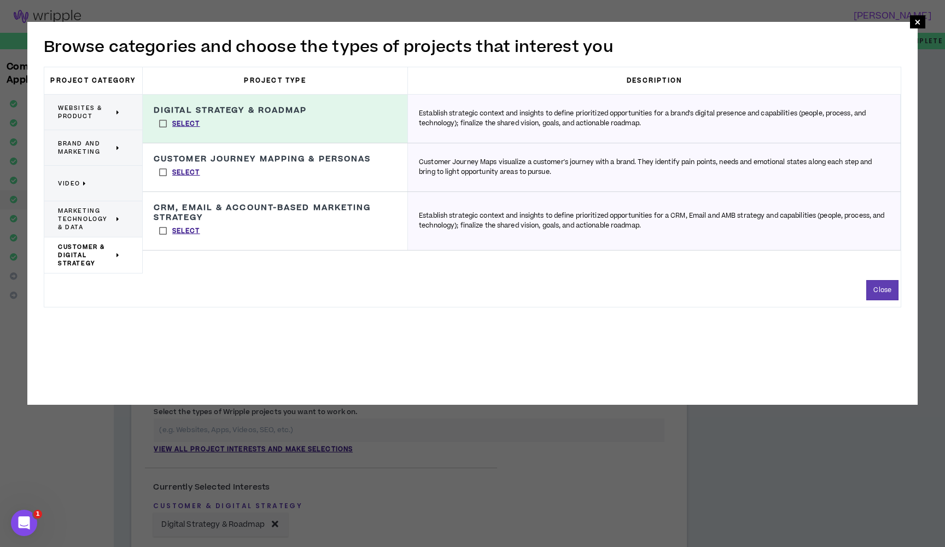
click at [161, 173] on label "Select" at bounding box center [180, 172] width 52 height 16
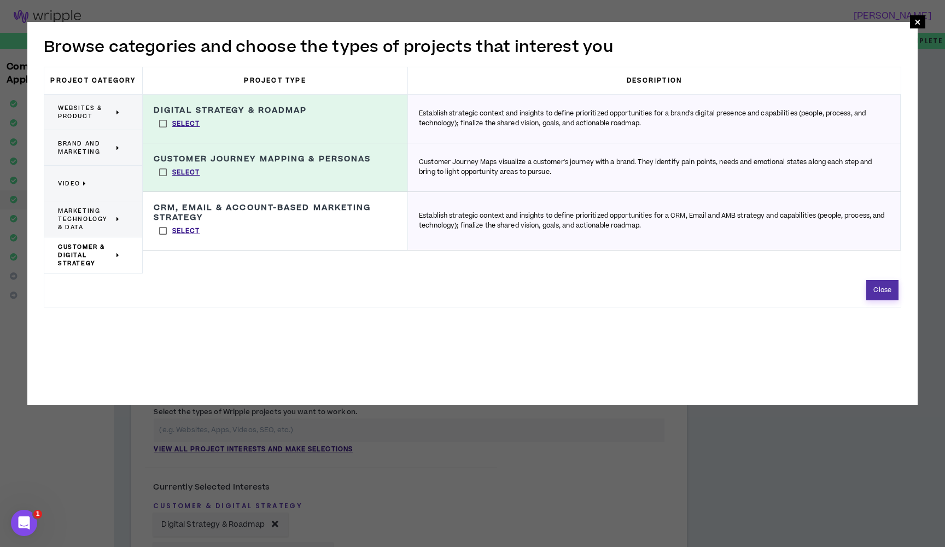
click at [883, 286] on button "Close" at bounding box center [882, 290] width 32 height 20
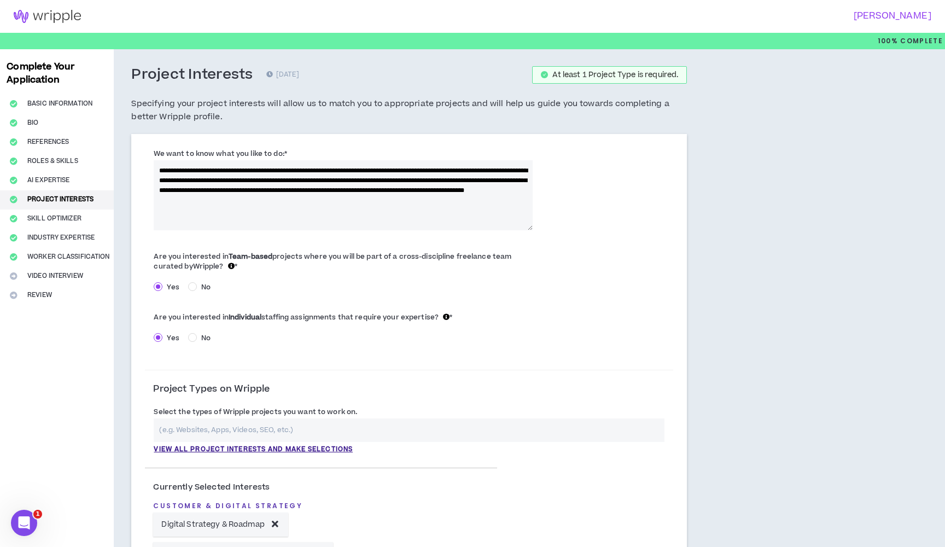
drag, startPoint x: 465, startPoint y: 197, endPoint x: 200, endPoint y: 141, distance: 271.2
paste textarea "**********"
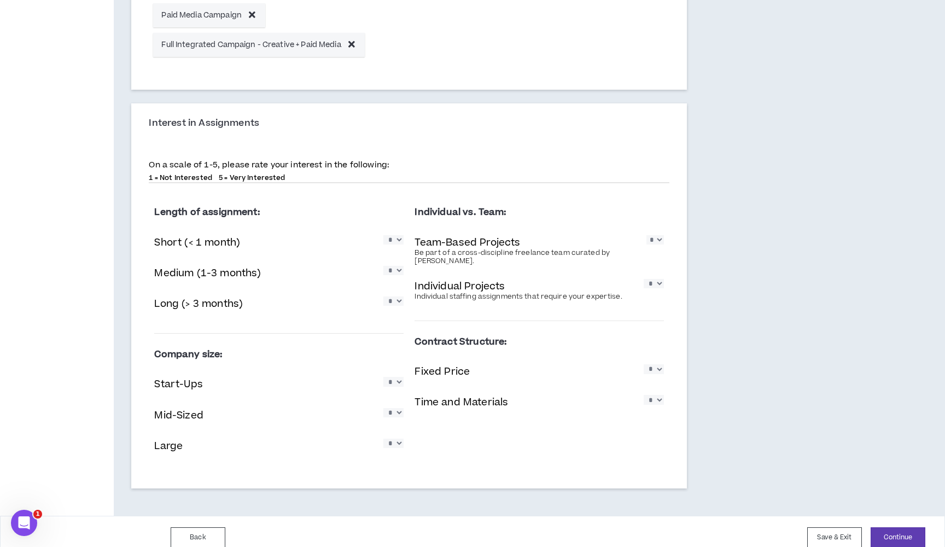
scroll to position [1034, 0]
type textarea "**********"
select select "*"
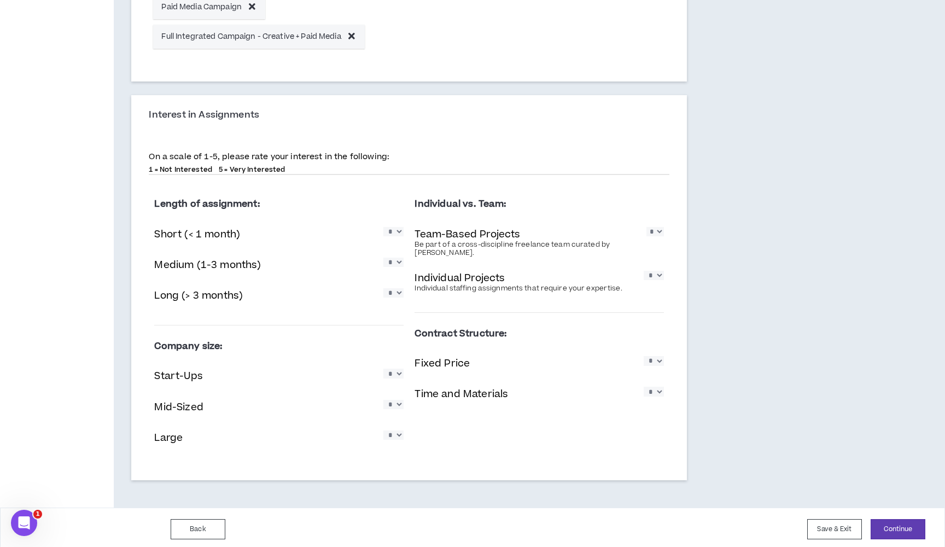
scroll to position [1041, 0]
select select "*"
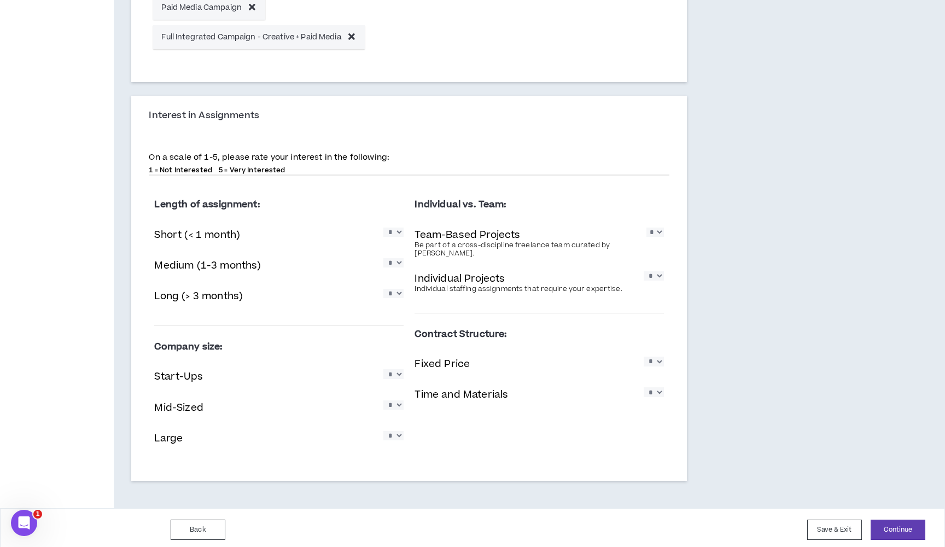
select select "*"
click at [898, 524] on button "Continue" at bounding box center [898, 530] width 55 height 20
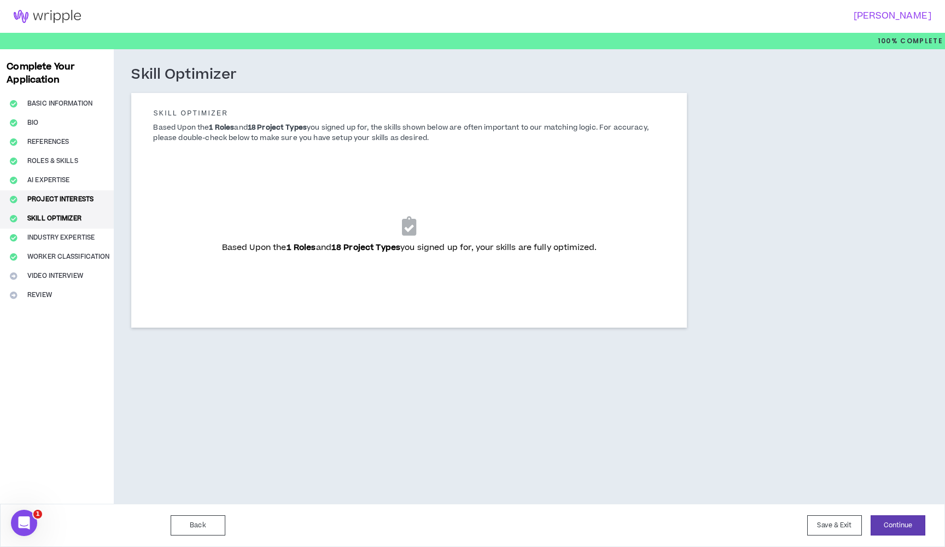
click at [82, 194] on button "Project Interests" at bounding box center [57, 199] width 114 height 19
select select "*"
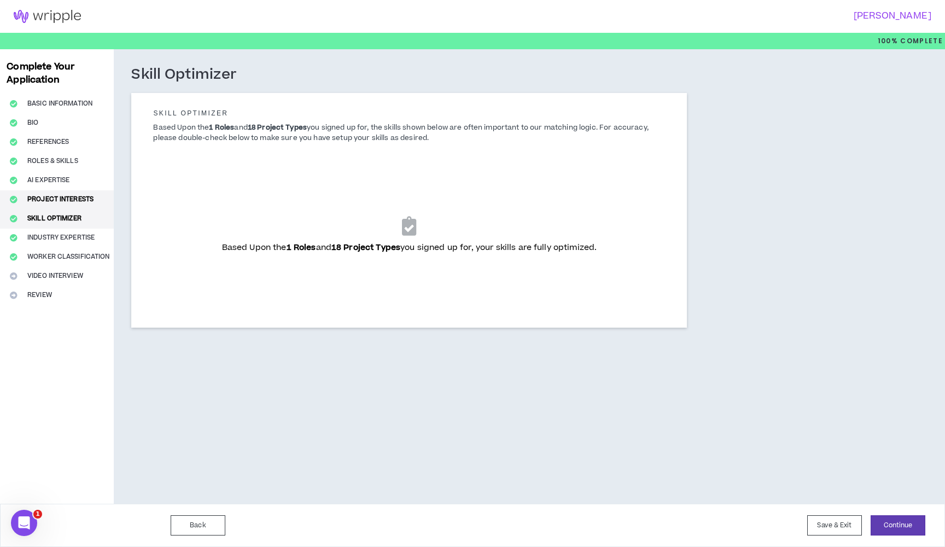
select select "*"
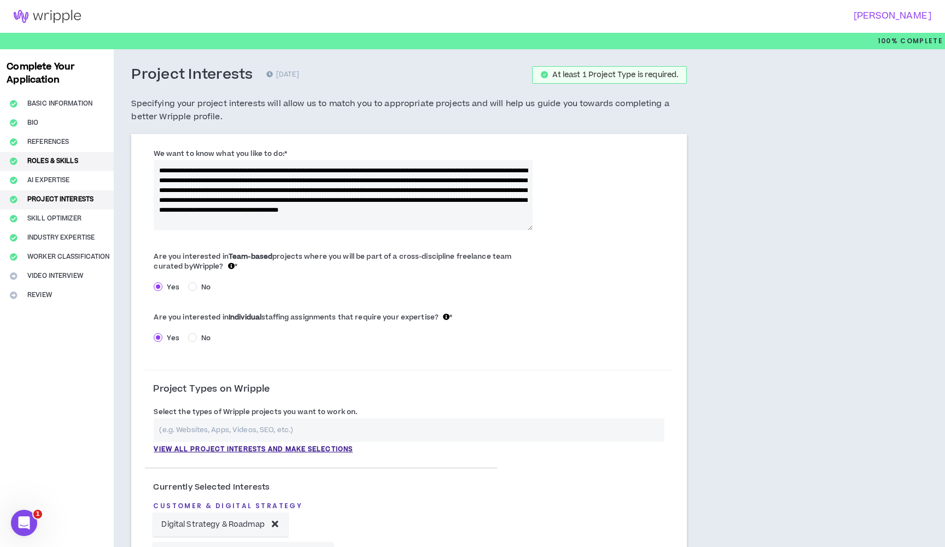
click at [31, 157] on button "Roles & Skills" at bounding box center [57, 161] width 114 height 19
select select "**"
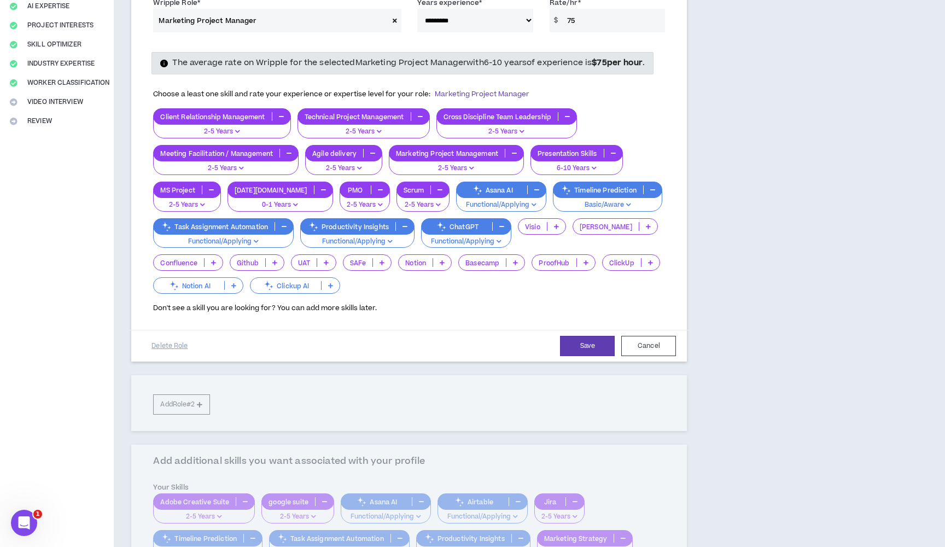
scroll to position [174, 0]
click at [189, 405] on div "**********" at bounding box center [409, 195] width 556 height 471
click at [573, 355] on button "Save" at bounding box center [587, 346] width 55 height 20
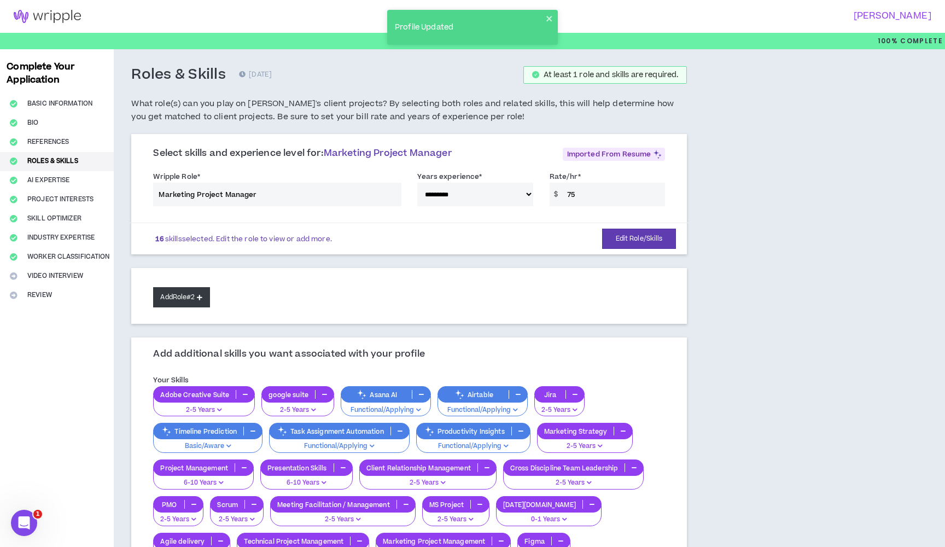
scroll to position [0, 0]
click at [195, 294] on button "Add Role #2" at bounding box center [181, 297] width 56 height 20
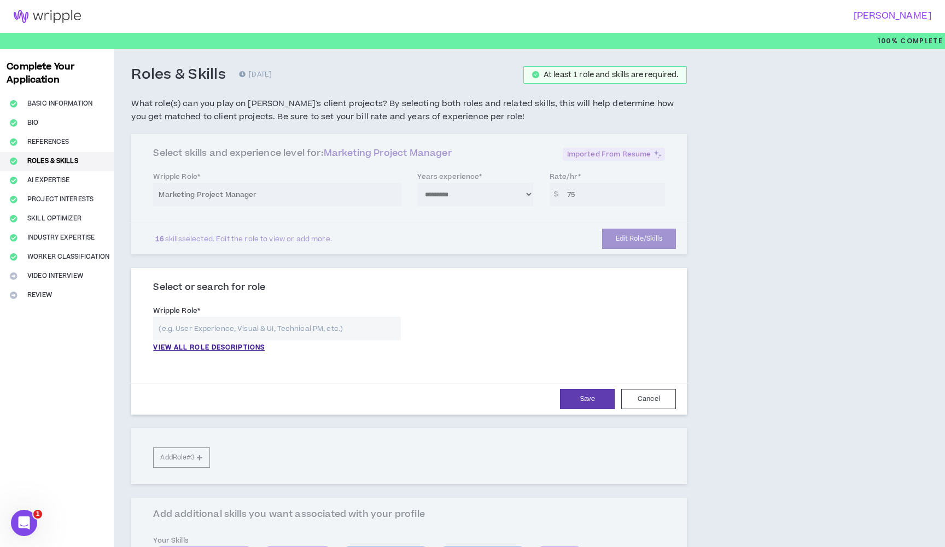
click at [220, 324] on input "text" at bounding box center [277, 329] width 248 height 24
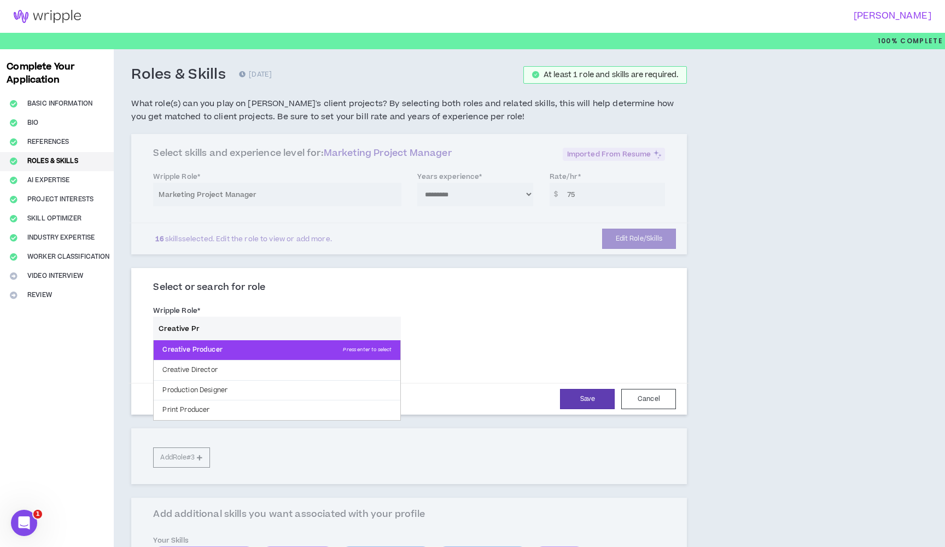
click at [219, 348] on p "Creative Producer Press enter to select" at bounding box center [277, 350] width 247 height 20
type input "Creative Producer"
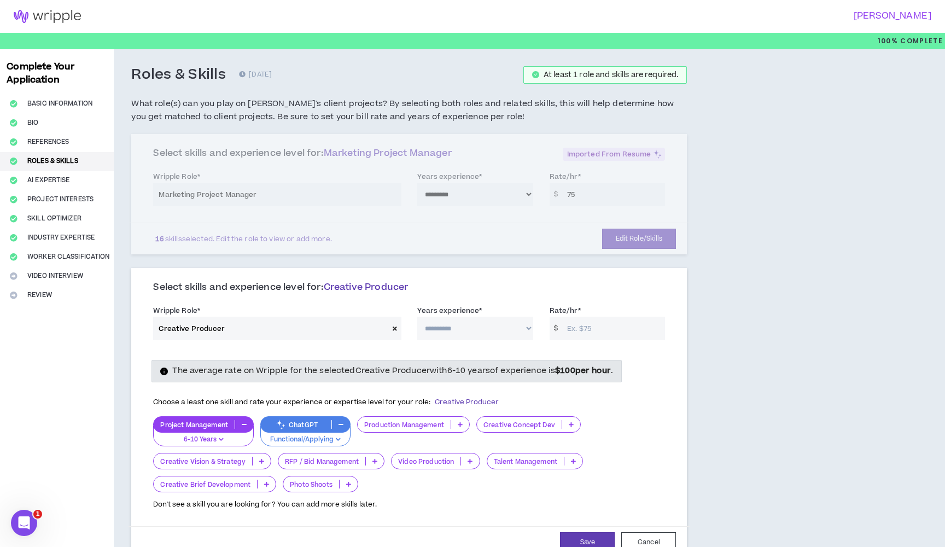
select select "**"
click at [581, 327] on input "Rate/hr *" at bounding box center [613, 329] width 103 height 24
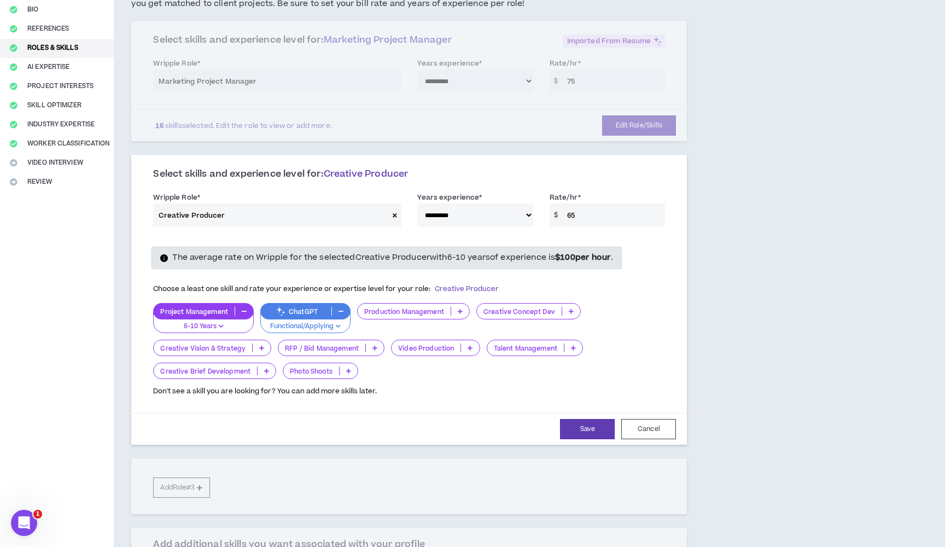
scroll to position [115, 0]
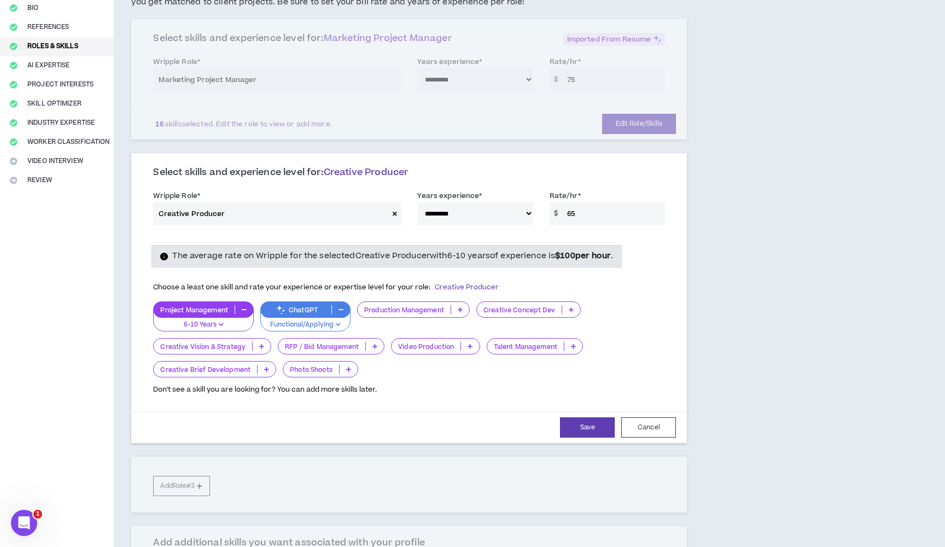
type input "65"
click at [464, 306] on p at bounding box center [460, 309] width 18 height 9
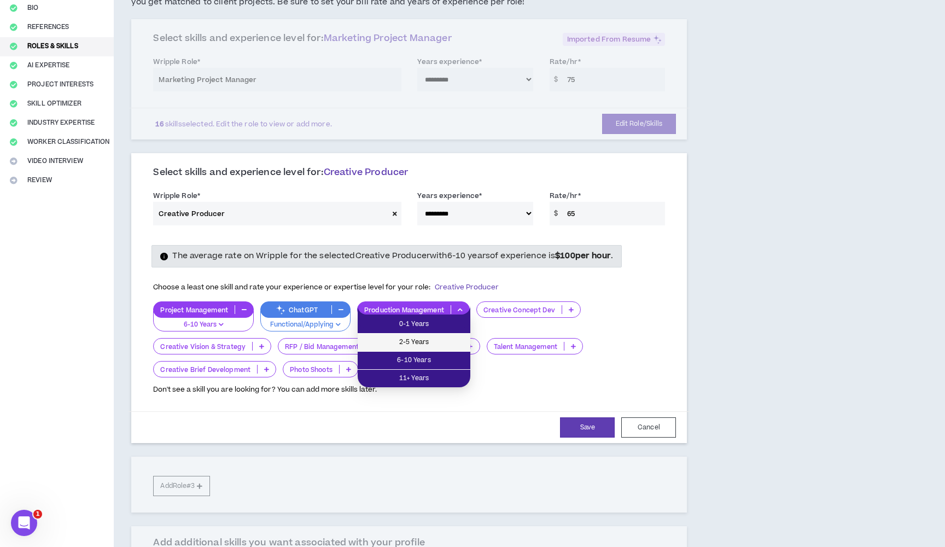
click at [438, 351] on li "2-5 Years" at bounding box center [414, 343] width 113 height 18
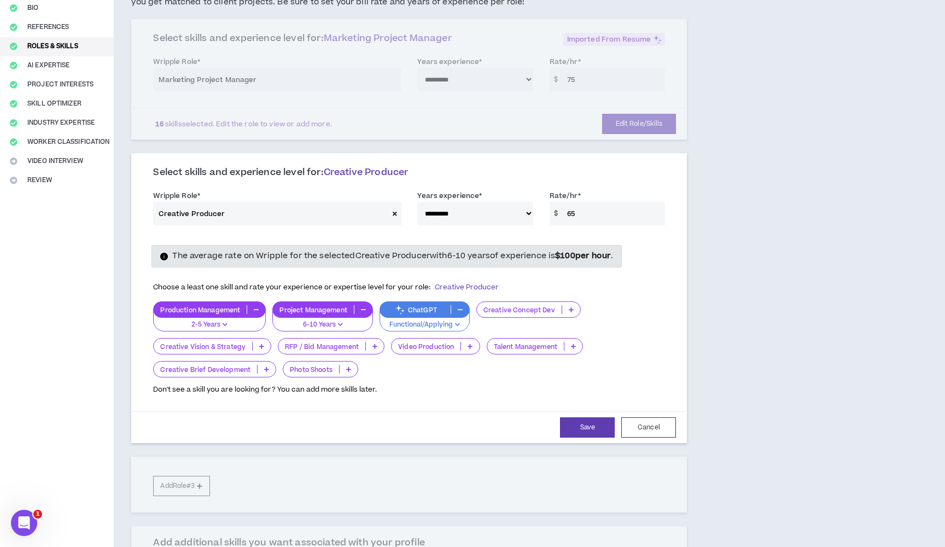
click at [255, 305] on button "button" at bounding box center [256, 309] width 18 height 9
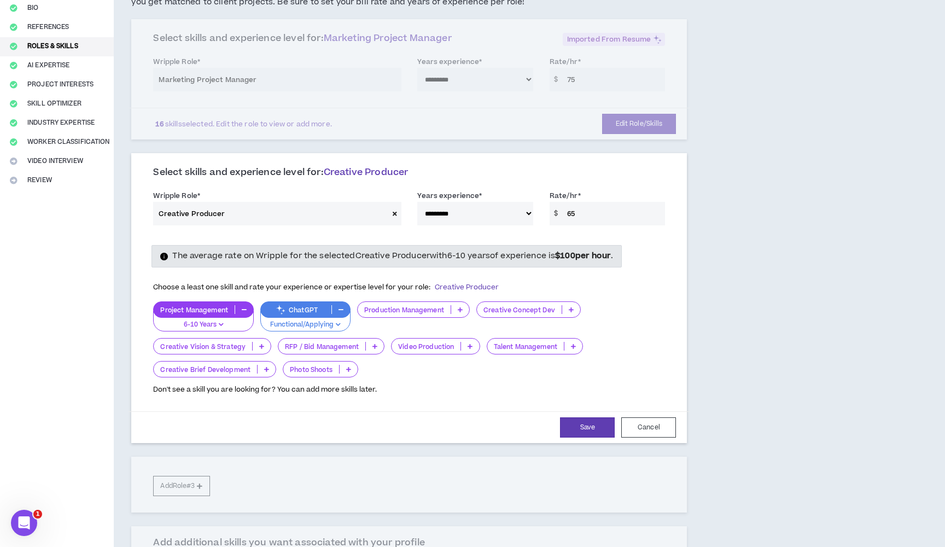
click at [456, 306] on p at bounding box center [460, 309] width 18 height 9
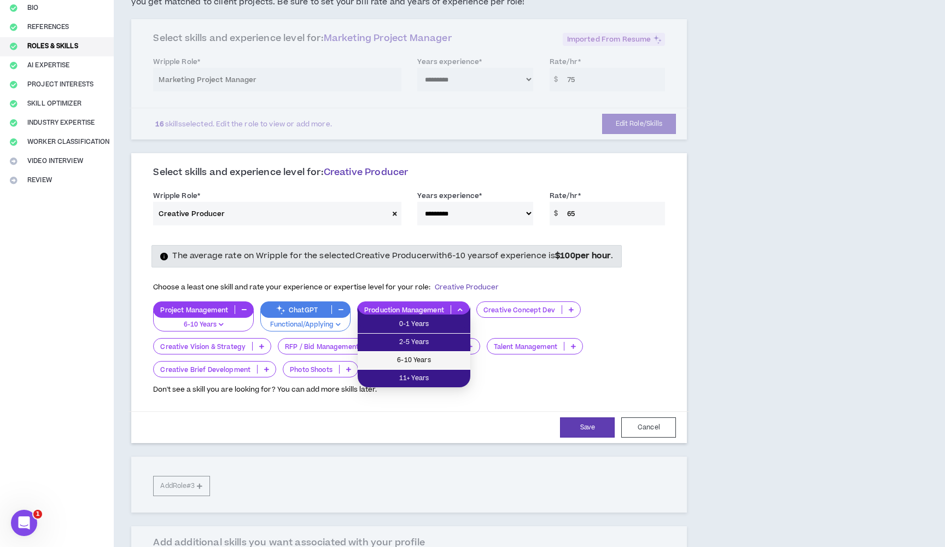
click at [439, 358] on span "6-10 Years" at bounding box center [414, 360] width 100 height 12
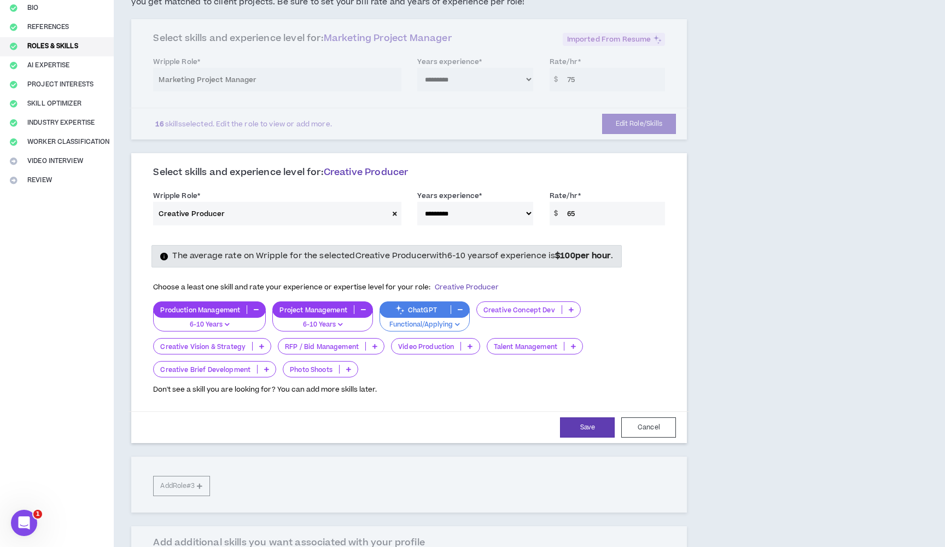
click at [570, 308] on icon at bounding box center [571, 309] width 5 height 5
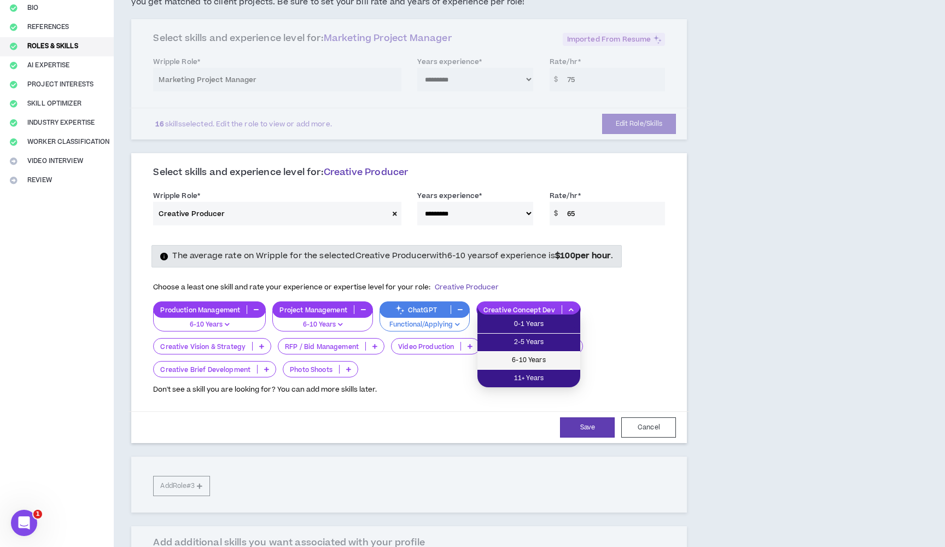
click at [557, 354] on span "6-10 Years" at bounding box center [529, 360] width 90 height 12
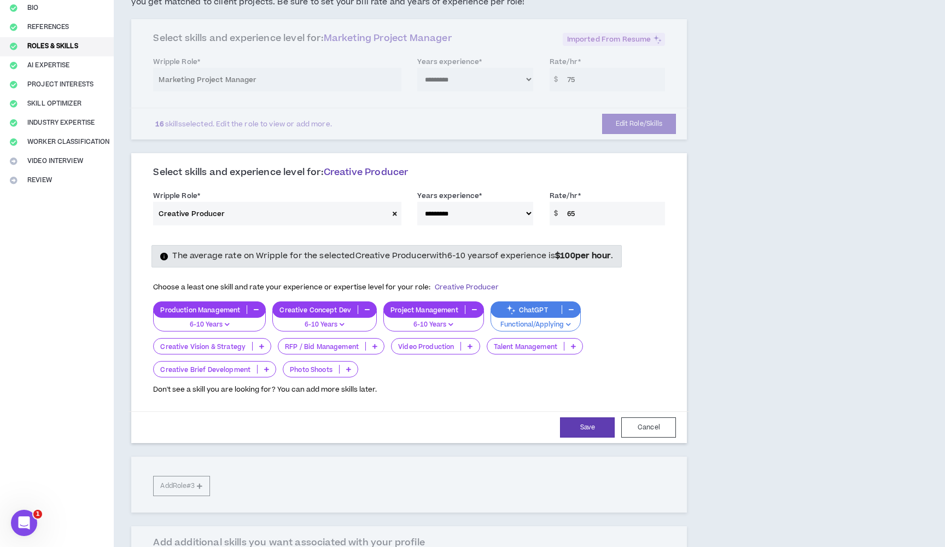
click at [265, 346] on p at bounding box center [262, 346] width 18 height 9
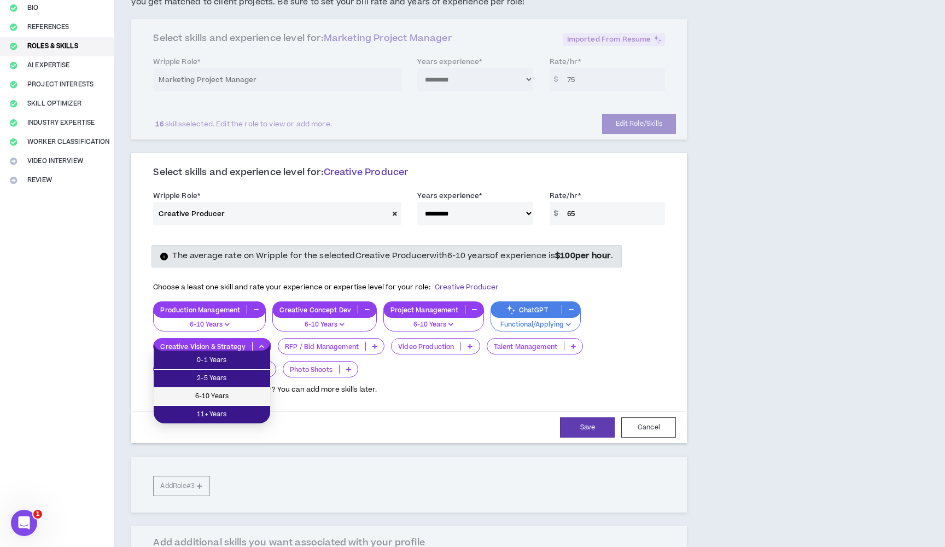
click at [248, 392] on span "6-10 Years" at bounding box center [211, 397] width 103 height 12
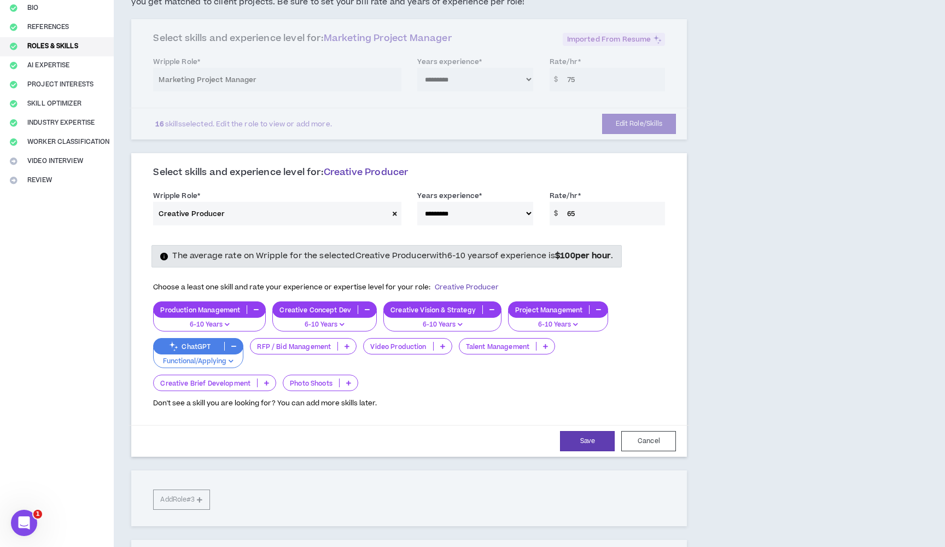
click at [437, 347] on p at bounding box center [443, 346] width 18 height 9
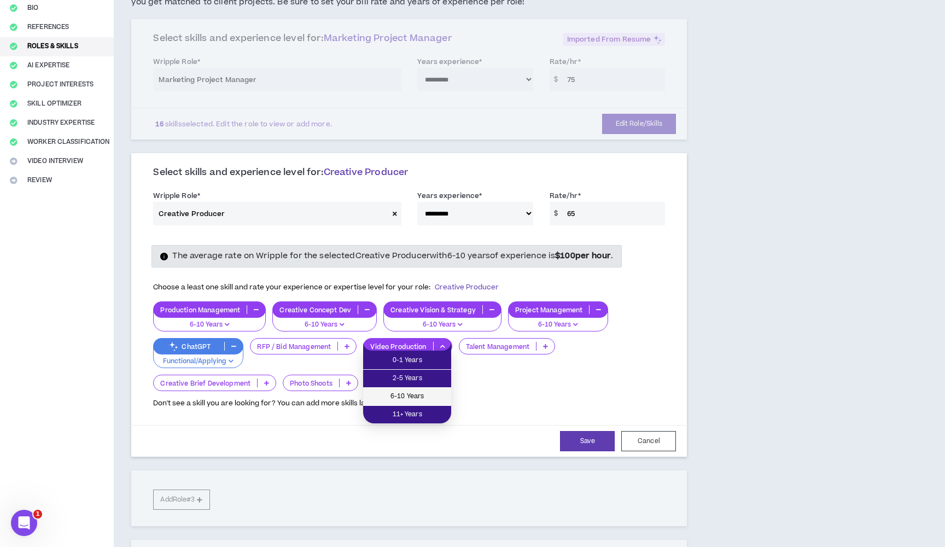
click at [432, 391] on span "6-10 Years" at bounding box center [407, 397] width 75 height 12
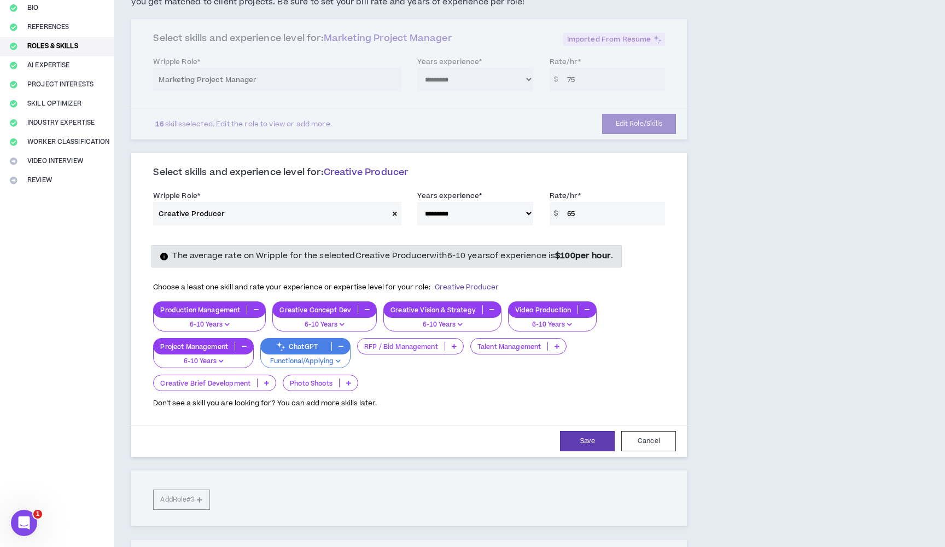
click at [556, 344] on icon at bounding box center [557, 346] width 5 height 5
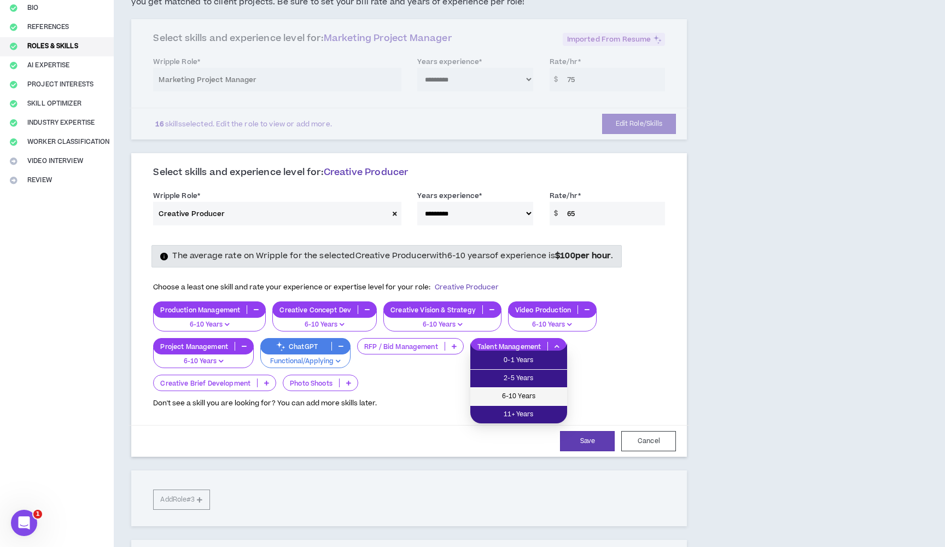
click at [548, 399] on span "6-10 Years" at bounding box center [519, 397] width 84 height 12
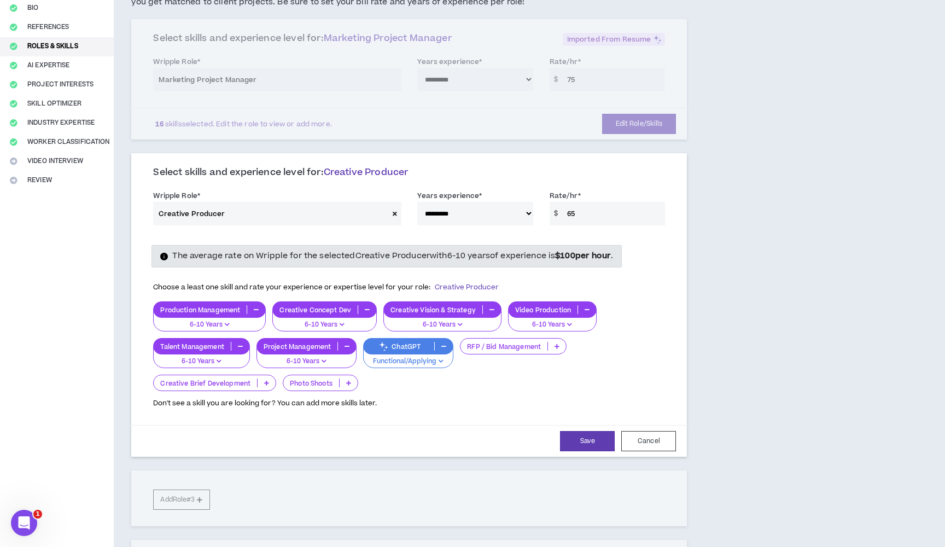
click at [558, 344] on icon at bounding box center [557, 346] width 5 height 5
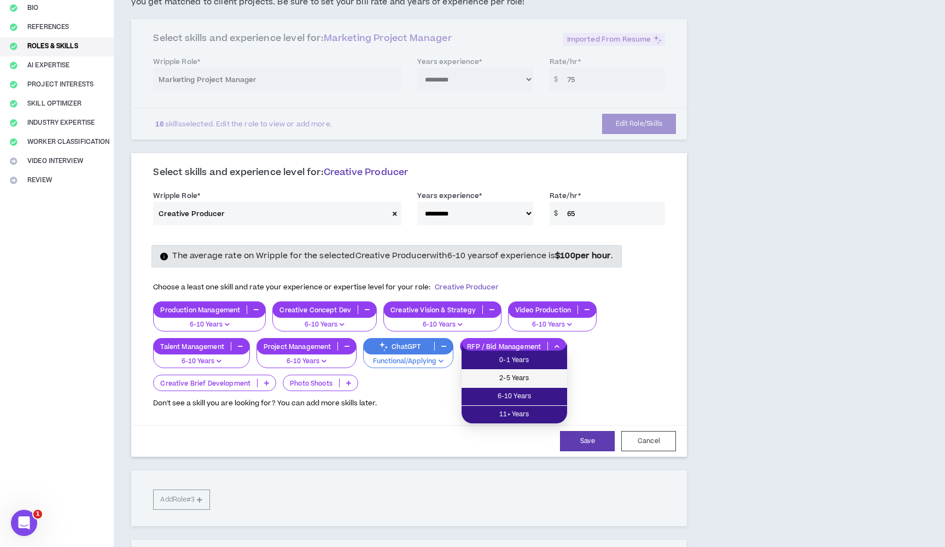
click at [542, 377] on span "2-5 Years" at bounding box center [514, 378] width 92 height 12
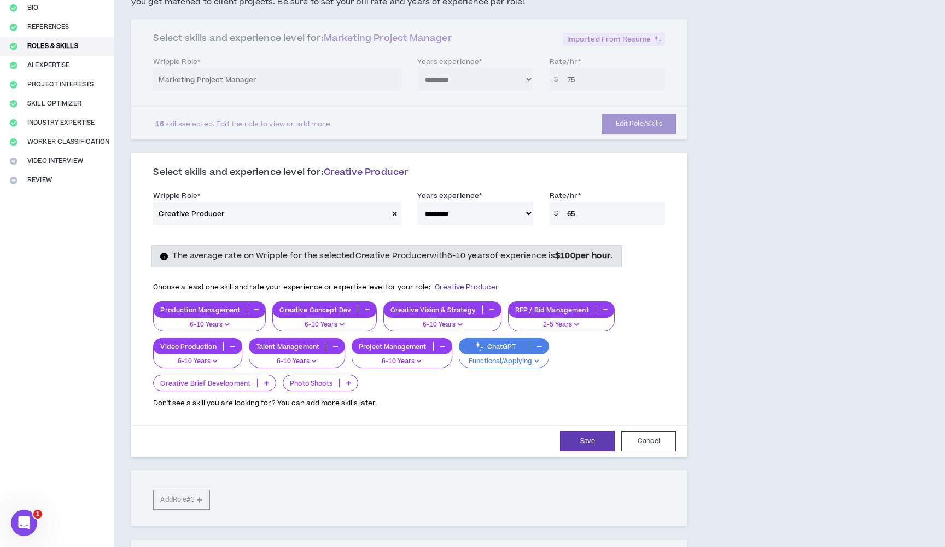
click at [267, 380] on icon at bounding box center [266, 382] width 5 height 5
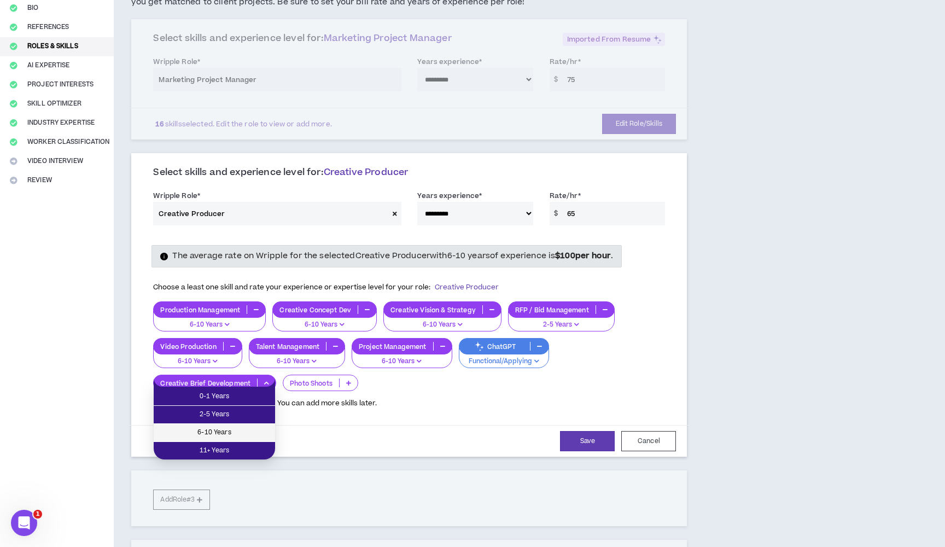
click at [248, 430] on span "6-10 Years" at bounding box center [214, 433] width 108 height 12
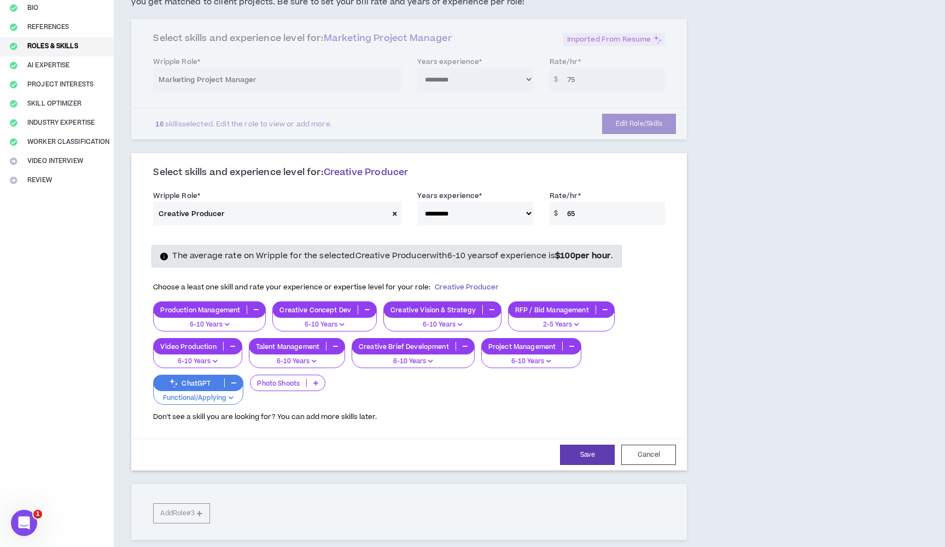
click at [318, 380] on icon at bounding box center [315, 382] width 5 height 5
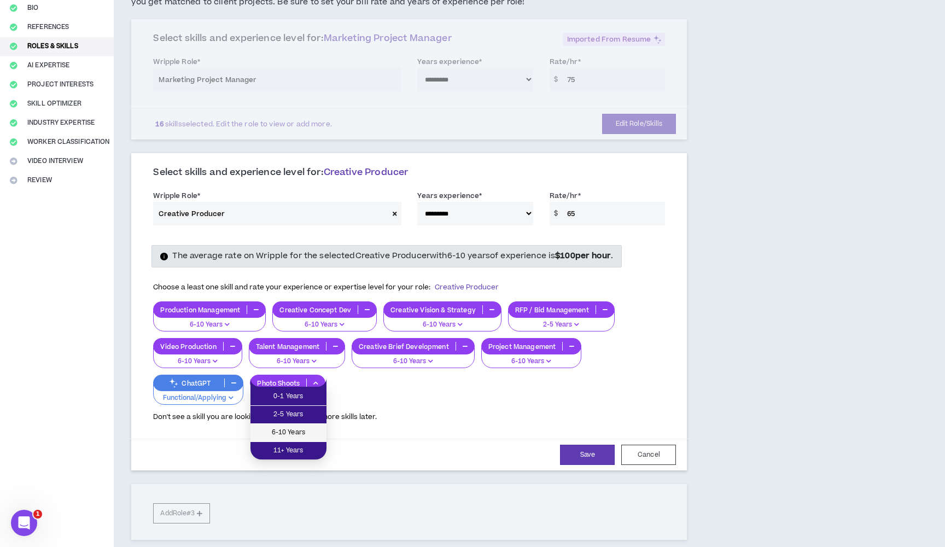
click at [307, 430] on span "6-10 Years" at bounding box center [288, 433] width 63 height 12
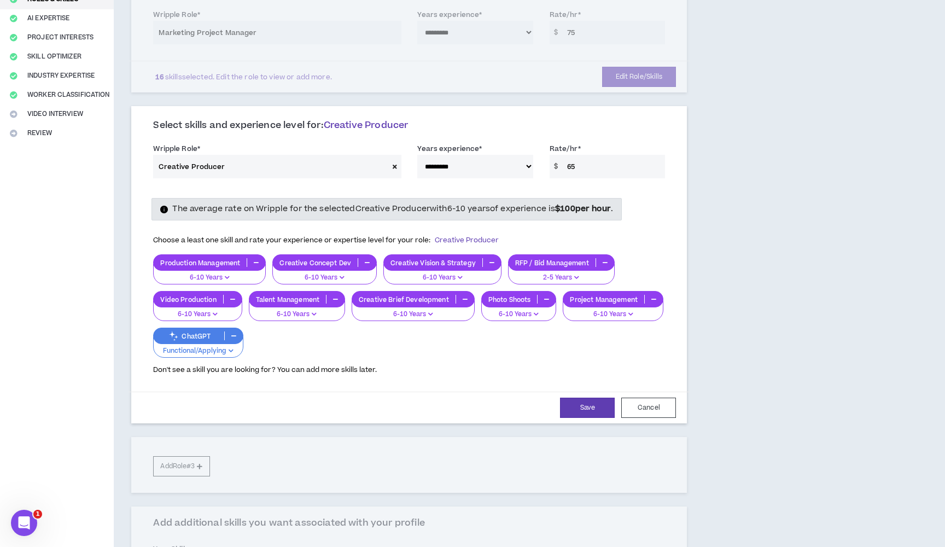
scroll to position [162, 0]
click at [595, 404] on button "Save" at bounding box center [587, 408] width 55 height 20
select select "**"
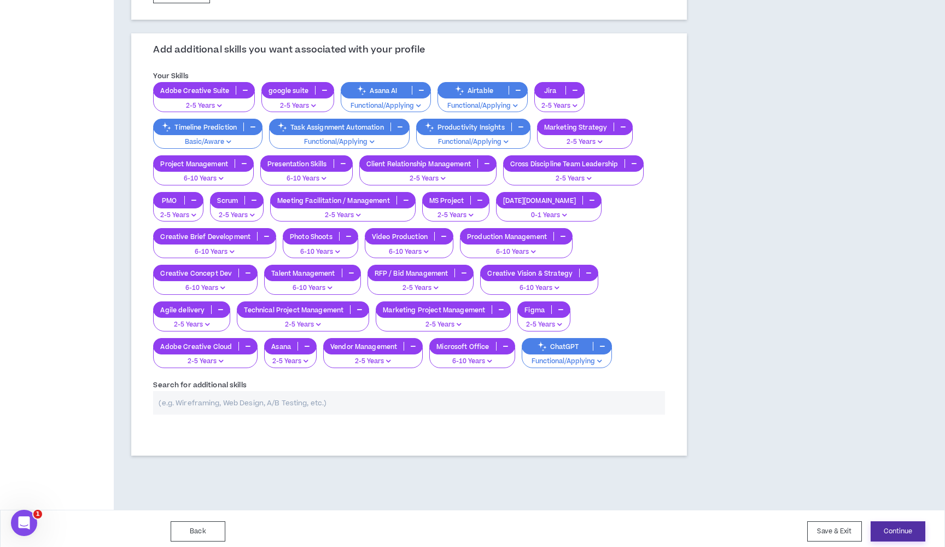
scroll to position [438, 0]
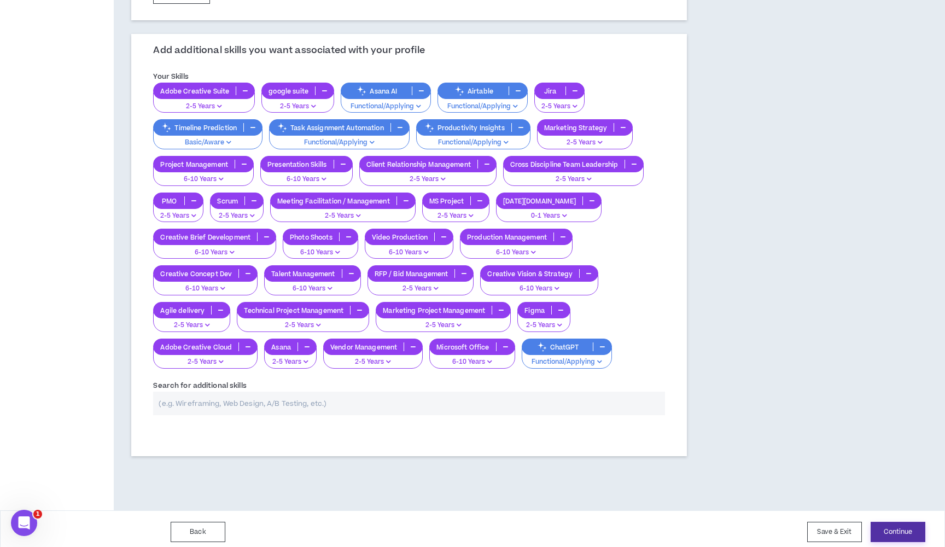
click at [899, 523] on button "Continue" at bounding box center [898, 532] width 55 height 20
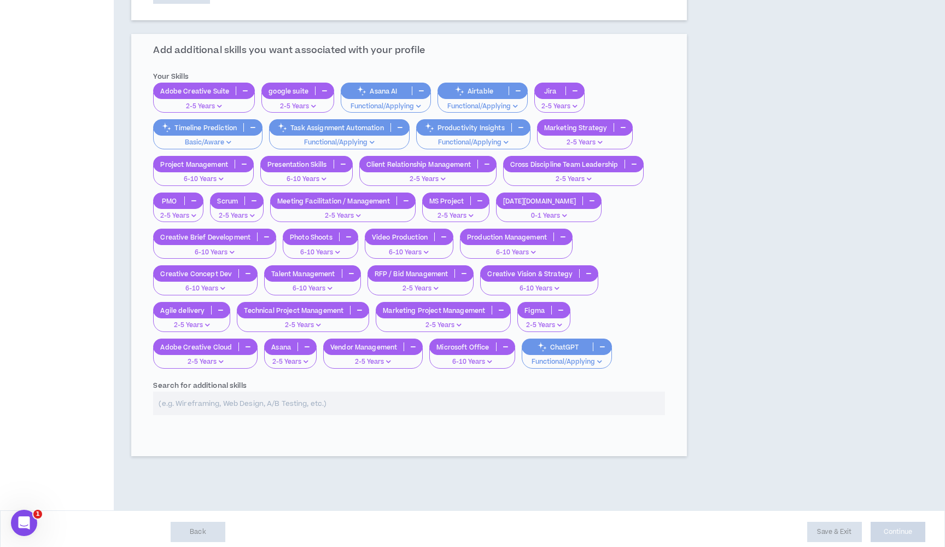
scroll to position [43, 0]
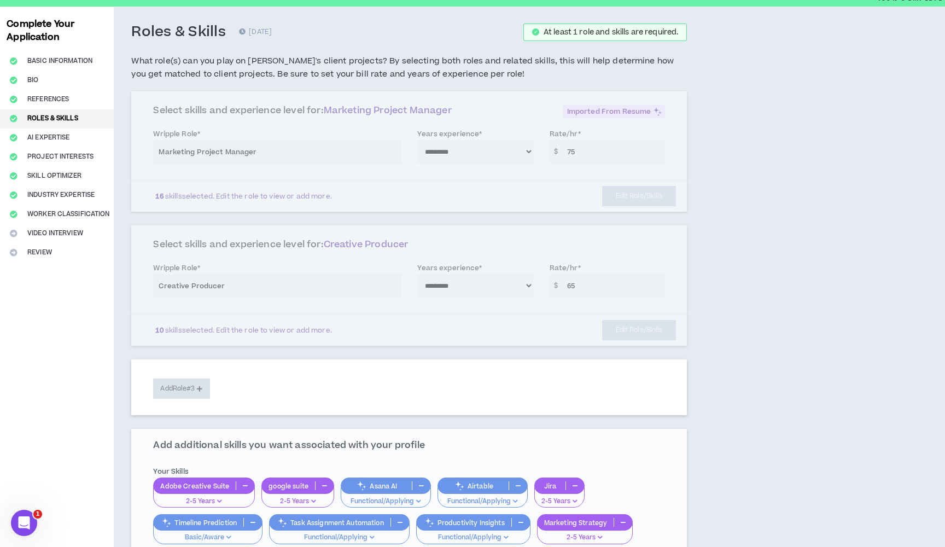
select select "*"
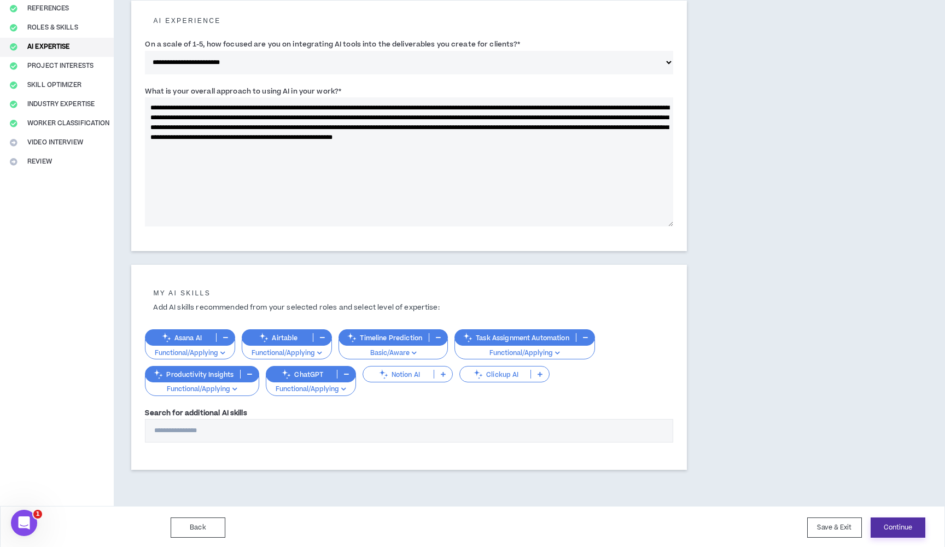
scroll to position [133, 0]
click at [902, 532] on button "Continue" at bounding box center [898, 528] width 55 height 20
select select "*"
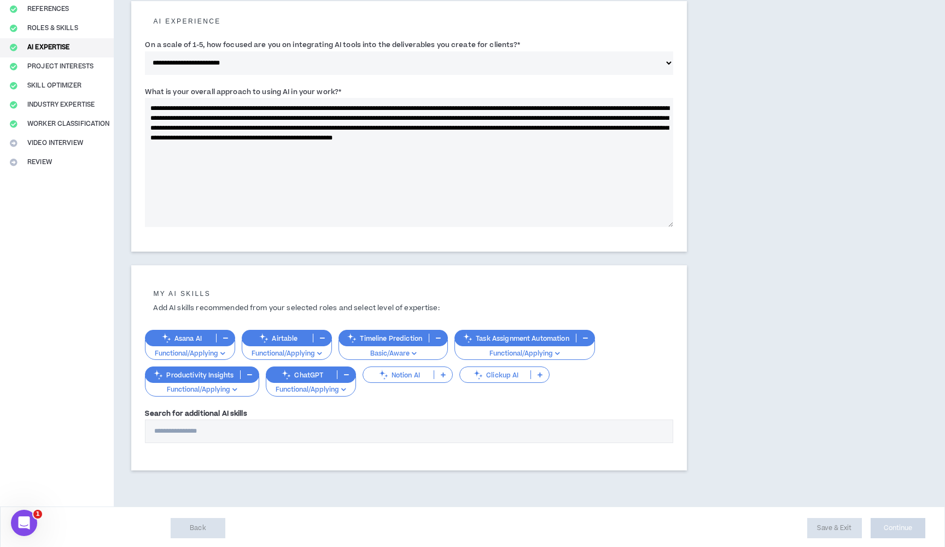
select select "*"
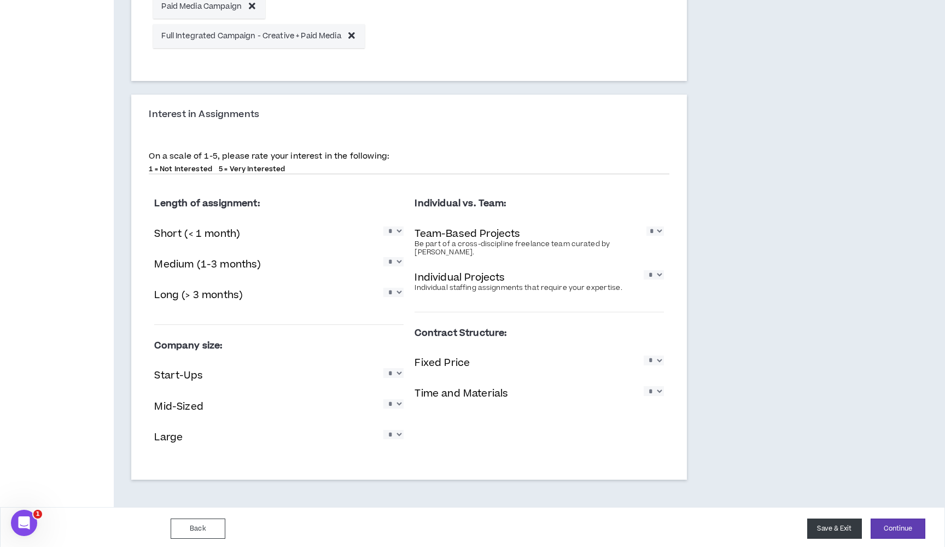
scroll to position [1041, 0]
click at [214, 522] on button "Back" at bounding box center [198, 530] width 55 height 20
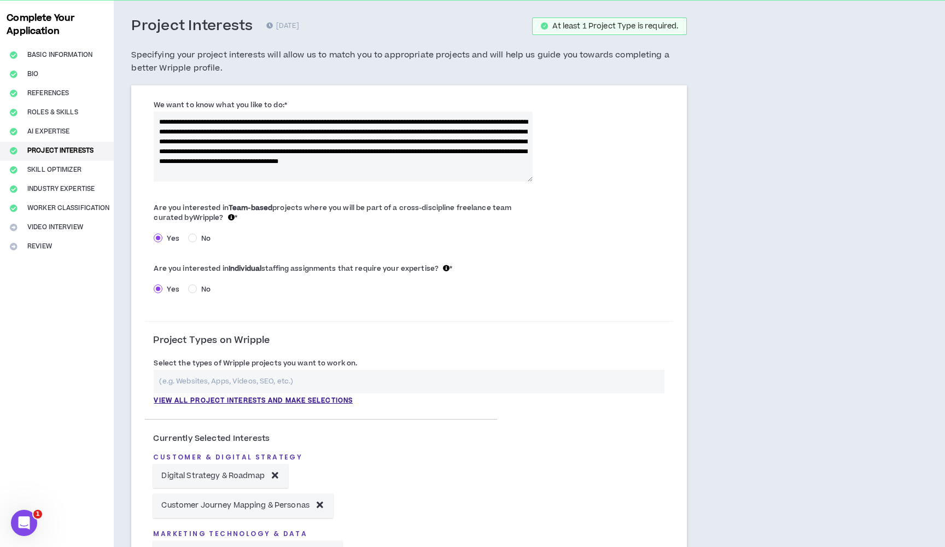
select select "*"
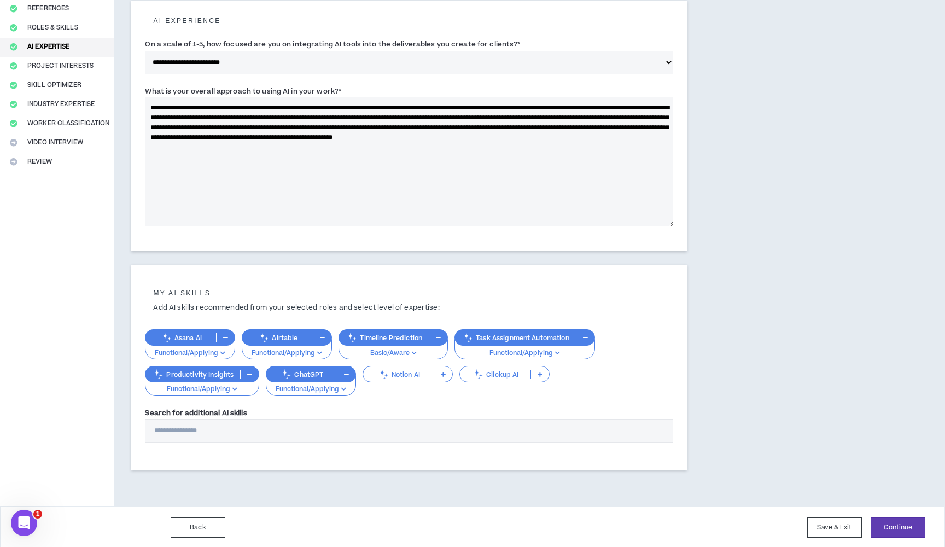
scroll to position [133, 0]
click at [226, 334] on button "button" at bounding box center [226, 338] width 18 height 9
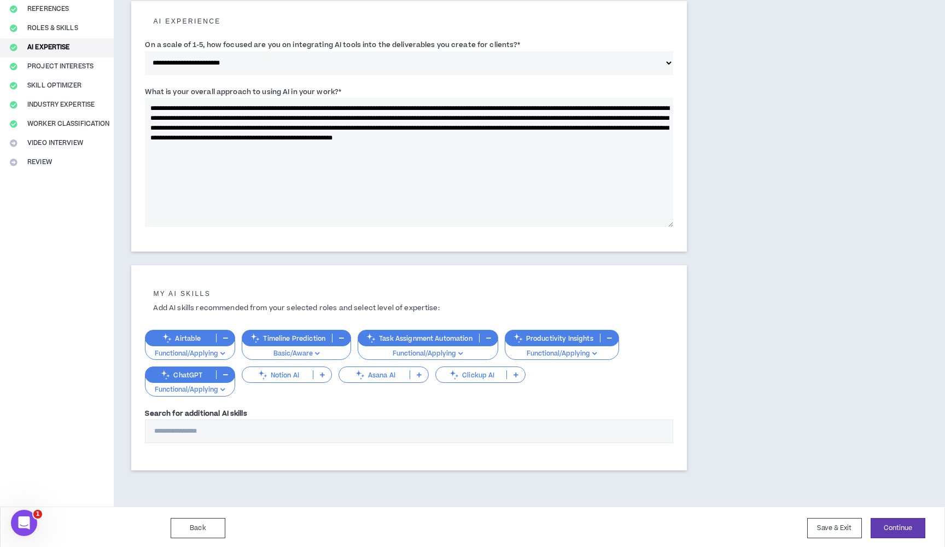
click at [423, 370] on p at bounding box center [419, 374] width 18 height 9
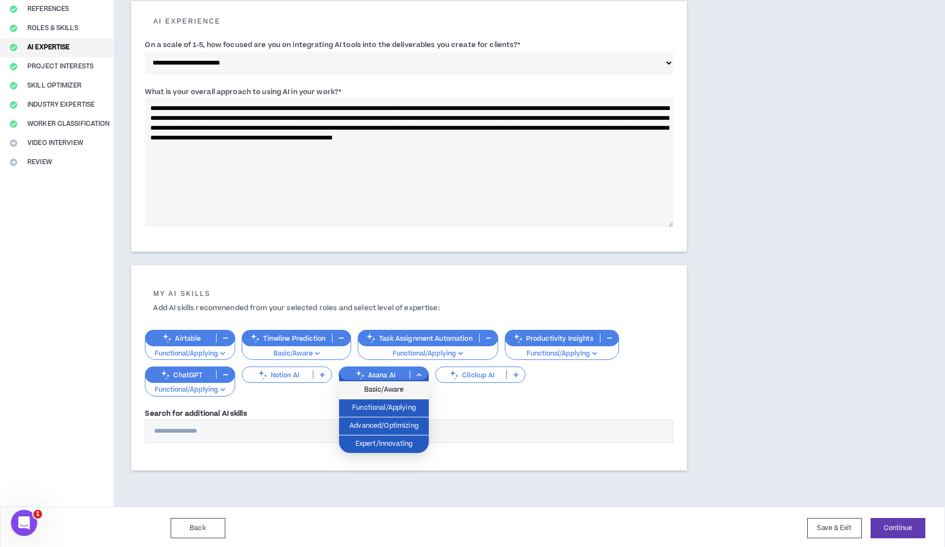
click at [411, 390] on span "Basic/Aware" at bounding box center [384, 390] width 77 height 12
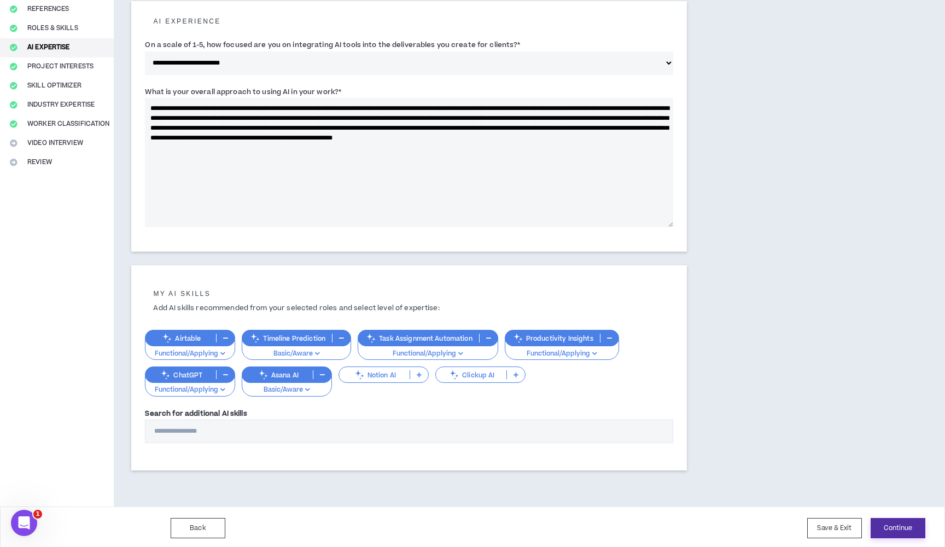
click at [894, 527] on button "Continue" at bounding box center [898, 528] width 55 height 20
select select "*"
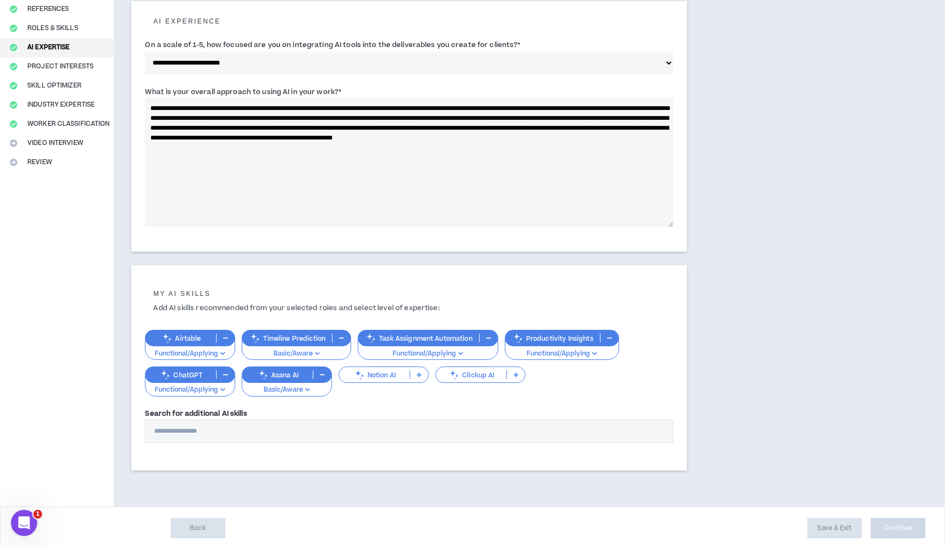
select select "*"
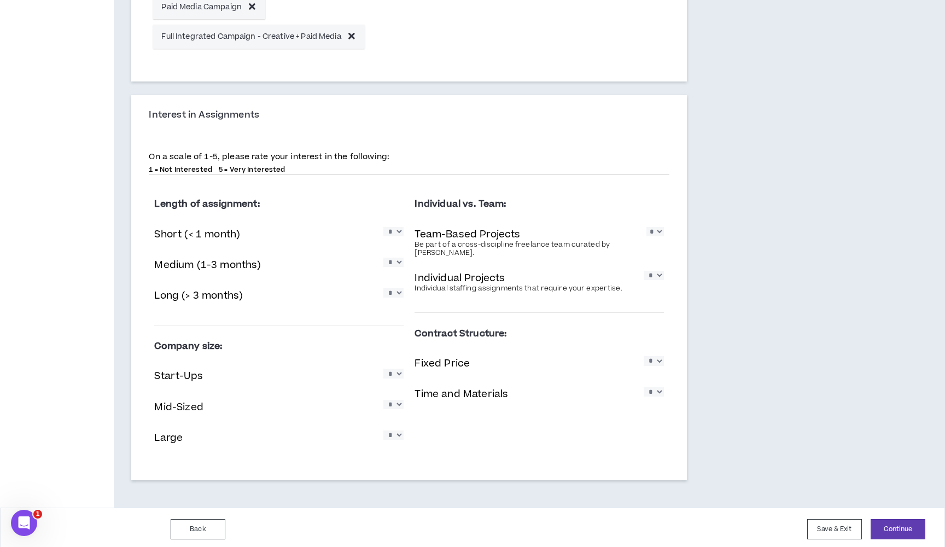
scroll to position [1041, 0]
click at [894, 526] on button "Continue" at bounding box center [898, 530] width 55 height 20
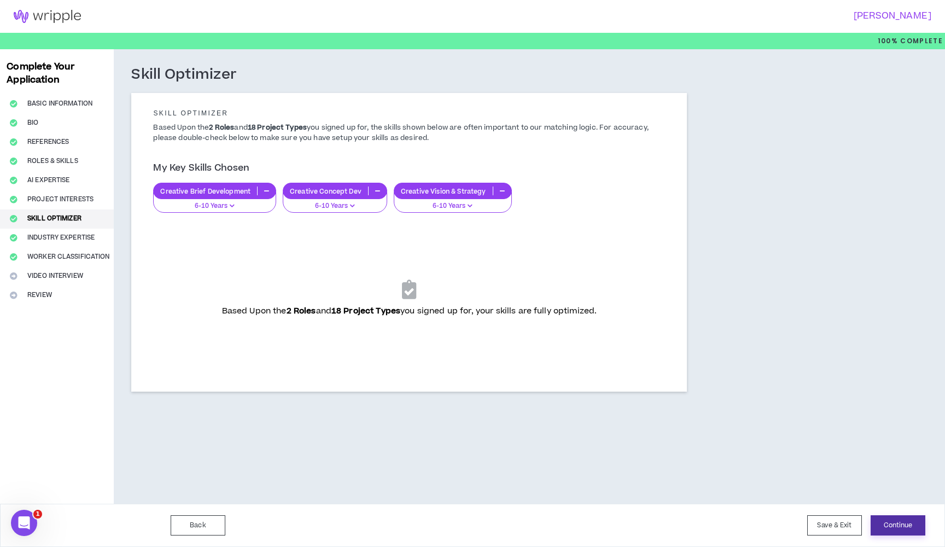
click at [895, 523] on button "Continue" at bounding box center [898, 525] width 55 height 20
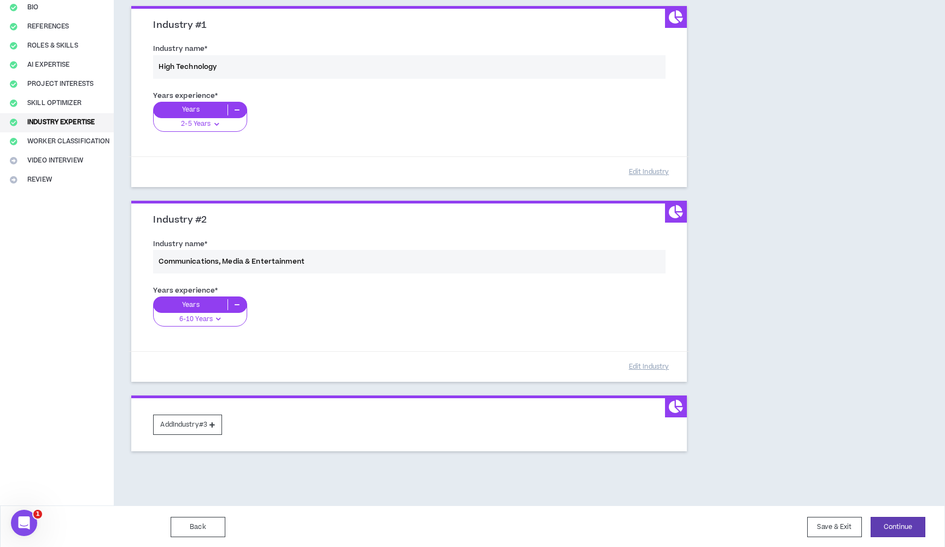
scroll to position [115, 0]
click at [893, 522] on button "Continue" at bounding box center [898, 527] width 55 height 20
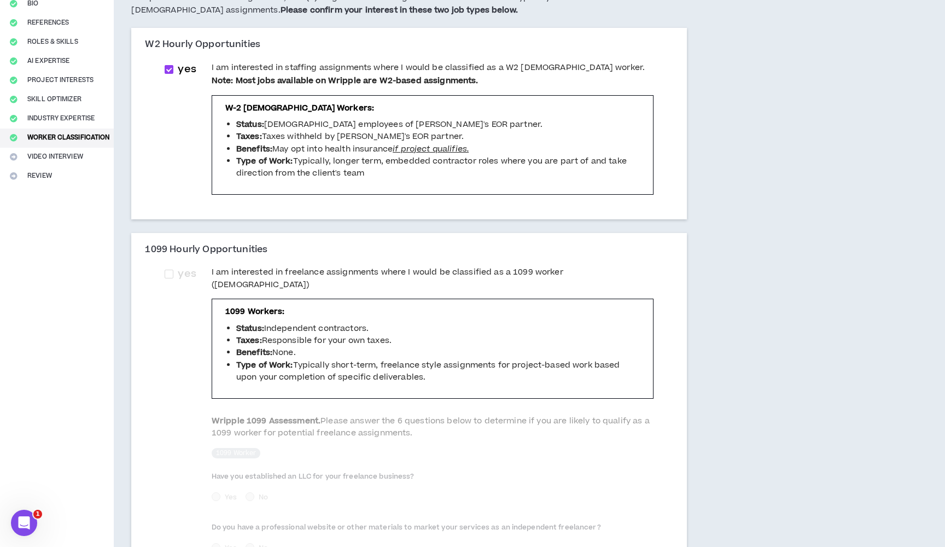
scroll to position [120, 0]
click at [173, 269] on span at bounding box center [169, 273] width 9 height 9
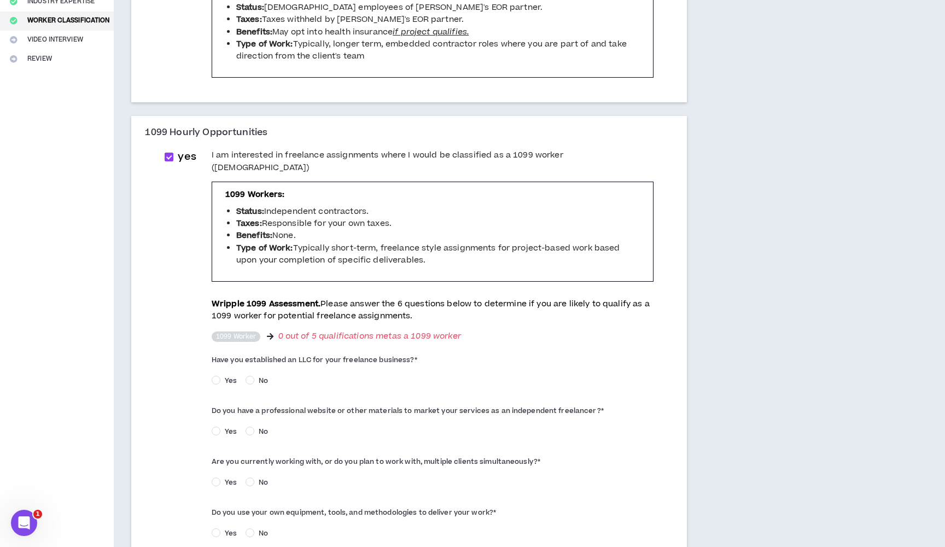
scroll to position [235, 0]
click at [173, 158] on span at bounding box center [169, 158] width 9 height 9
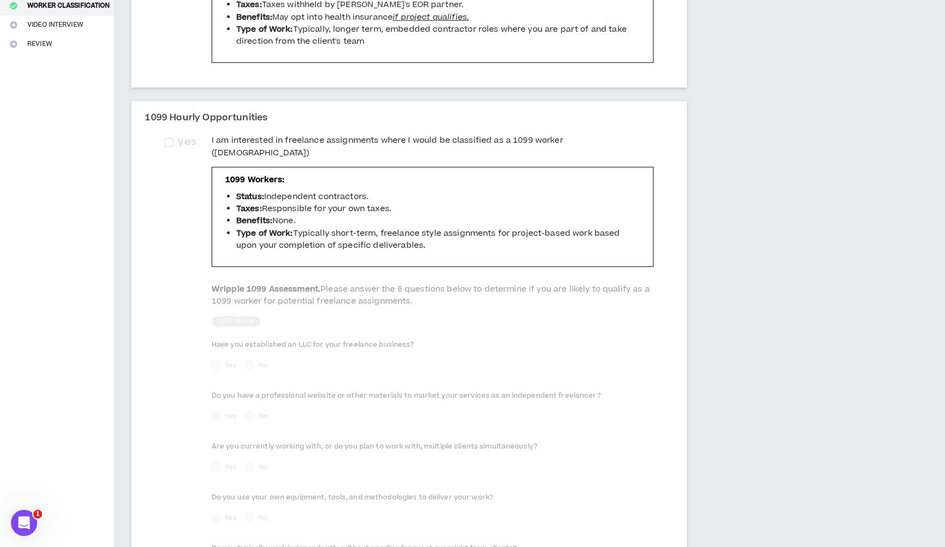
scroll to position [253, 0]
click at [173, 136] on span at bounding box center [169, 140] width 9 height 9
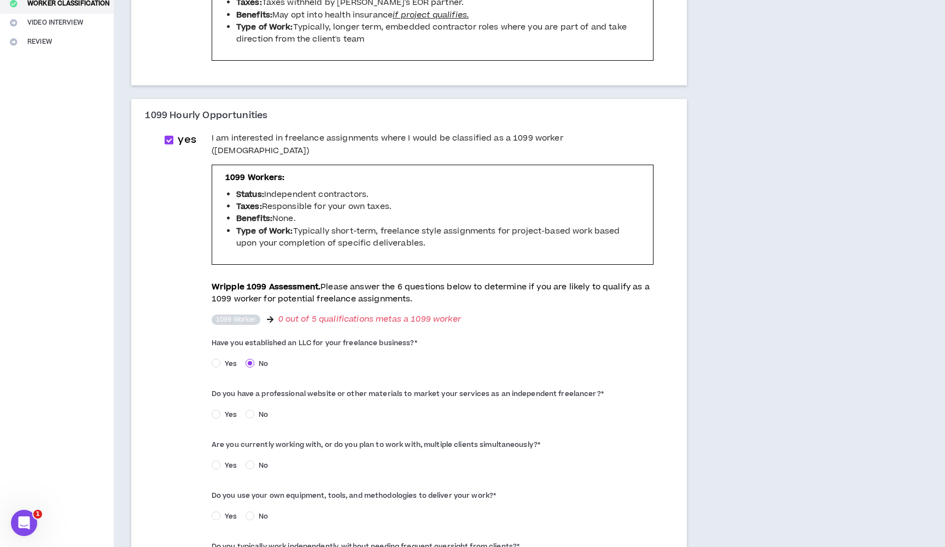
click at [173, 138] on span at bounding box center [169, 140] width 9 height 9
checkbox input "*****"
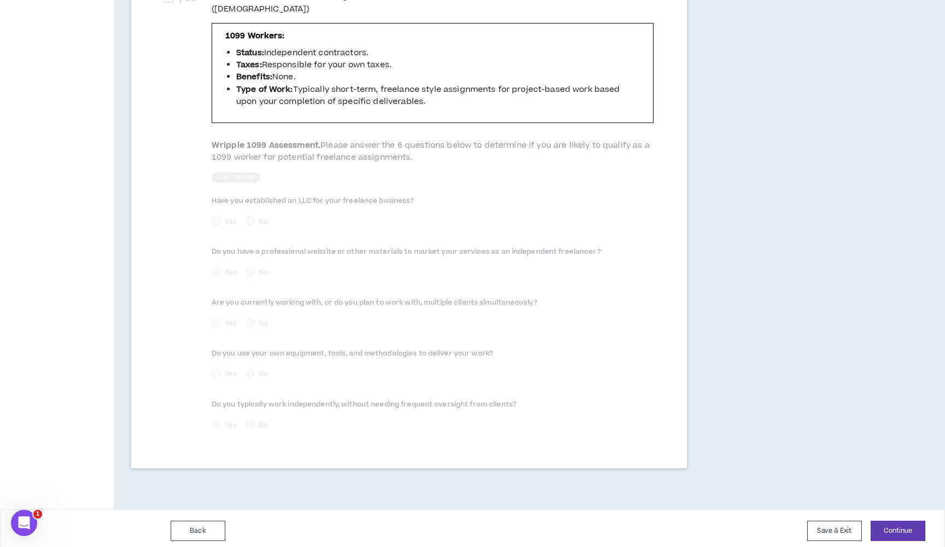
scroll to position [394, 0]
click at [899, 526] on button "Continue" at bounding box center [898, 531] width 55 height 20
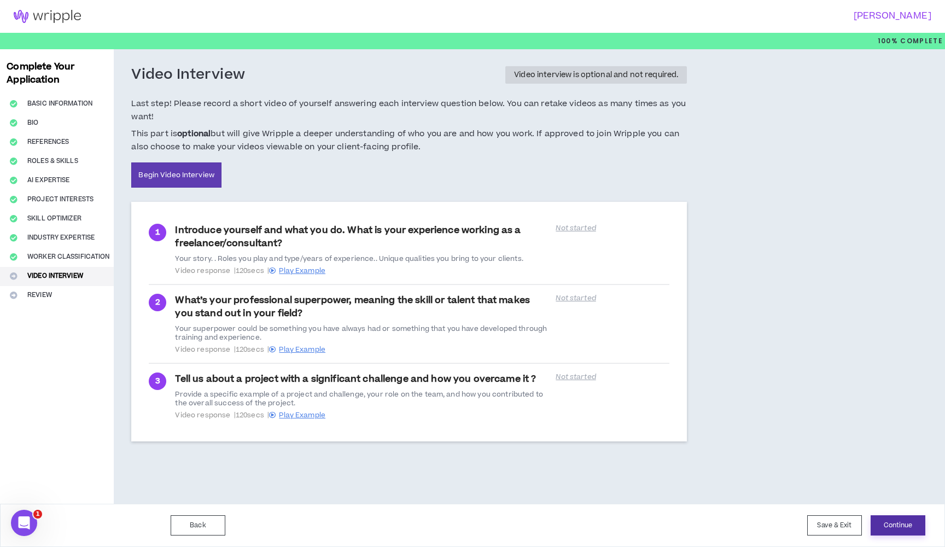
click at [899, 523] on button "Continue" at bounding box center [898, 525] width 55 height 20
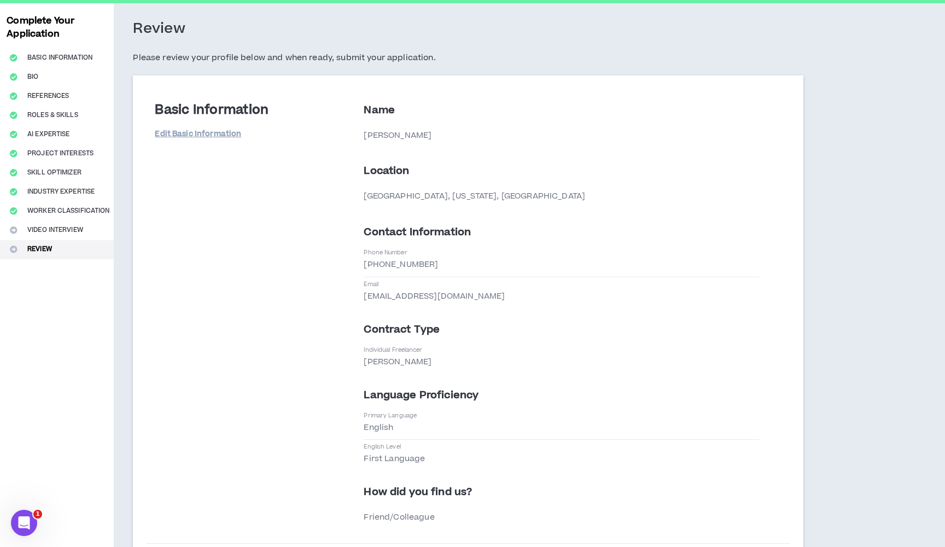
scroll to position [40, 0]
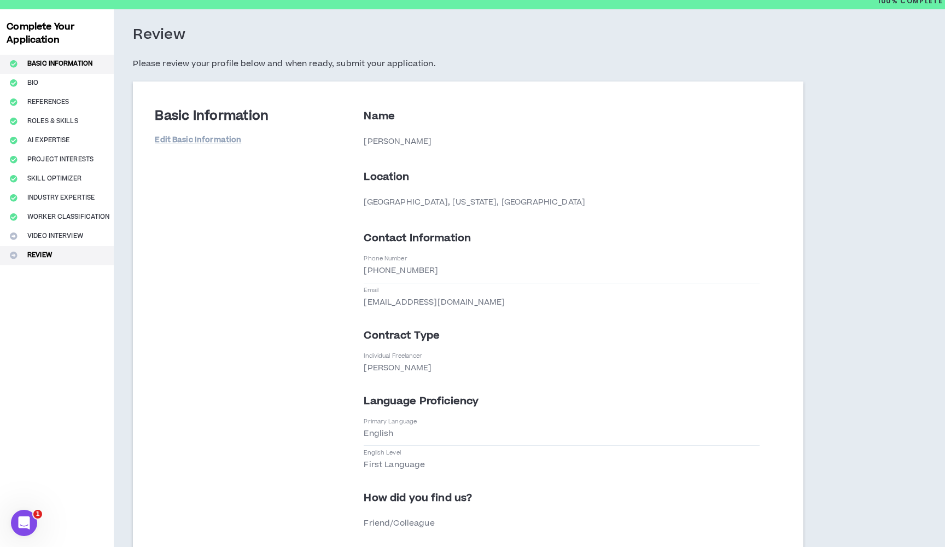
click at [49, 65] on button "Basic Information" at bounding box center [57, 64] width 114 height 19
select select "*"
select select "US"
select select "*******"
select select "*"
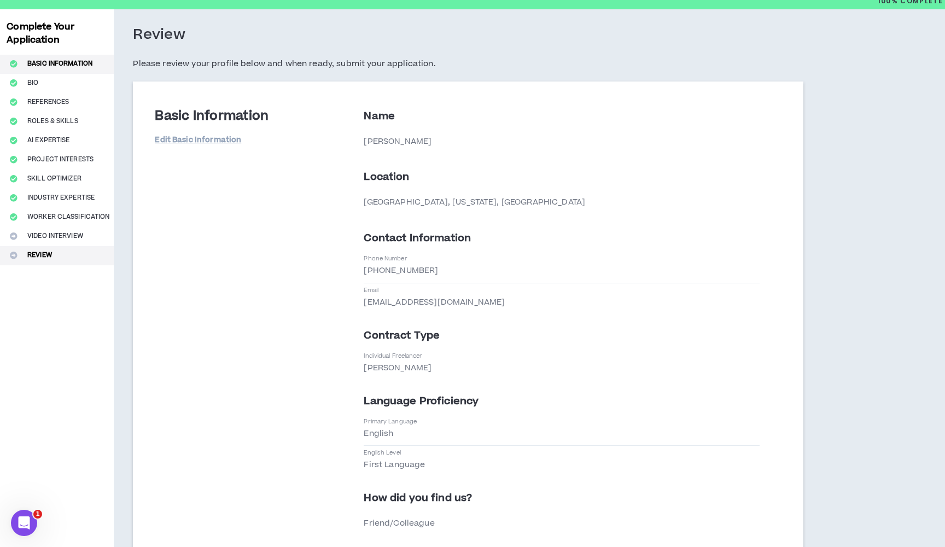
select select "**********"
select select "*****"
select select "**********"
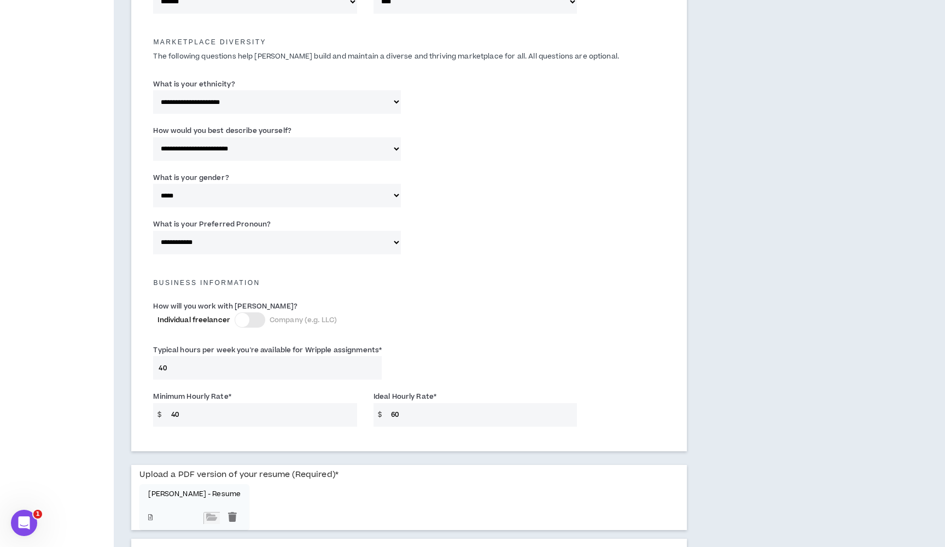
scroll to position [510, 0]
click at [242, 317] on div at bounding box center [242, 320] width 14 height 14
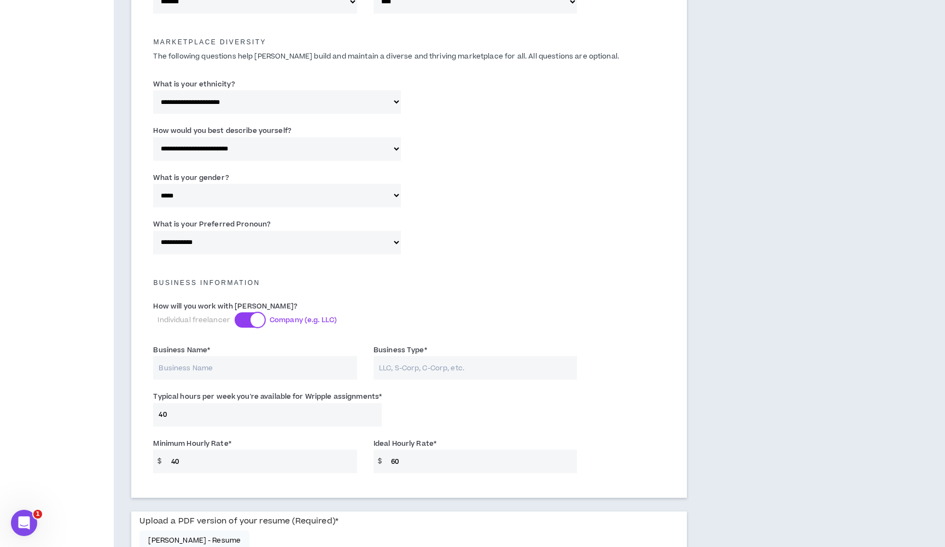
click at [257, 317] on div at bounding box center [258, 320] width 14 height 14
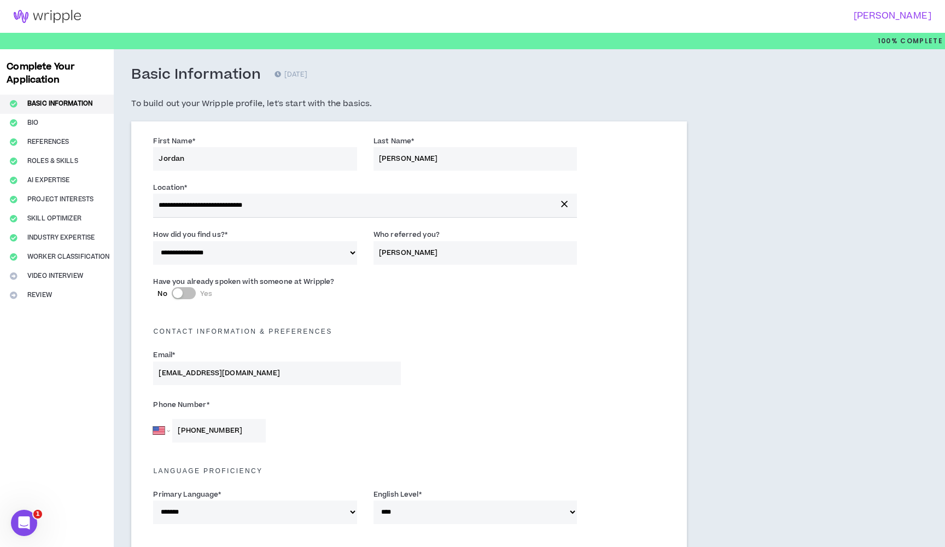
scroll to position [0, 0]
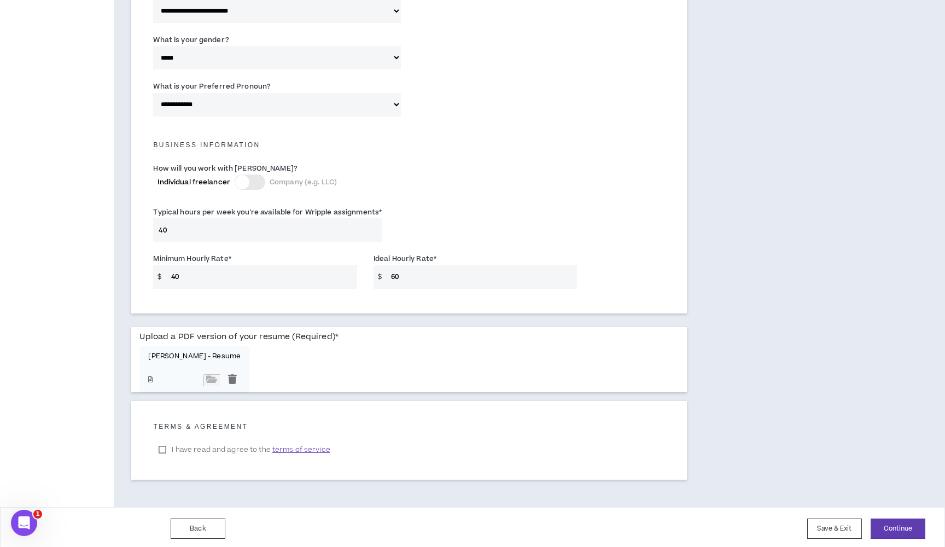
scroll to position [648, 0]
click at [893, 529] on button "Continue" at bounding box center [898, 529] width 55 height 20
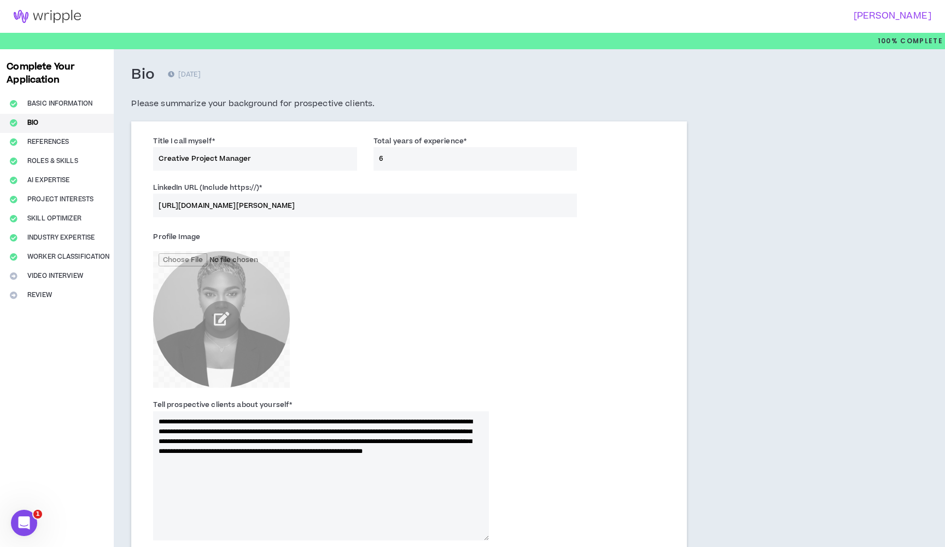
click at [43, 297] on div "Complete Your Application Basic Information Bio References Roles & Skills AI Ex…" at bounding box center [57, 486] width 114 height 874
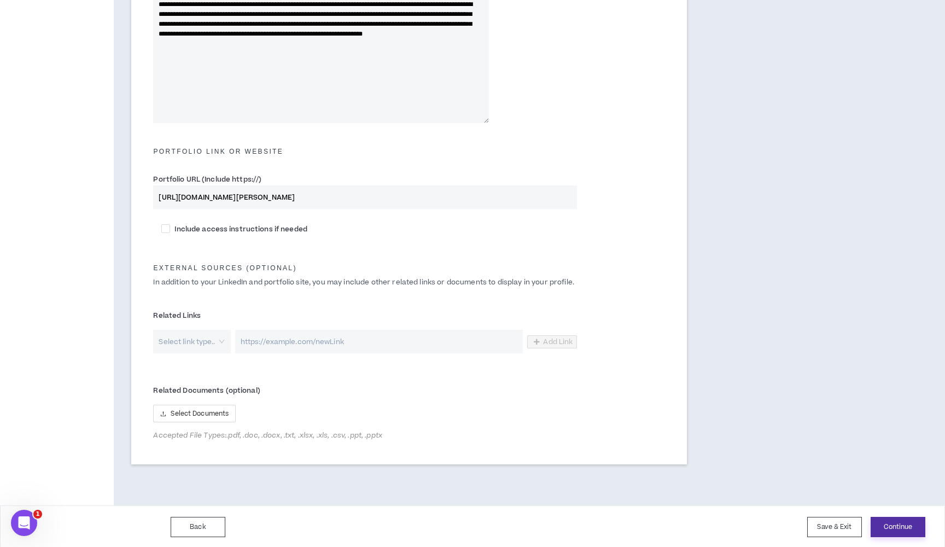
click at [890, 525] on button "Continue" at bounding box center [898, 527] width 55 height 20
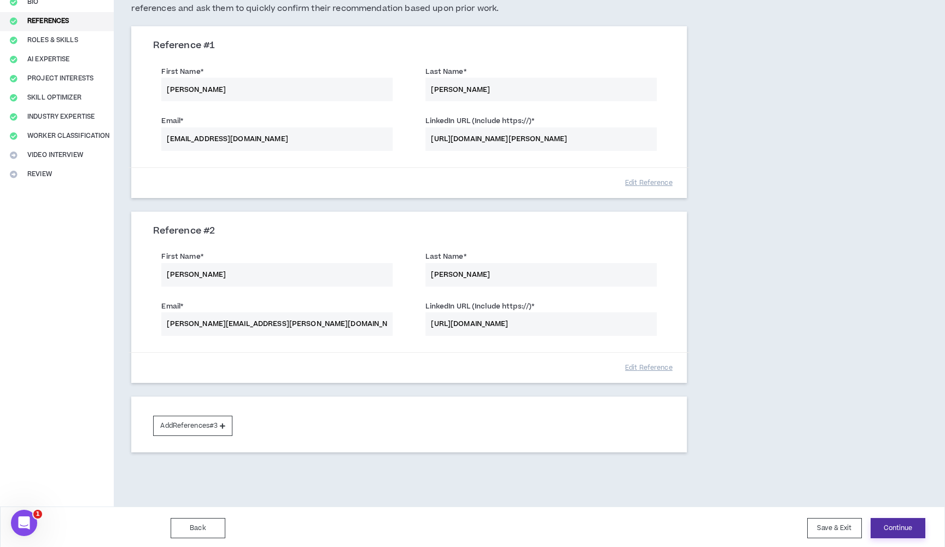
scroll to position [120, 0]
click at [895, 527] on button "Continue" at bounding box center [898, 529] width 55 height 20
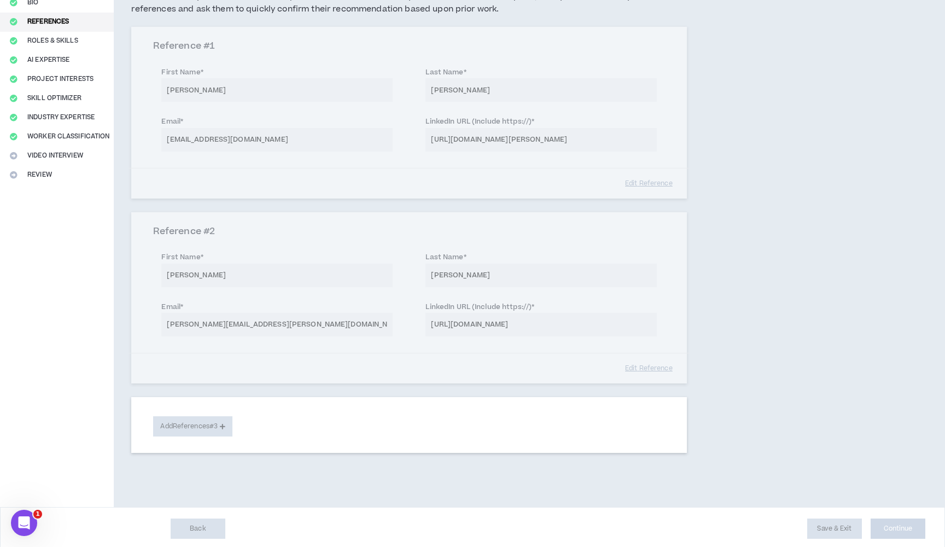
select select "**"
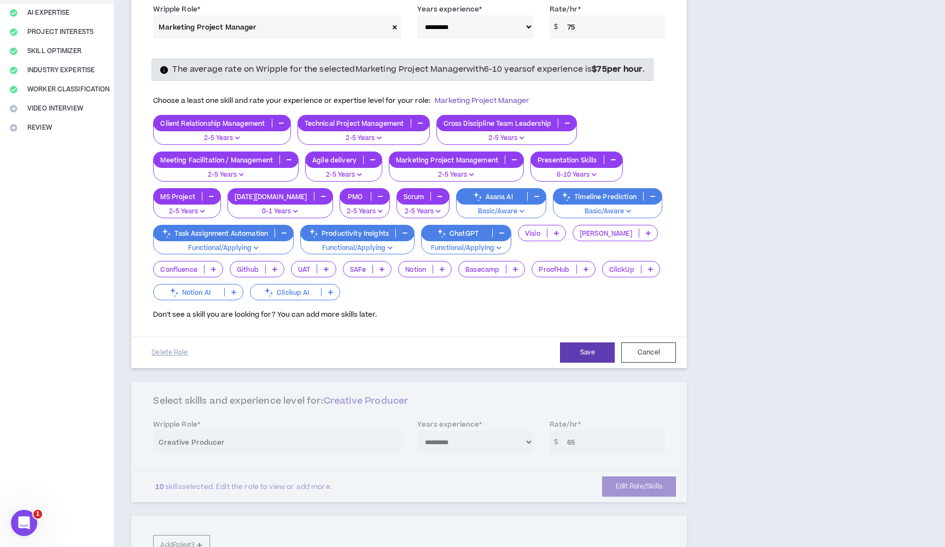
scroll to position [167, 0]
click at [580, 357] on button "Save" at bounding box center [587, 353] width 55 height 20
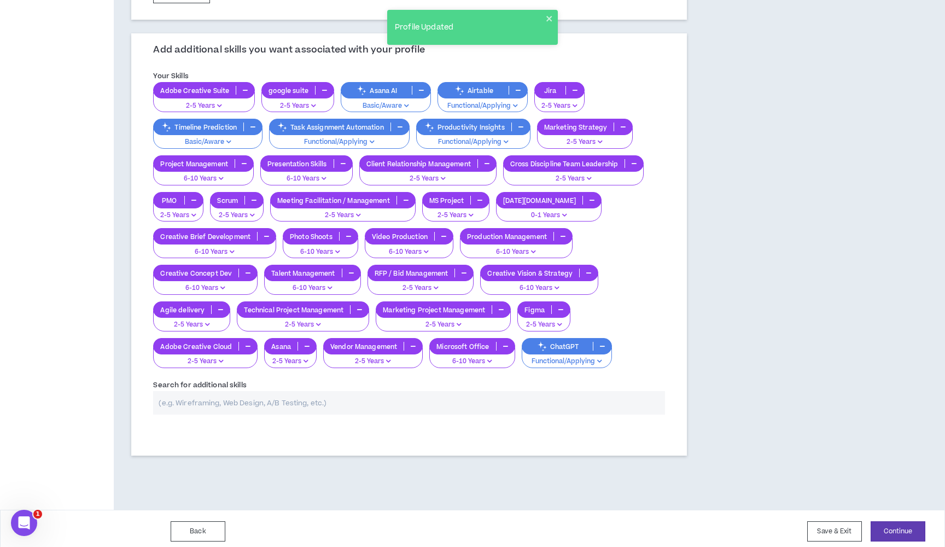
scroll to position [438, 0]
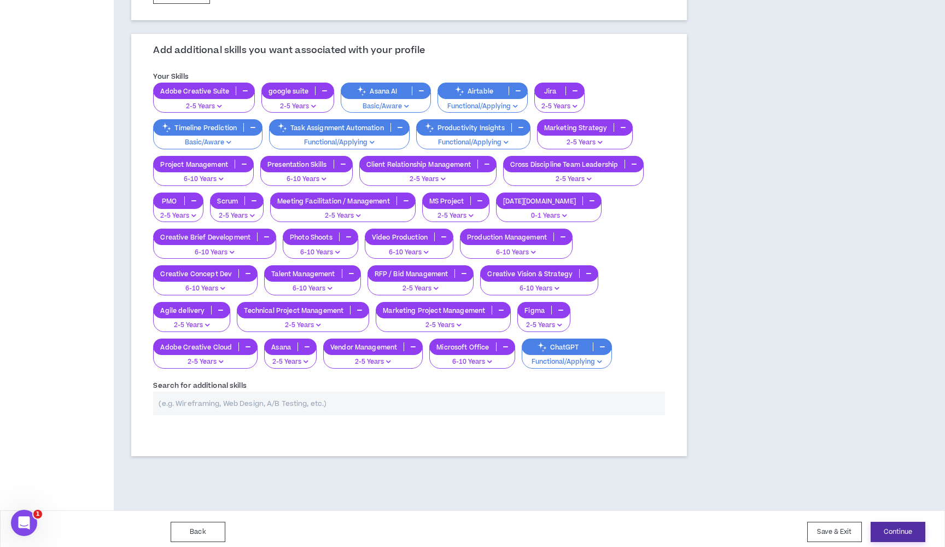
click at [898, 525] on button "Continue" at bounding box center [898, 532] width 55 height 20
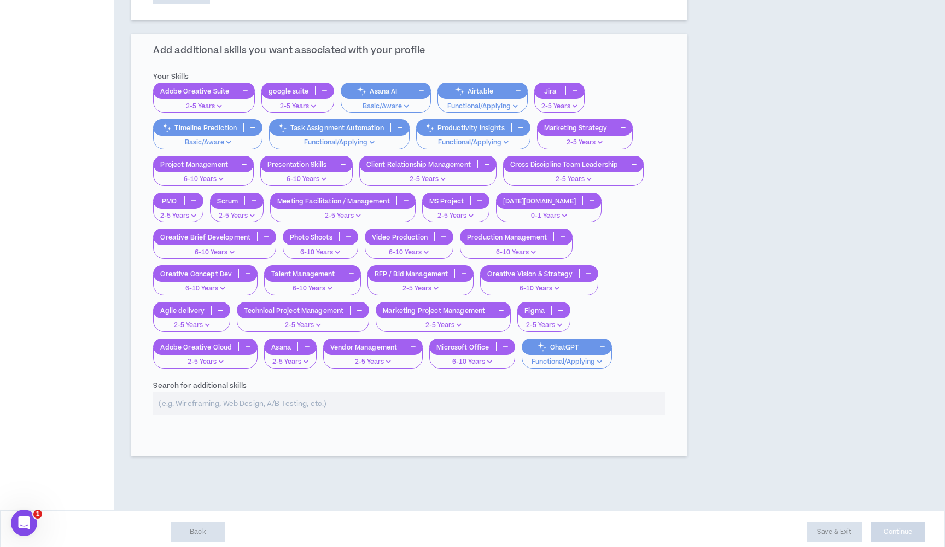
scroll to position [42, 0]
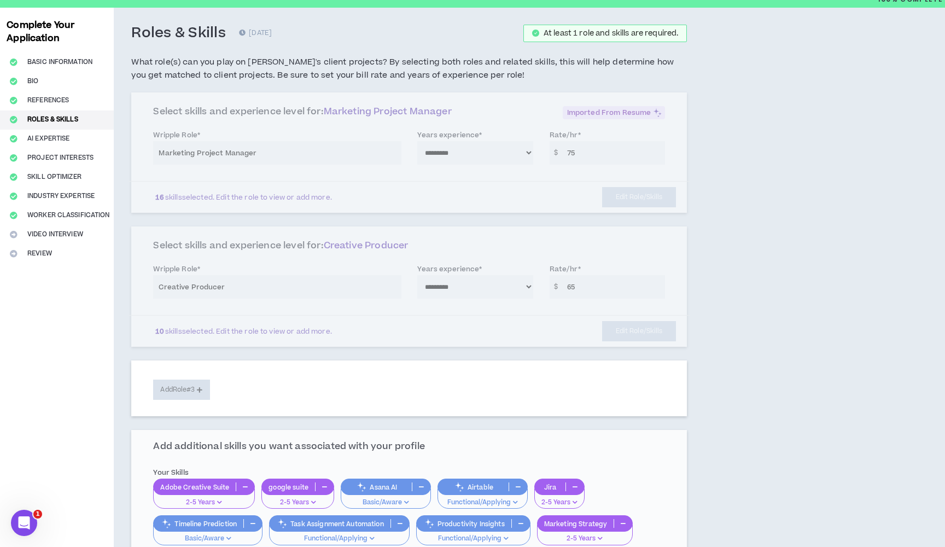
select select "*"
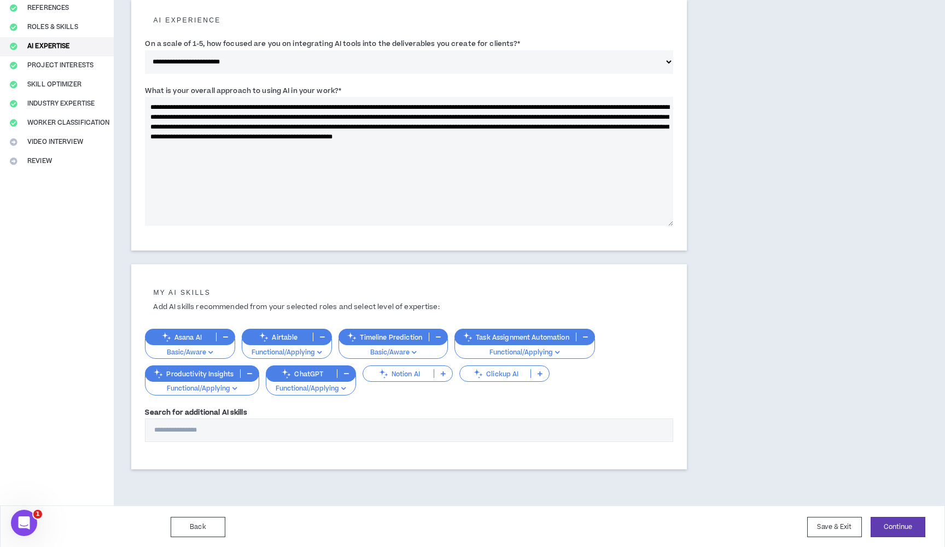
scroll to position [133, 0]
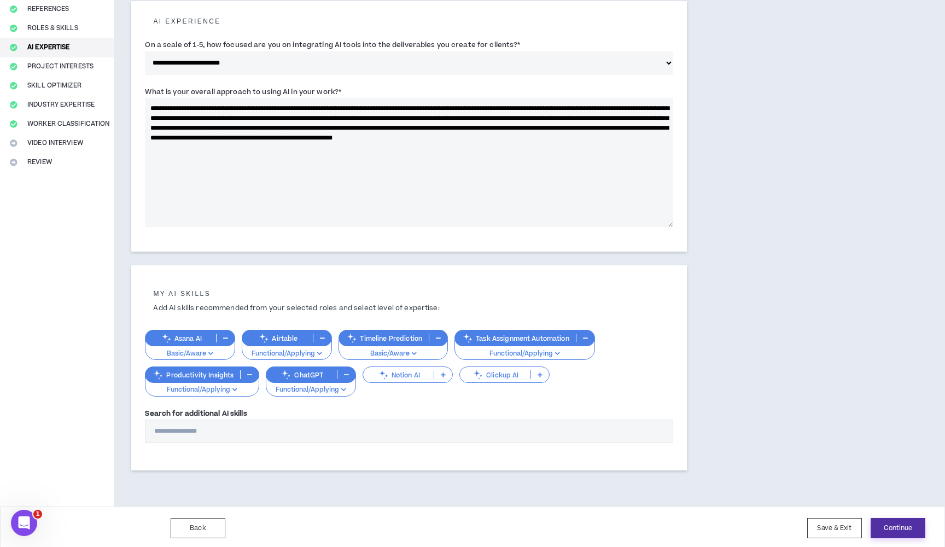
click at [915, 523] on button "Continue" at bounding box center [898, 528] width 55 height 20
select select "*"
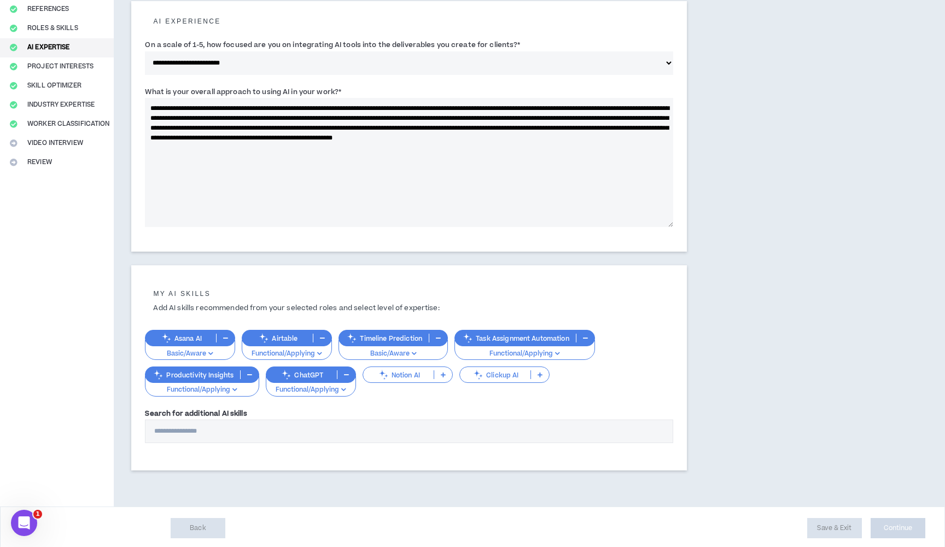
select select "*"
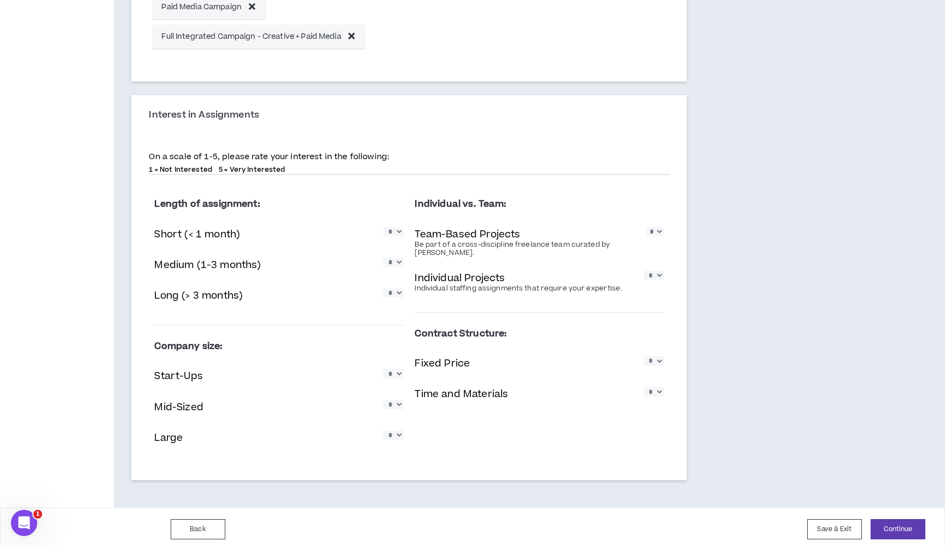
scroll to position [1041, 0]
click at [886, 526] on button "Continue" at bounding box center [898, 530] width 55 height 20
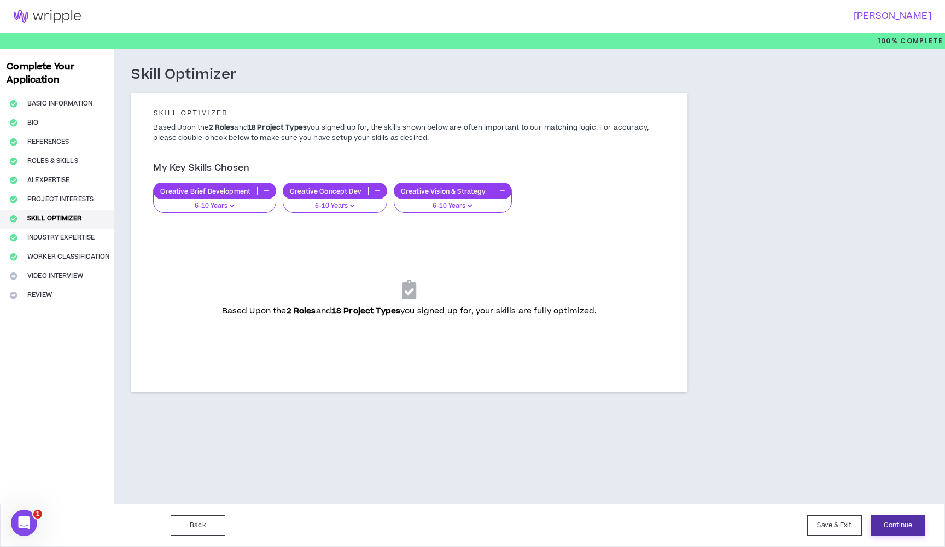
click at [890, 528] on button "Continue" at bounding box center [898, 525] width 55 height 20
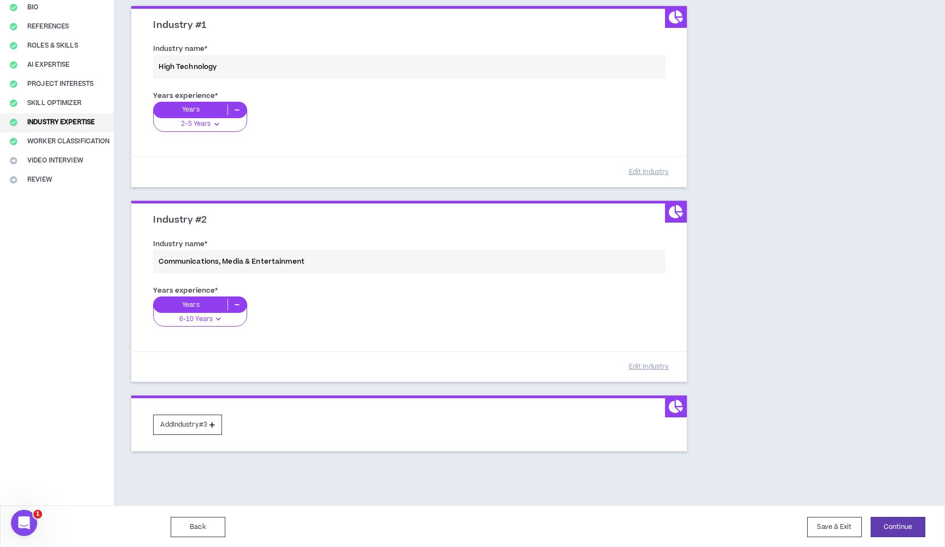
scroll to position [115, 0]
click at [186, 424] on button "Add Industry #3" at bounding box center [187, 425] width 69 height 20
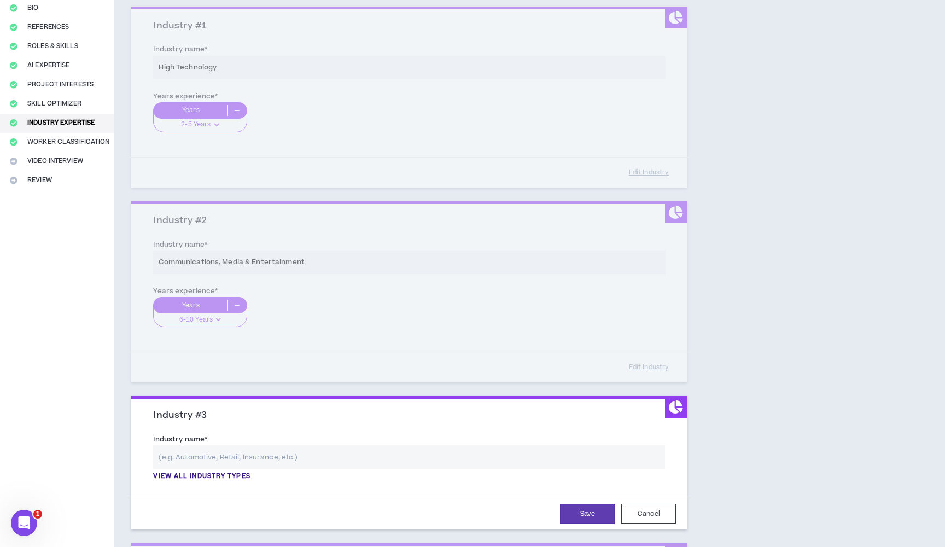
click at [201, 459] on input "text" at bounding box center [409, 457] width 512 height 24
type input "P"
type input "a"
type input "M"
click at [653, 511] on button "Cancel" at bounding box center [648, 514] width 55 height 20
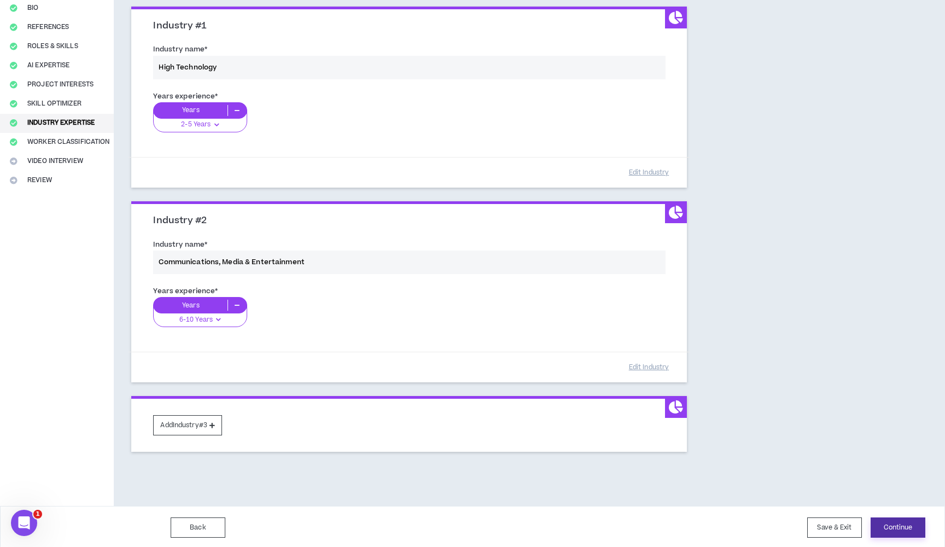
click at [881, 520] on button "Continue" at bounding box center [898, 527] width 55 height 20
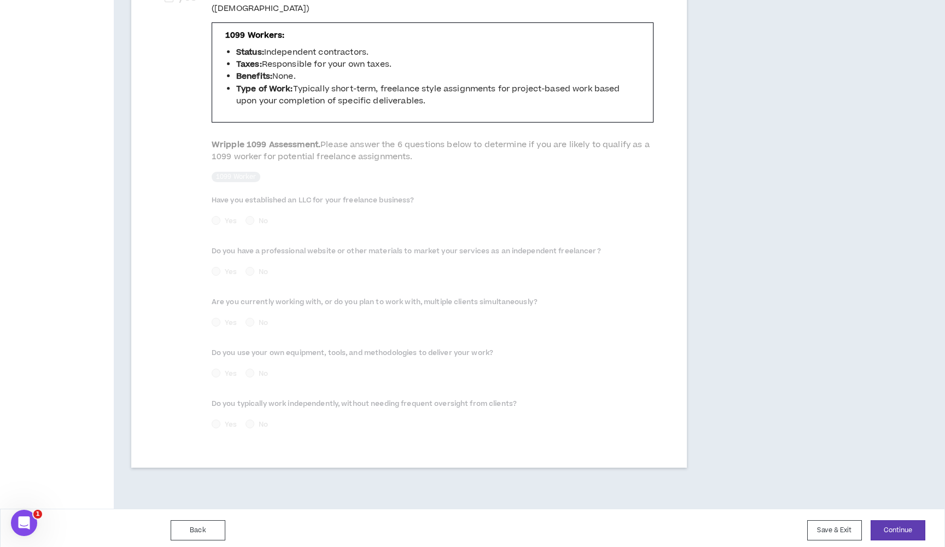
scroll to position [394, 0]
click at [900, 531] on button "Continue" at bounding box center [898, 531] width 55 height 20
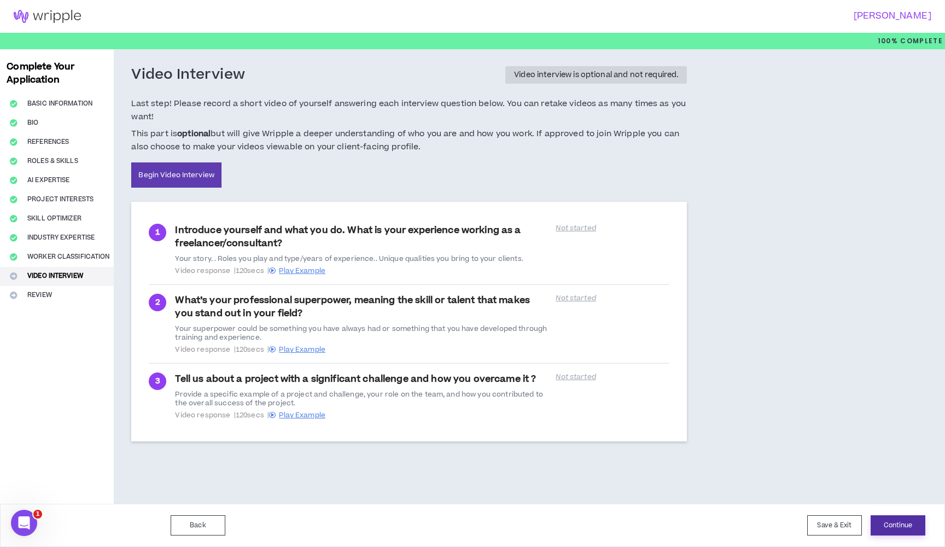
click at [886, 524] on button "Continue" at bounding box center [898, 525] width 55 height 20
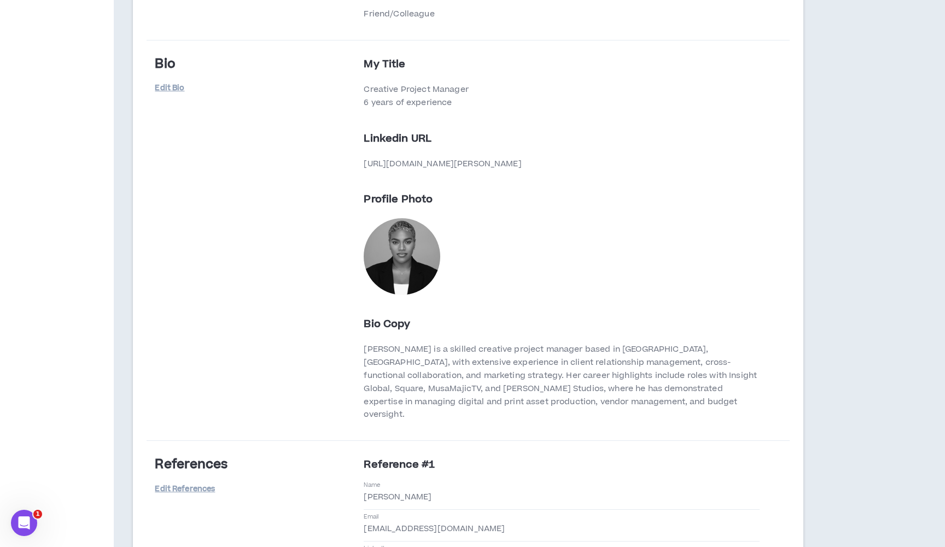
scroll to position [544, 0]
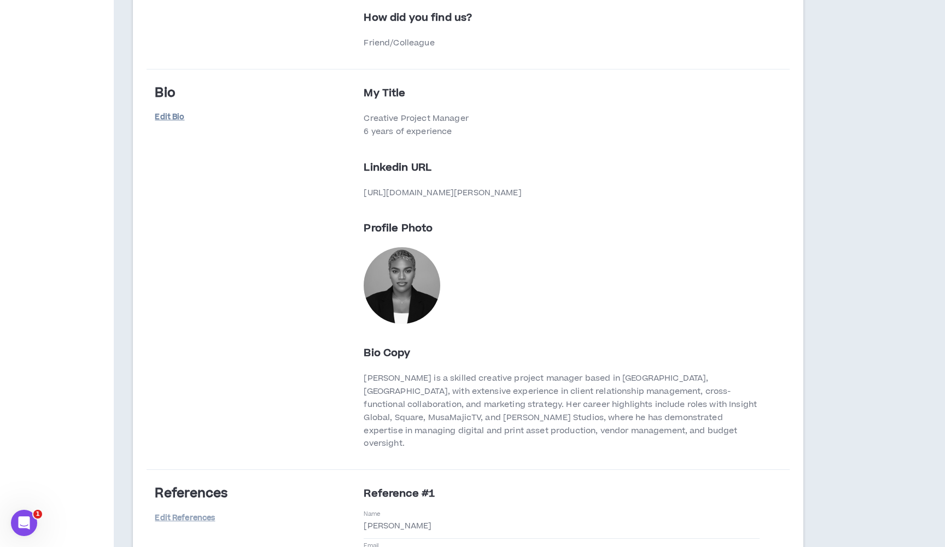
click at [170, 112] on link "Edit Bio" at bounding box center [182, 117] width 55 height 19
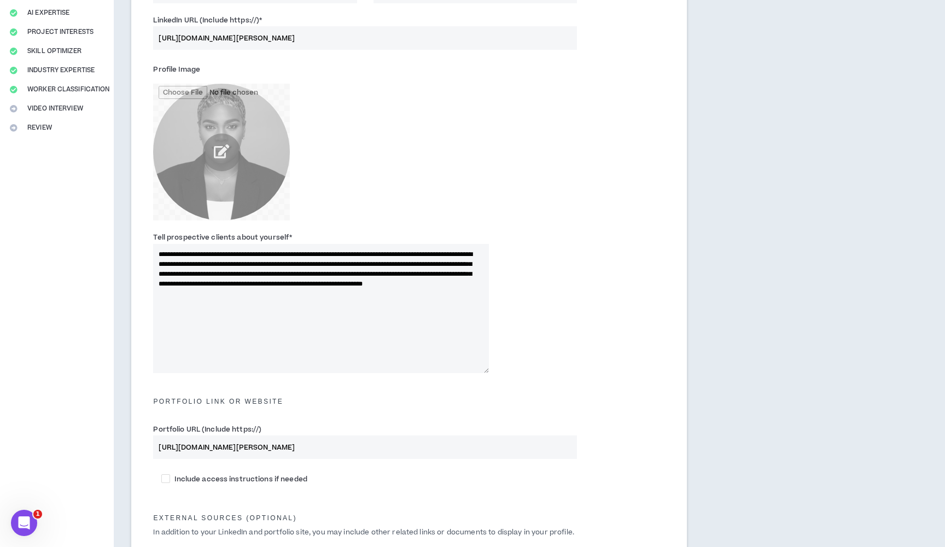
scroll to position [289, 0]
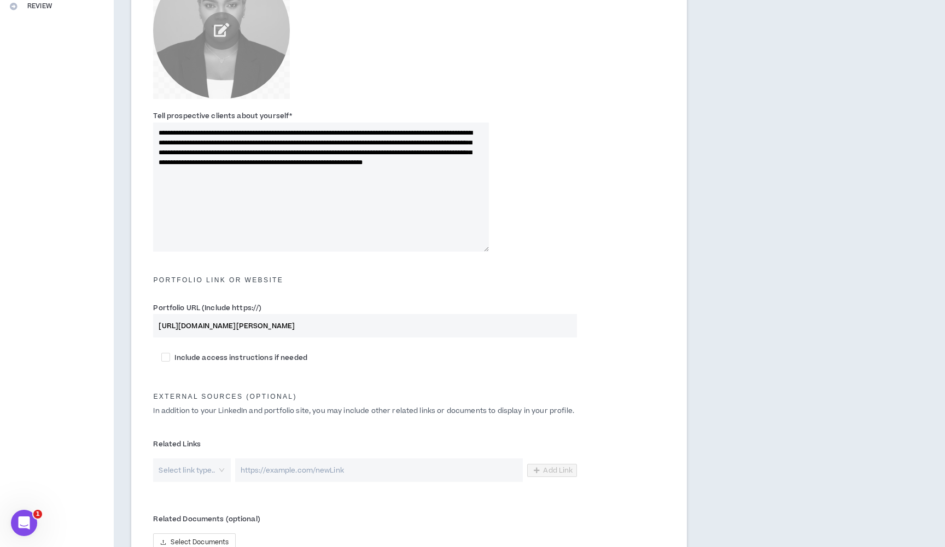
click at [449, 163] on textarea "**********" at bounding box center [321, 187] width 336 height 129
drag, startPoint x: 452, startPoint y: 175, endPoint x: 123, endPoint y: 126, distance: 333.5
click at [123, 126] on div "**********" at bounding box center [409, 197] width 591 height 874
click at [232, 135] on textarea "**********" at bounding box center [321, 187] width 336 height 129
drag, startPoint x: 228, startPoint y: 132, endPoint x: 449, endPoint y: 179, distance: 226.5
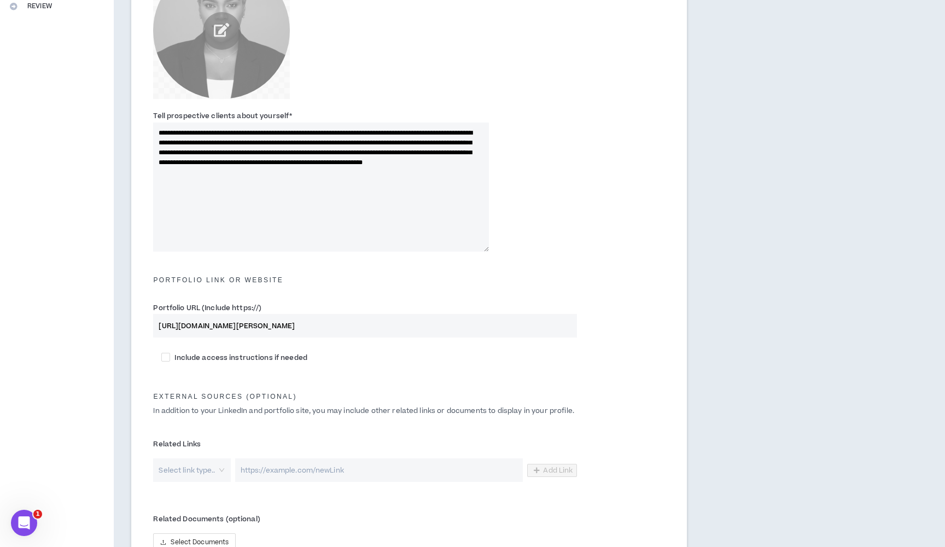
click at [448, 179] on textarea "**********" at bounding box center [321, 187] width 336 height 129
paste textarea "**********"
click at [229, 131] on textarea "**********" at bounding box center [321, 187] width 336 height 129
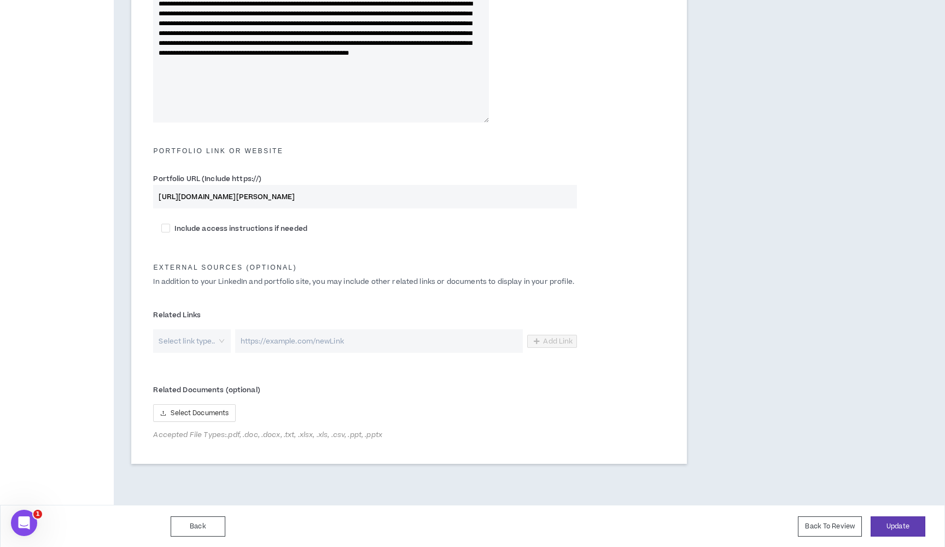
scroll to position [417, 0]
type textarea "**********"
click at [890, 521] on button "Update" at bounding box center [898, 527] width 55 height 20
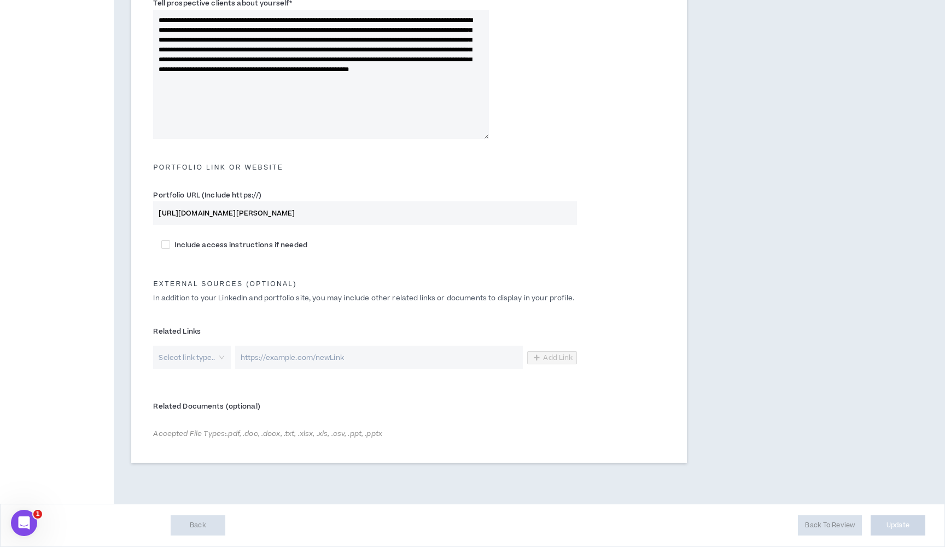
scroll to position [400, 0]
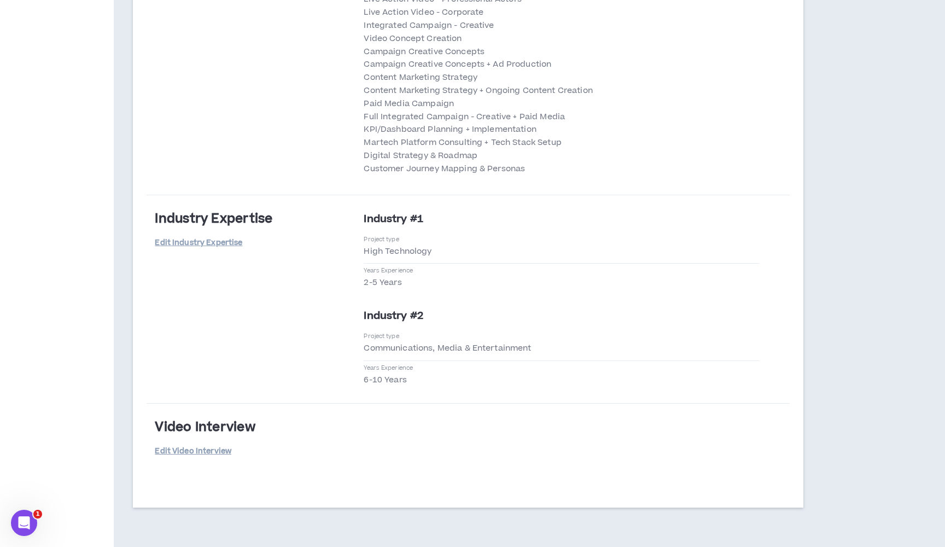
scroll to position [2547, 0]
